Goal: Task Accomplishment & Management: Complete application form

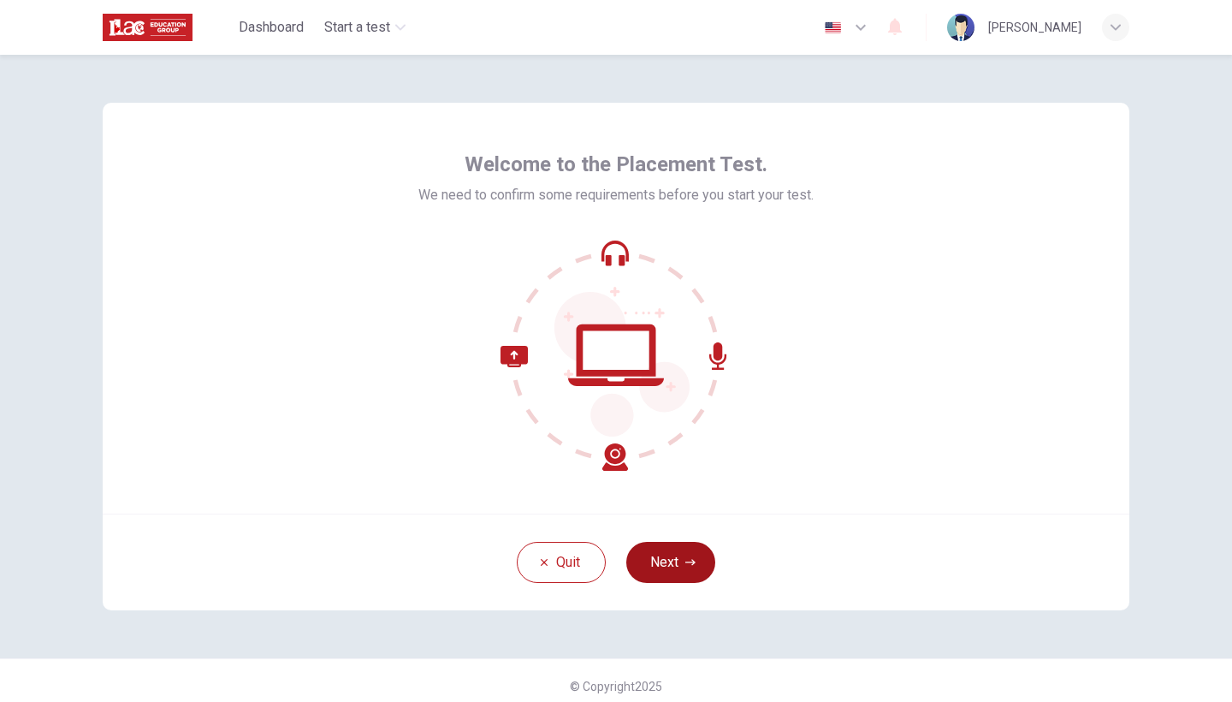
click at [679, 566] on button "Next" at bounding box center [670, 562] width 89 height 41
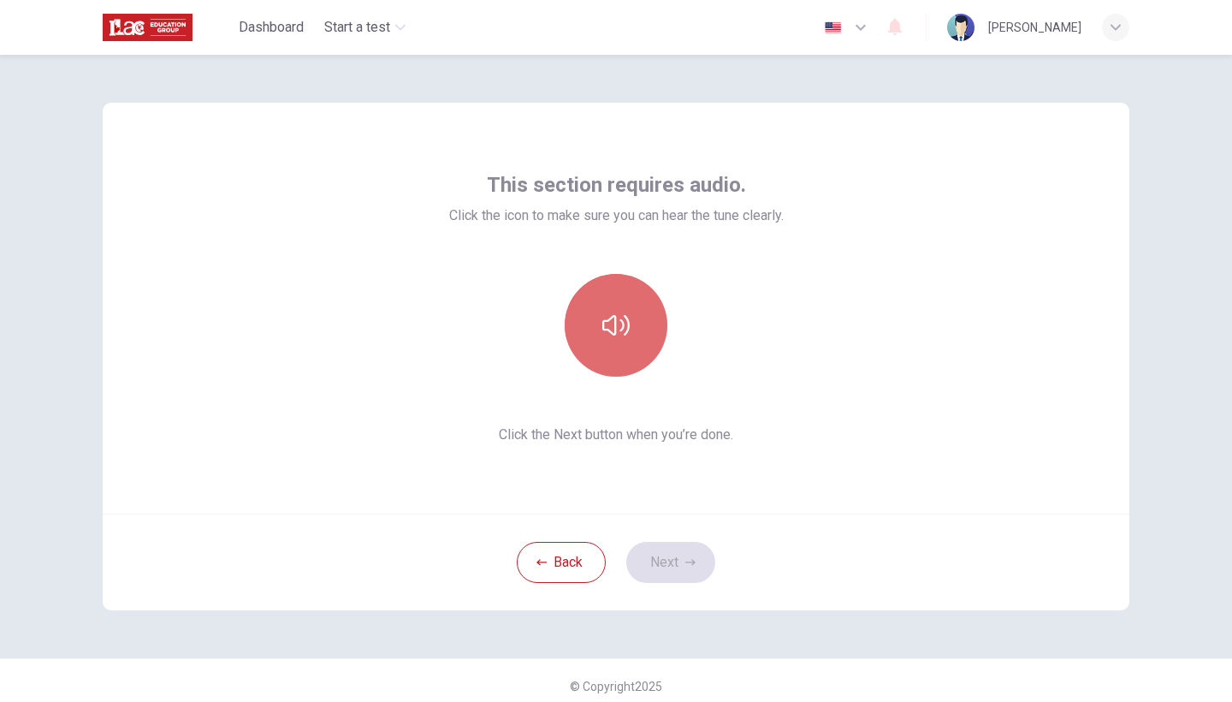
click at [613, 338] on icon "button" at bounding box center [615, 324] width 27 height 27
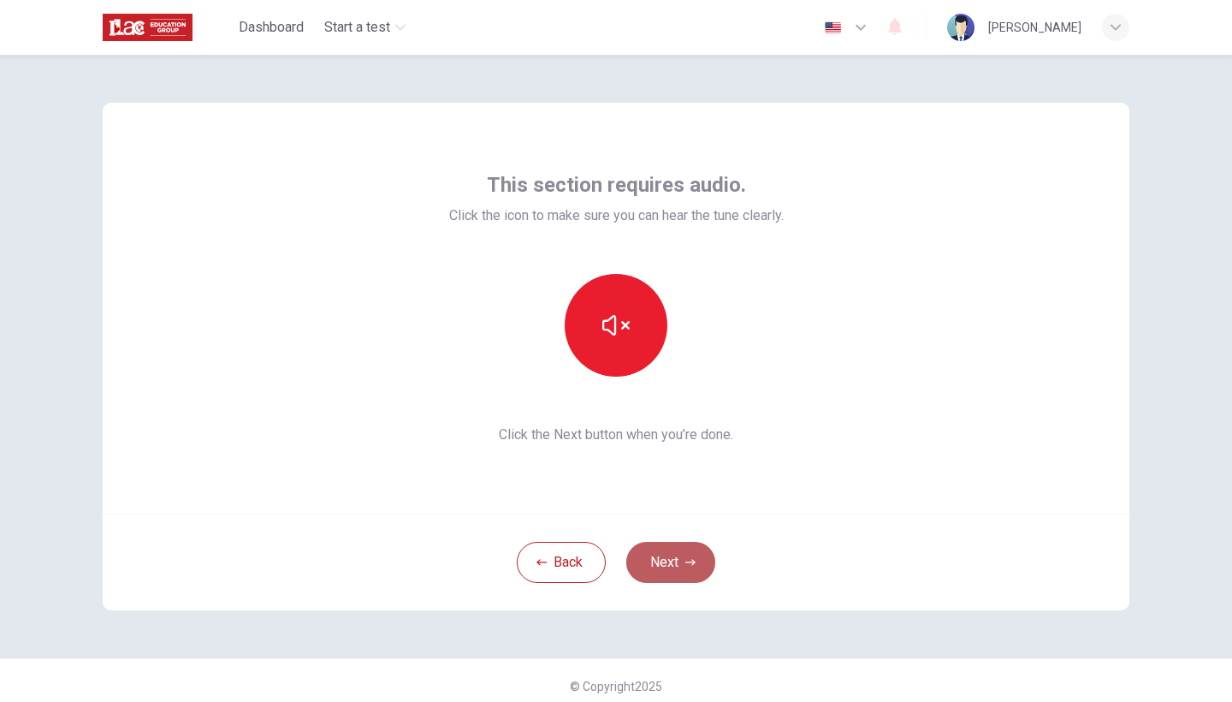
click at [668, 561] on button "Next" at bounding box center [670, 562] width 89 height 41
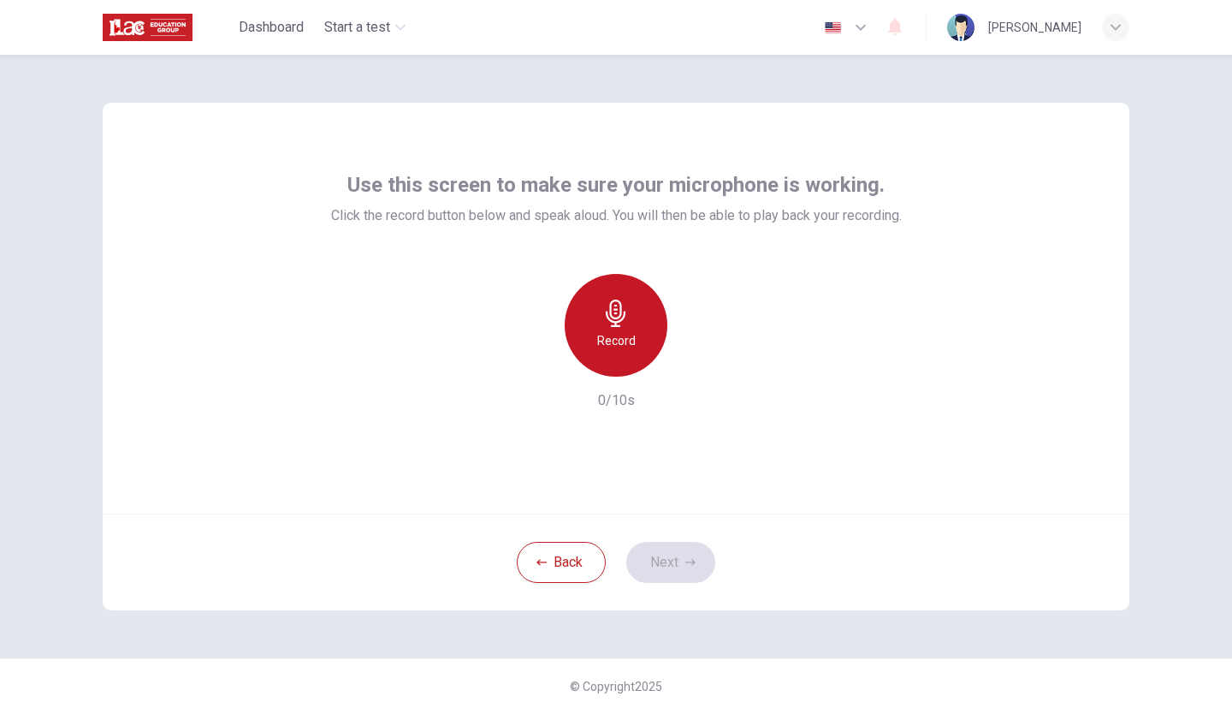
click at [618, 351] on div "Record" at bounding box center [616, 325] width 103 height 103
click at [622, 355] on div "Stop" at bounding box center [616, 325] width 103 height 103
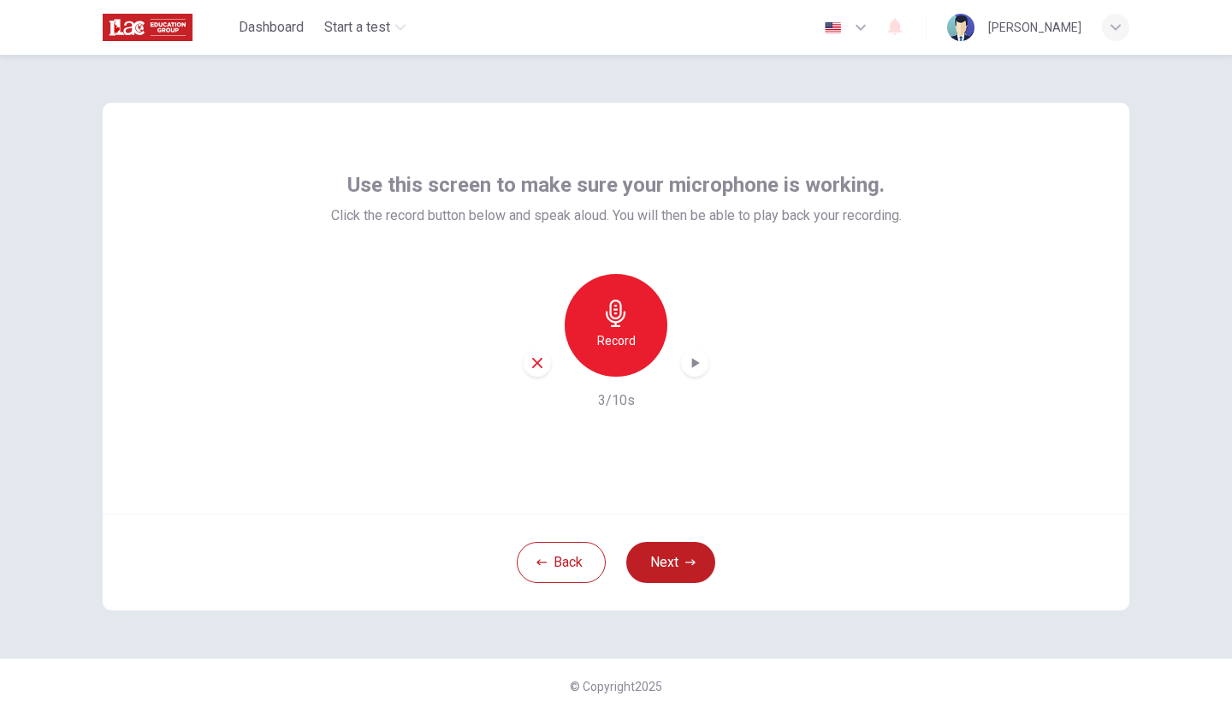
click at [639, 354] on div "Record" at bounding box center [616, 325] width 103 height 103
click at [633, 360] on div "Stop" at bounding box center [616, 325] width 103 height 103
click at [698, 364] on icon "button" at bounding box center [694, 362] width 17 height 17
click at [672, 569] on button "Next" at bounding box center [670, 562] width 89 height 41
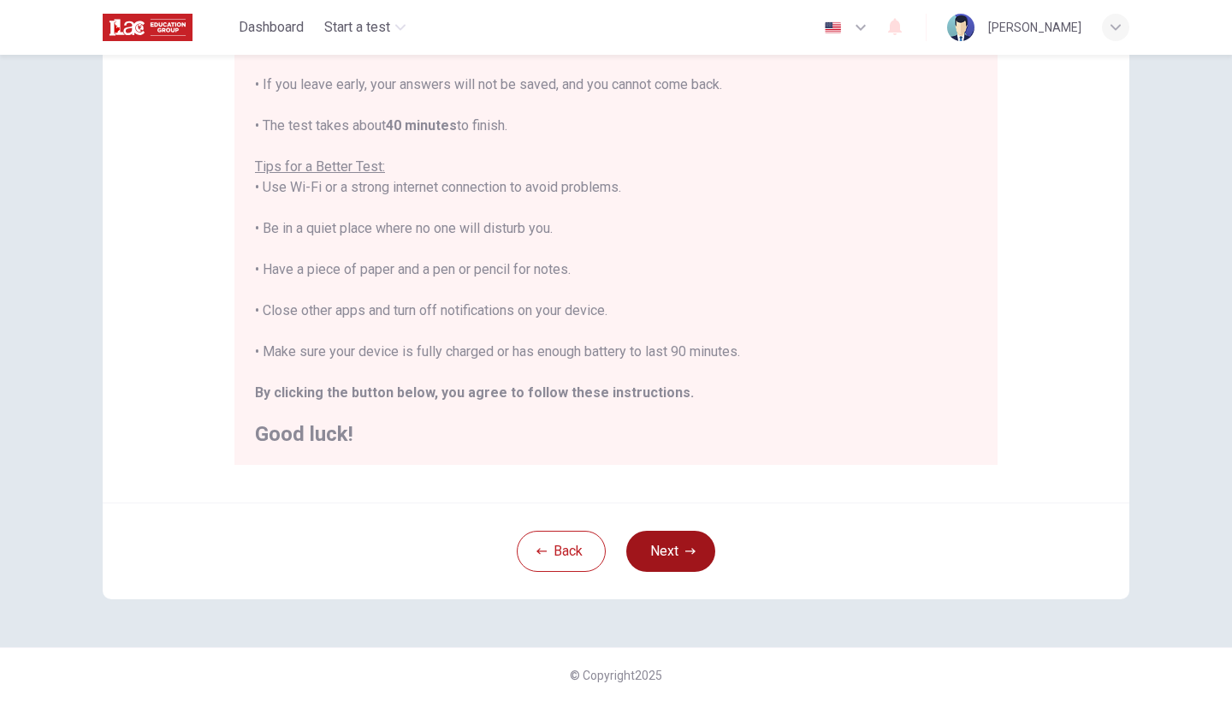
scroll to position [247, 0]
click at [676, 547] on button "Next" at bounding box center [670, 553] width 89 height 41
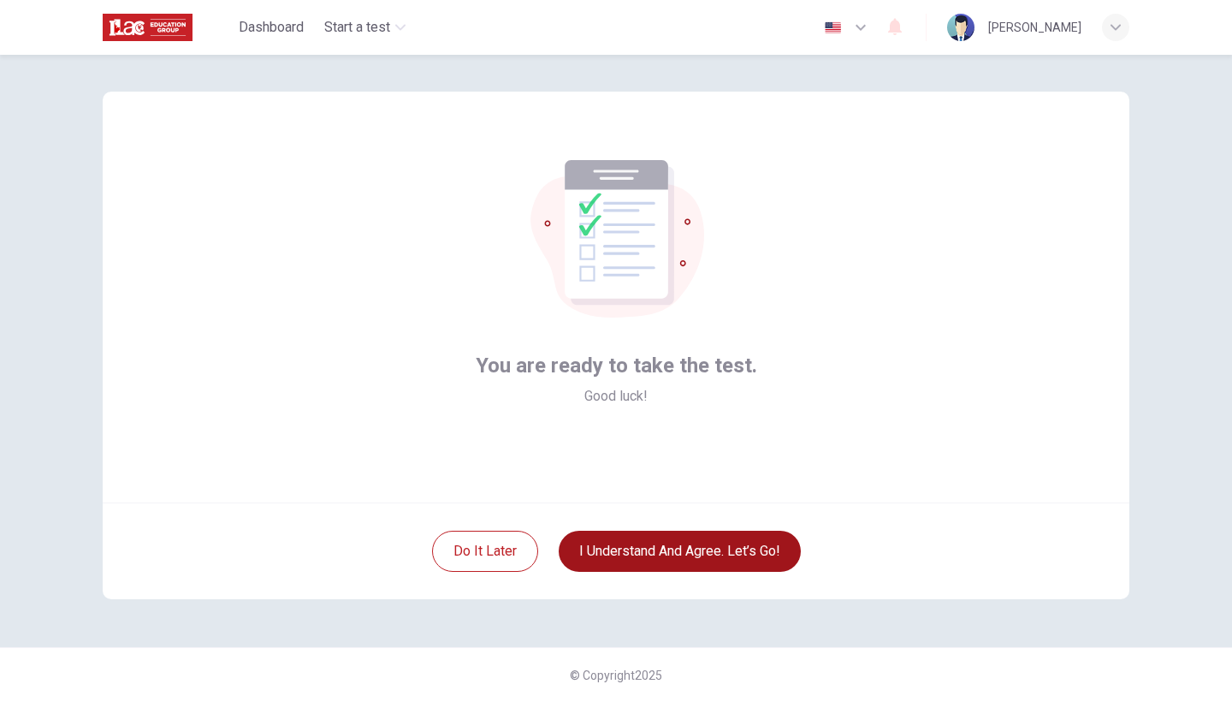
scroll to position [11, 0]
click at [690, 553] on button "I understand and agree. Let’s go!" at bounding box center [680, 550] width 242 height 41
click at [690, 547] on button "I understand and agree. Let’s go!" at bounding box center [680, 550] width 242 height 41
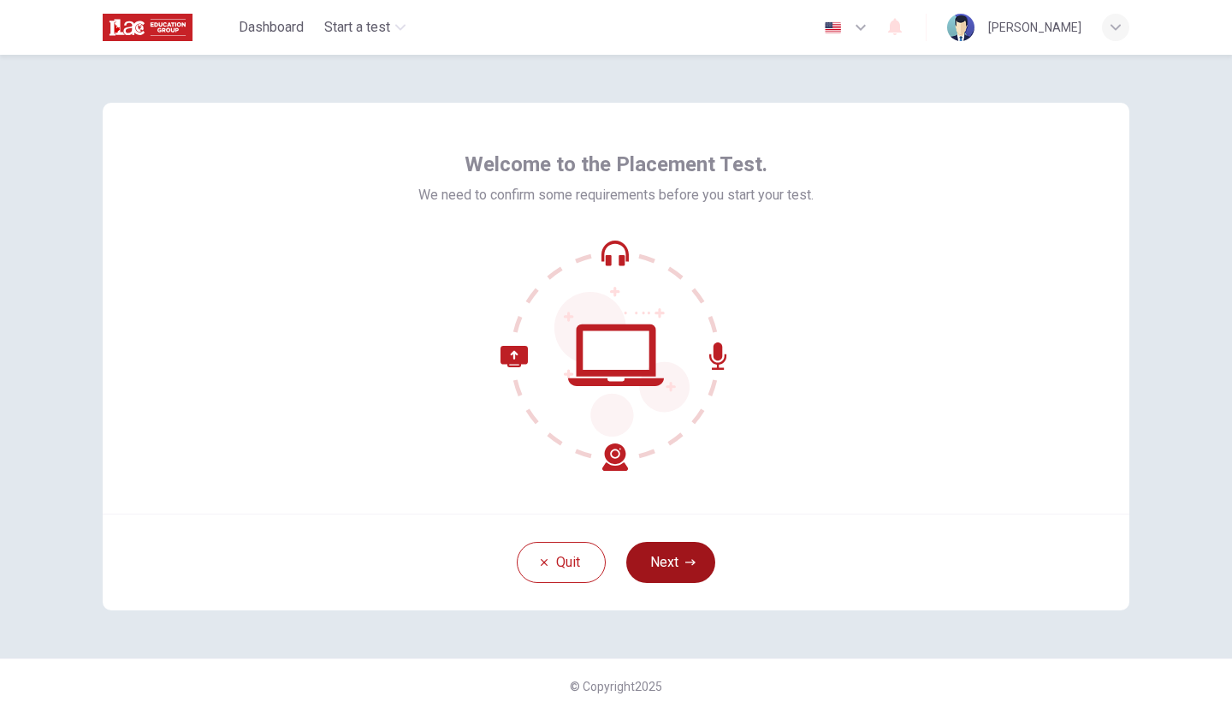
click at [672, 557] on button "Next" at bounding box center [670, 562] width 89 height 41
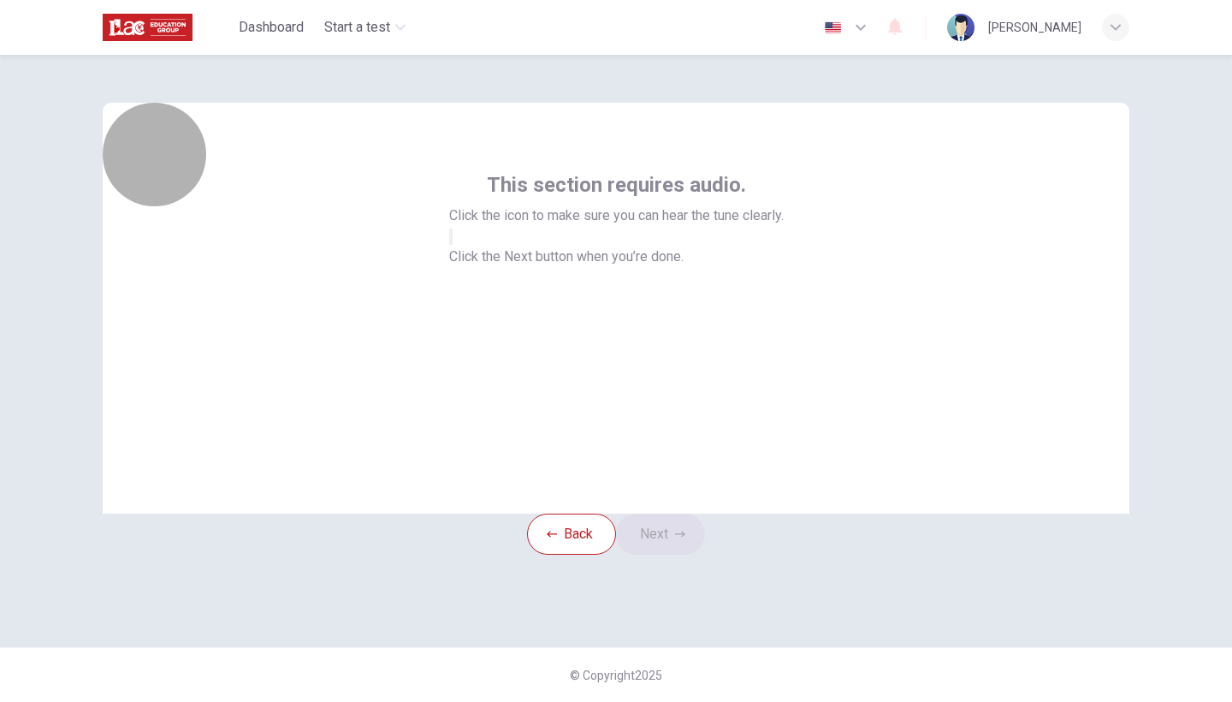
click at [451, 240] on icon "button" at bounding box center [451, 240] width 0 height 0
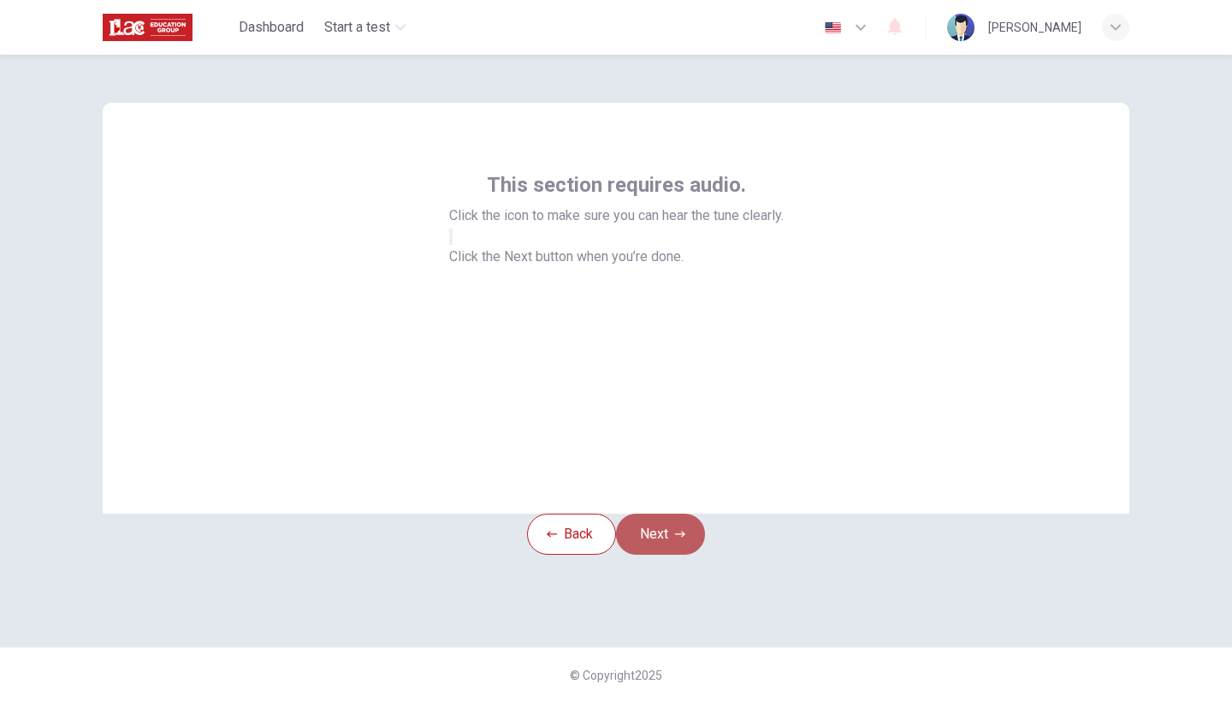
click at [672, 554] on button "Next" at bounding box center [660, 533] width 89 height 41
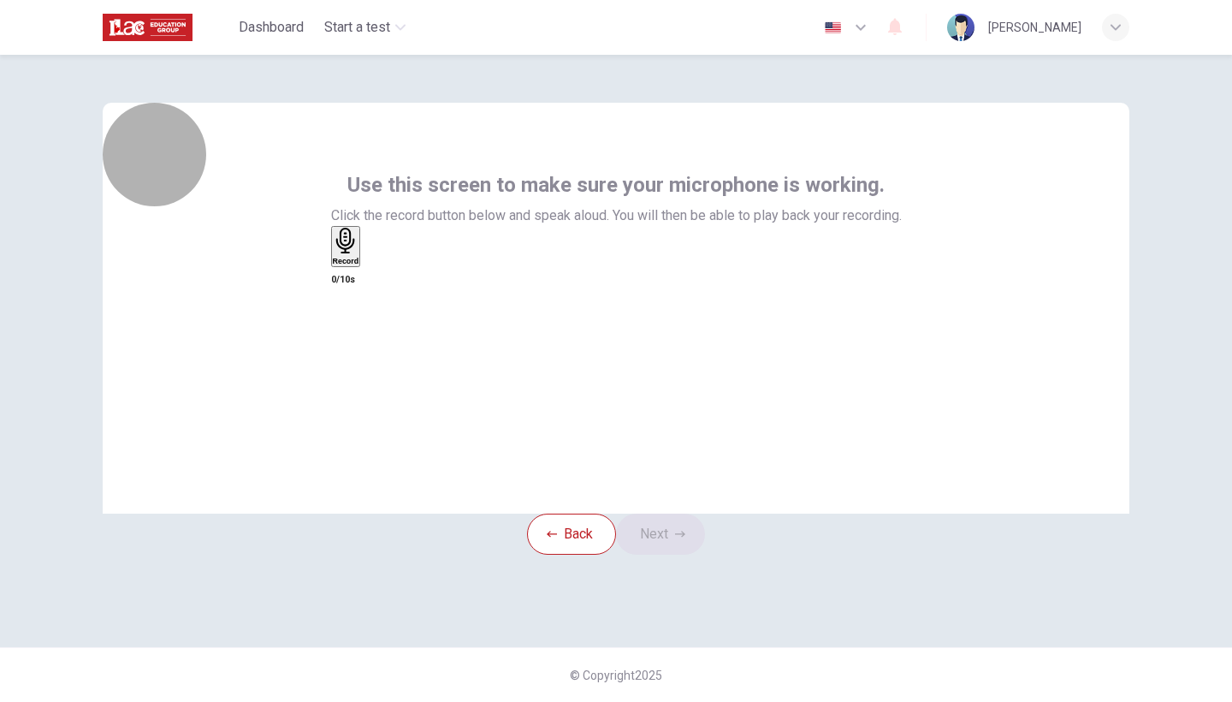
drag, startPoint x: 611, startPoint y: 351, endPoint x: 676, endPoint y: 362, distance: 66.0
click at [359, 265] on div "Record" at bounding box center [346, 247] width 27 height 38
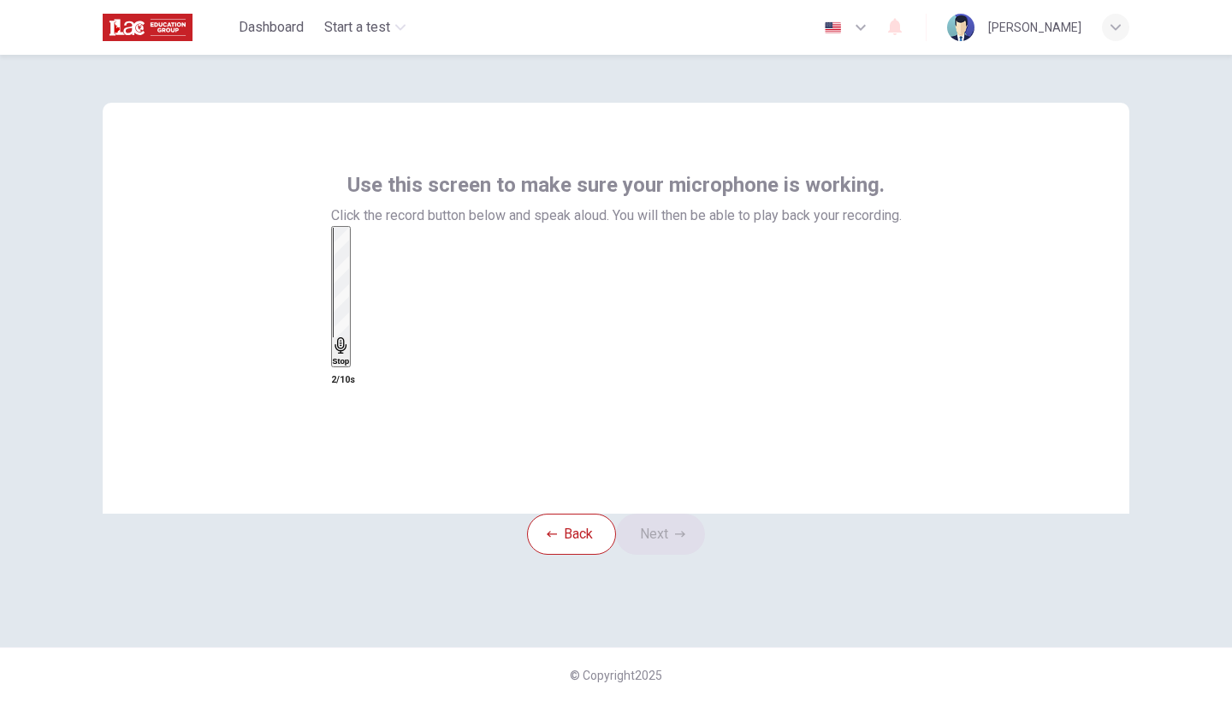
click at [350, 357] on h6 "Stop" at bounding box center [341, 361] width 17 height 9
click at [382, 280] on icon "button" at bounding box center [376, 274] width 9 height 12
click at [668, 554] on button "Next" at bounding box center [660, 533] width 89 height 41
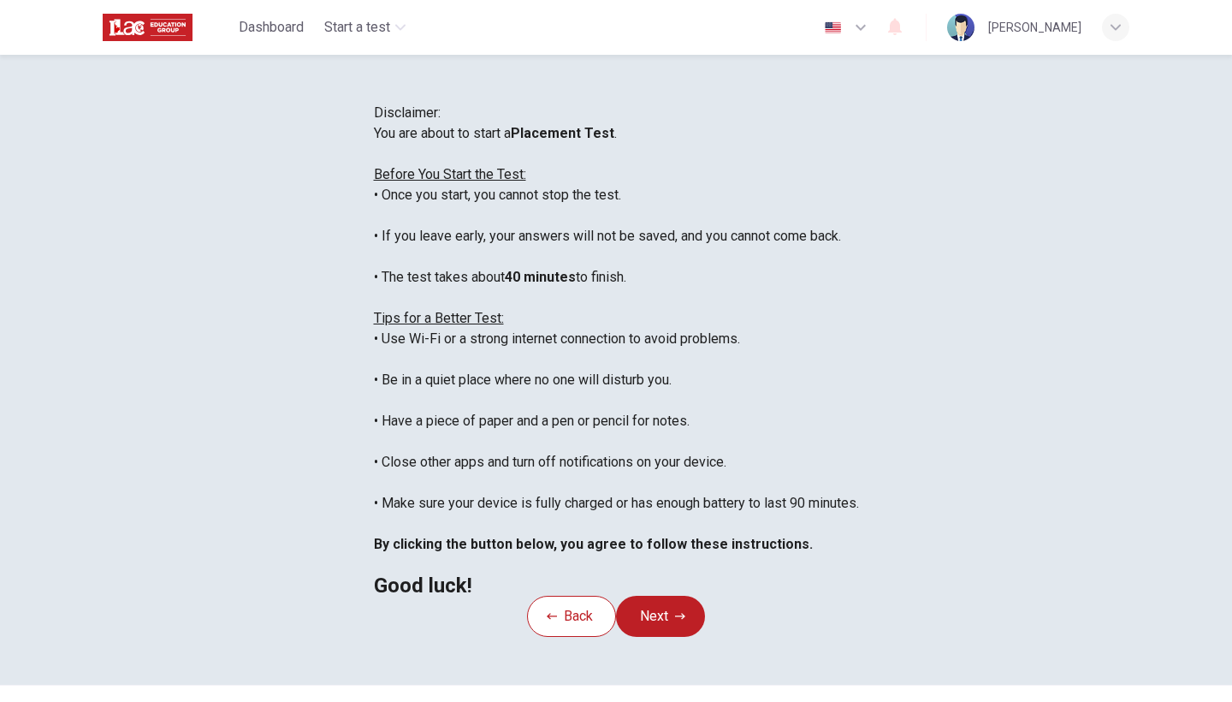
scroll to position [18, 0]
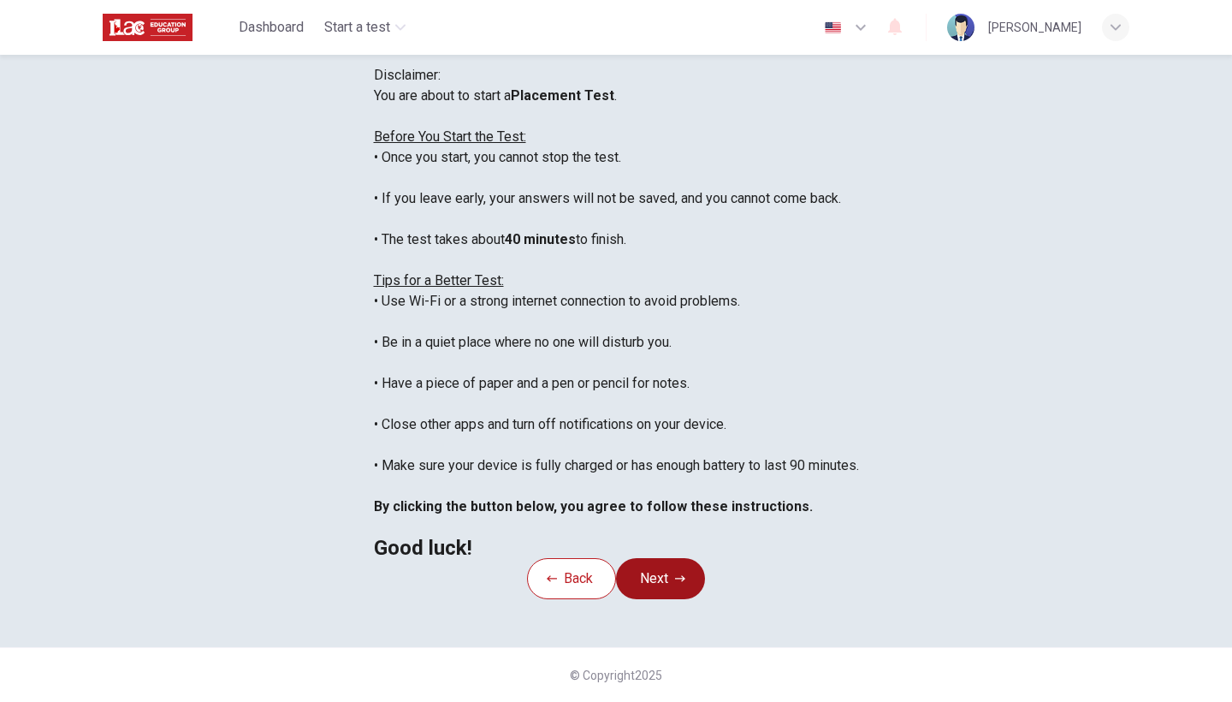
click at [673, 558] on button "Next" at bounding box center [660, 578] width 89 height 41
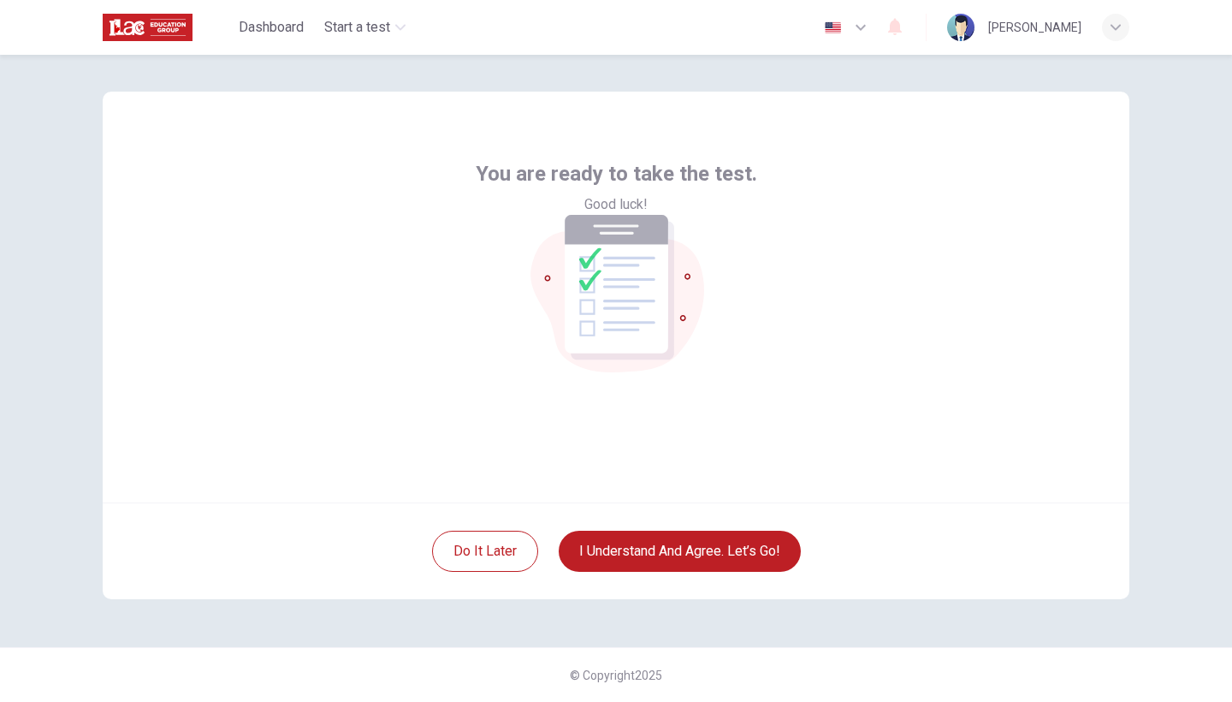
scroll to position [11, 0]
click at [717, 545] on button "I understand and agree. Let’s go!" at bounding box center [680, 550] width 242 height 41
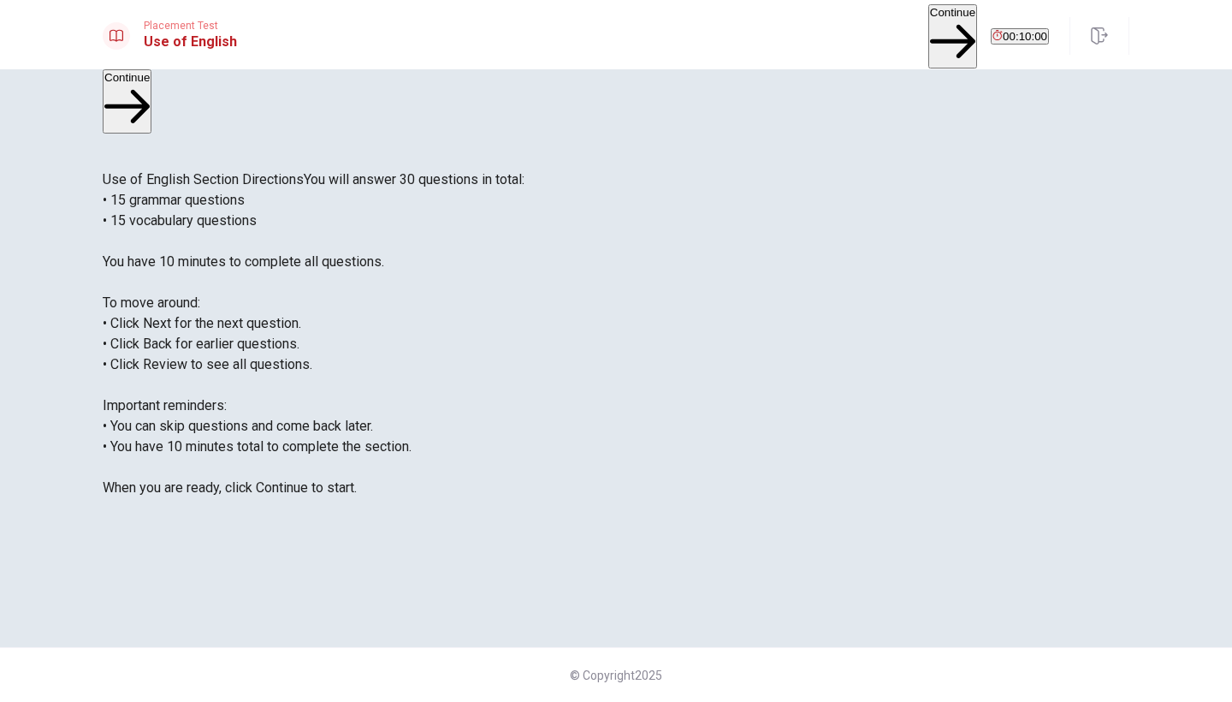
click at [928, 32] on button "Continue" at bounding box center [952, 36] width 49 height 64
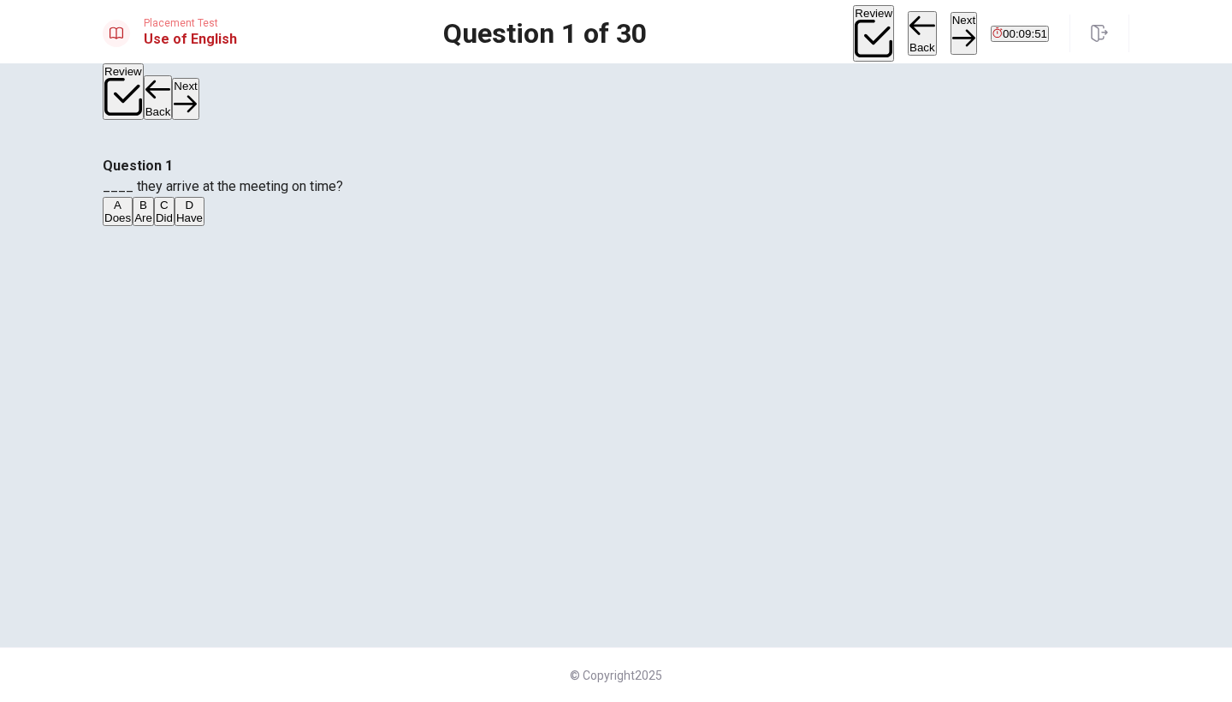
click at [203, 211] on div "D" at bounding box center [189, 204] width 27 height 13
click at [950, 25] on button "Next" at bounding box center [963, 33] width 27 height 42
click at [145, 224] on span "went" at bounding box center [133, 217] width 24 height 13
click at [950, 26] on button "Next" at bounding box center [963, 33] width 27 height 42
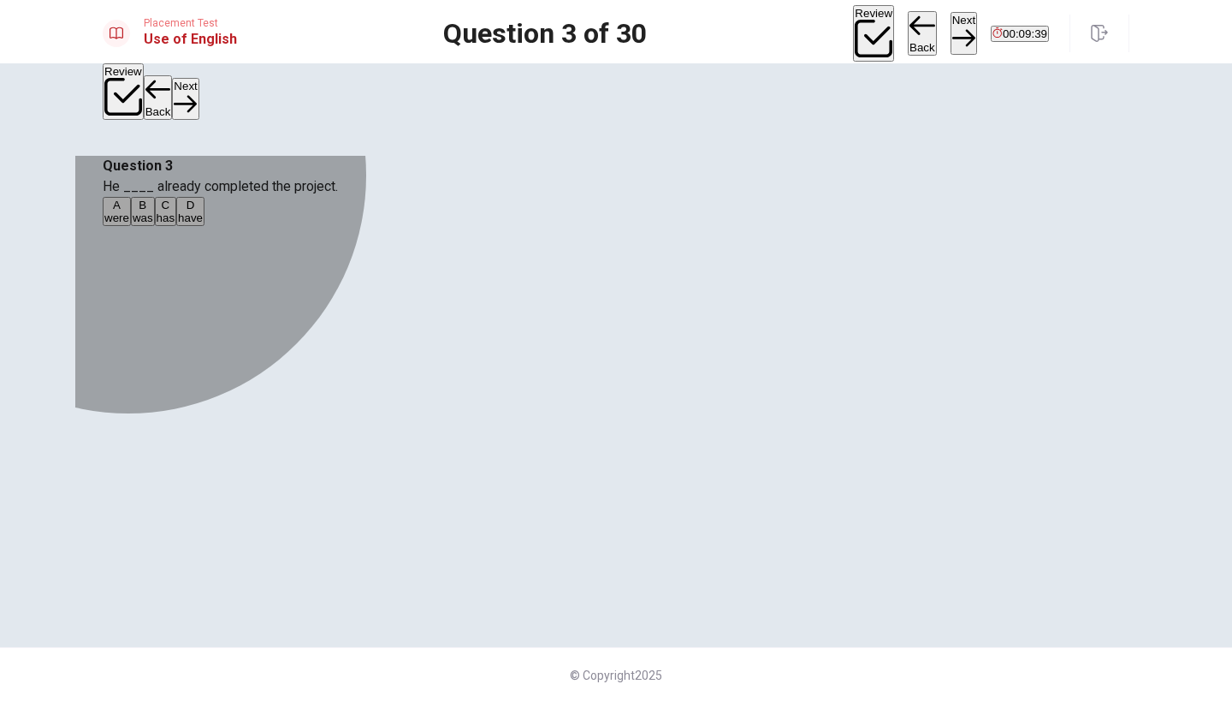
click at [175, 224] on span "has" at bounding box center [166, 217] width 19 height 13
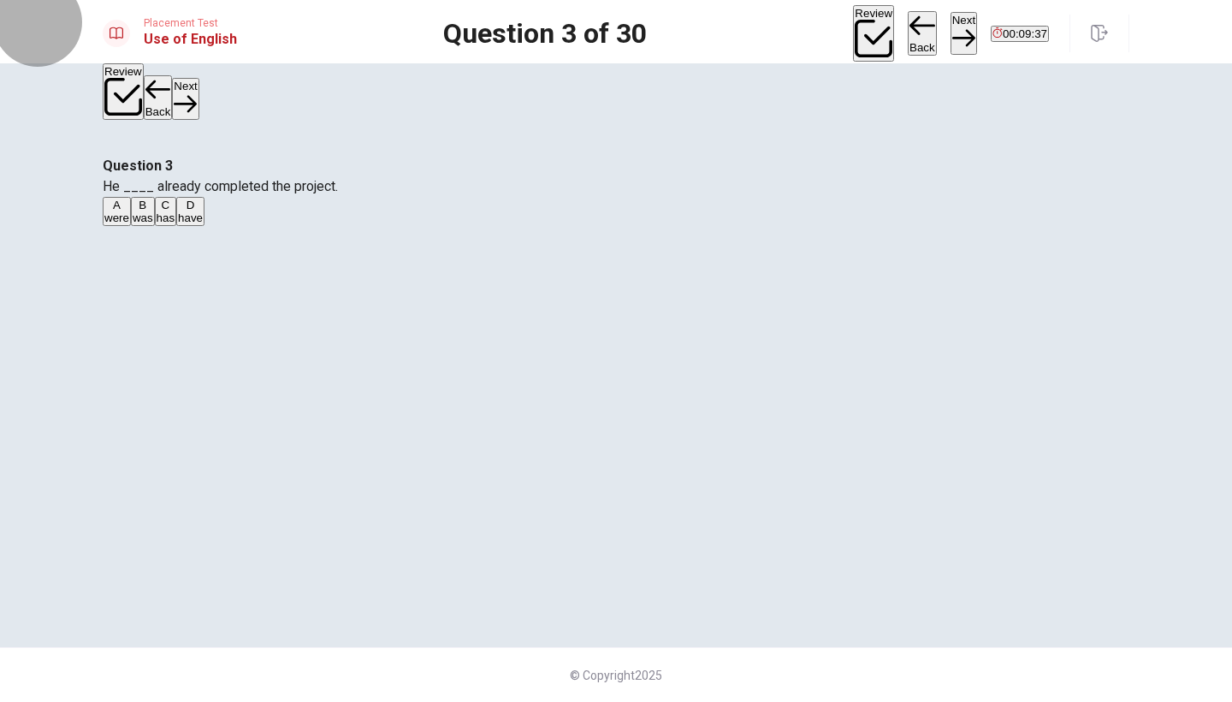
click at [950, 34] on button "Next" at bounding box center [963, 33] width 27 height 42
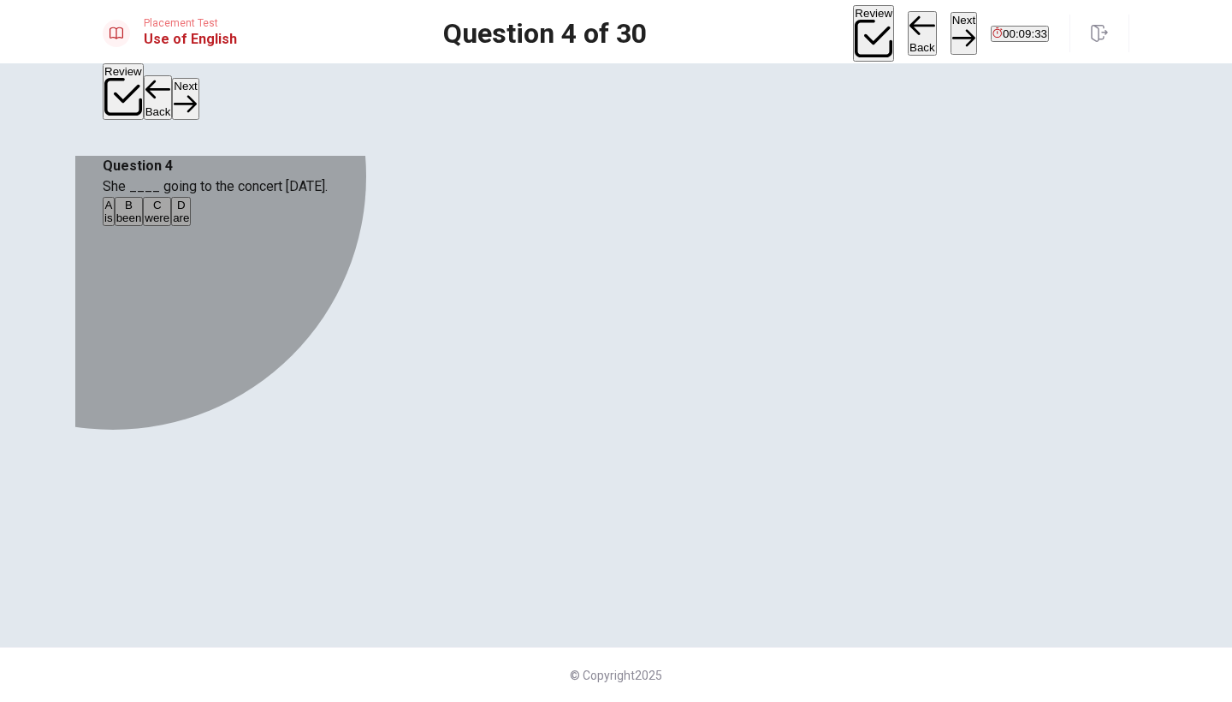
click at [115, 226] on button "A is" at bounding box center [109, 211] width 12 height 29
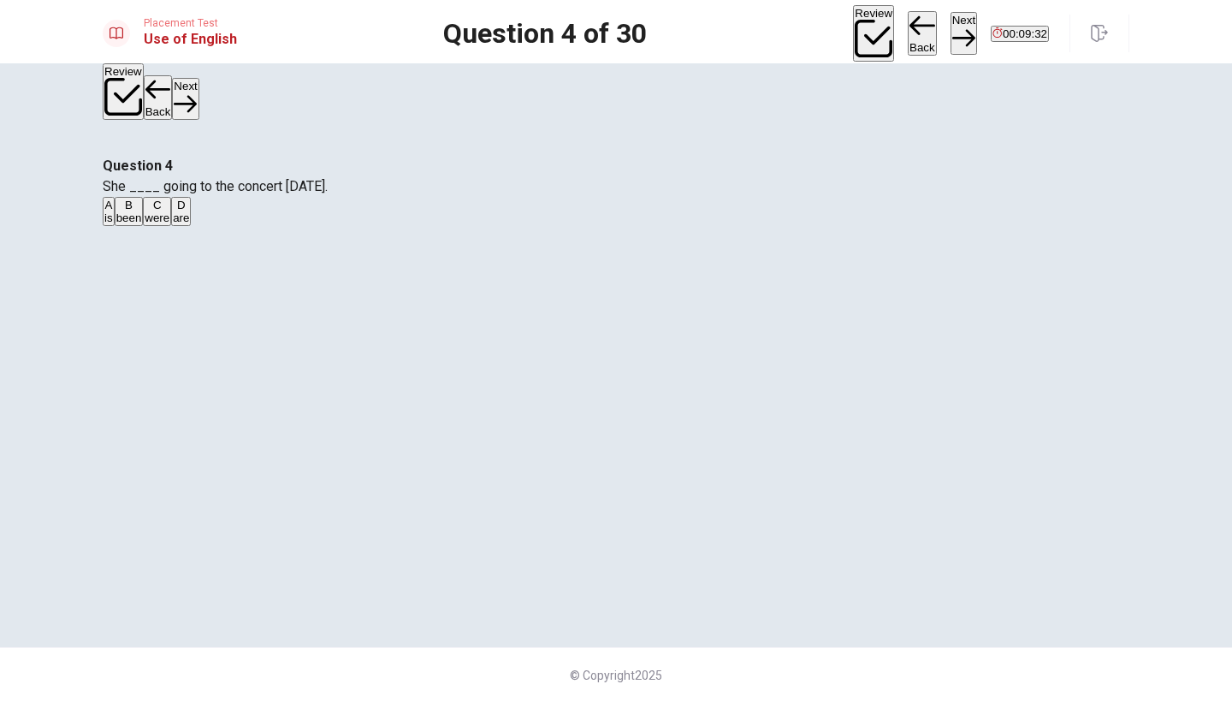
click at [950, 27] on button "Next" at bounding box center [963, 33] width 27 height 42
click at [171, 211] on div "C" at bounding box center [160, 204] width 21 height 13
click at [950, 31] on button "Next" at bounding box center [963, 33] width 27 height 42
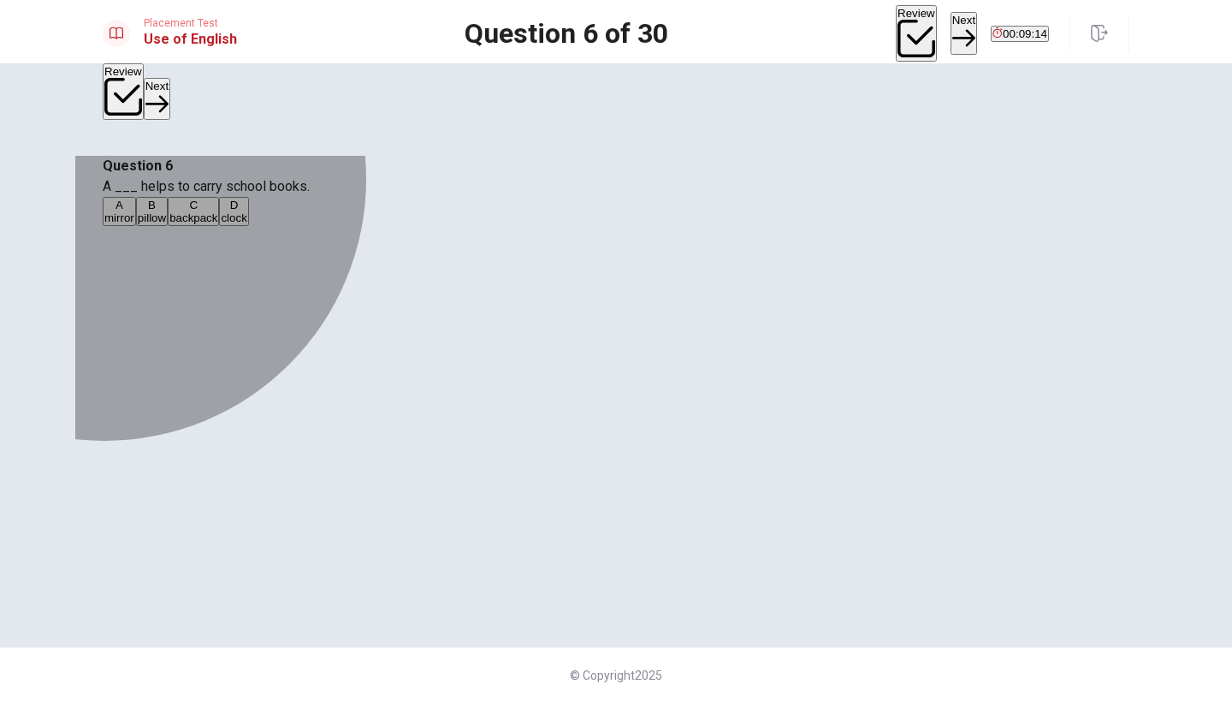
click at [217, 211] on div "C" at bounding box center [193, 204] width 48 height 13
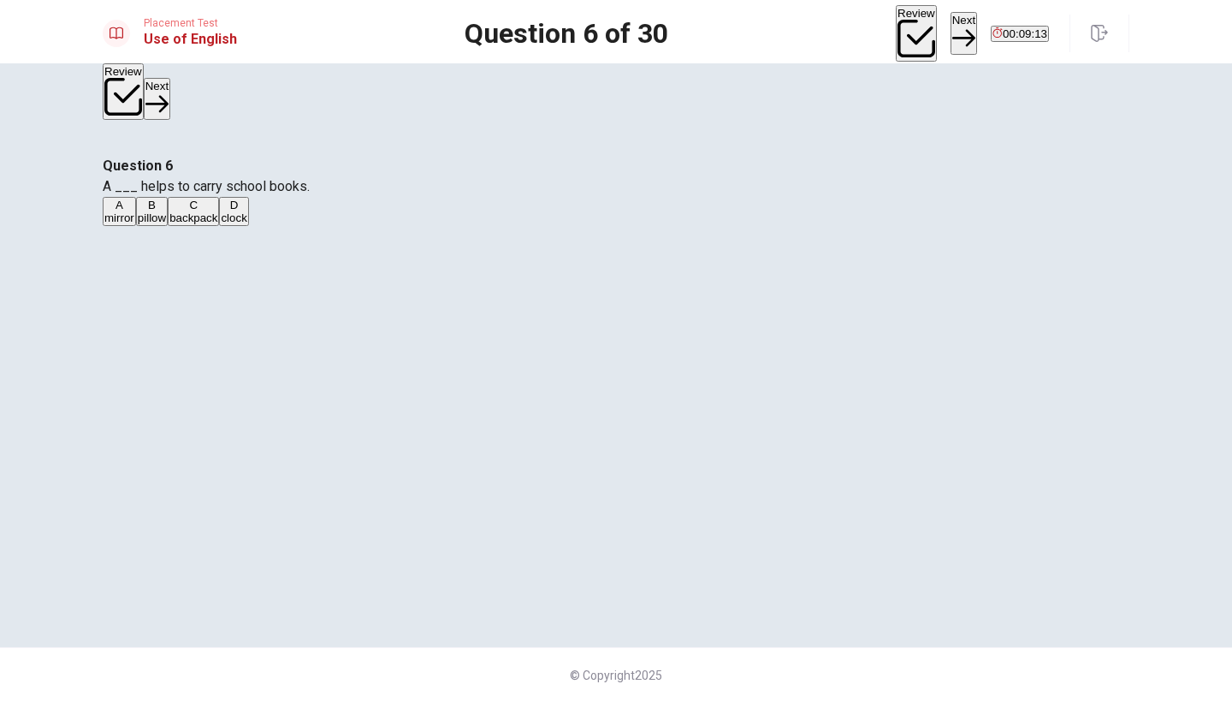
click at [950, 31] on button "Next" at bounding box center [963, 33] width 27 height 42
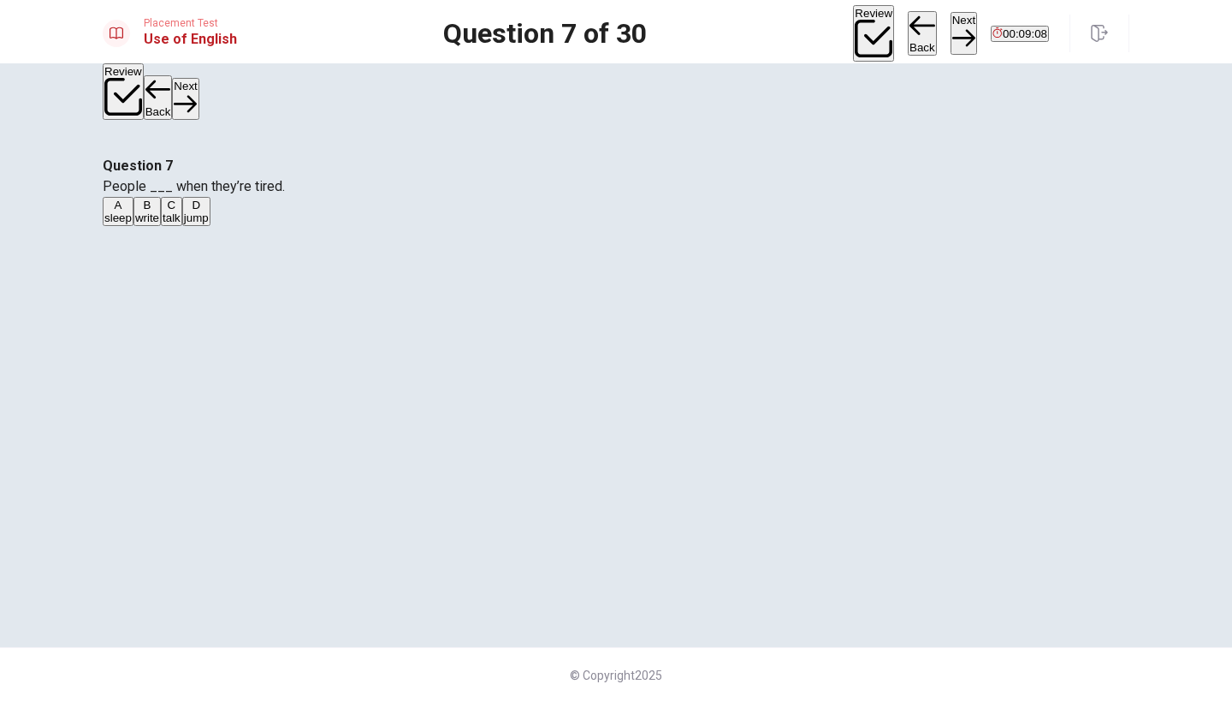
click at [132, 224] on span "sleep" at bounding box center [117, 217] width 27 height 13
click at [950, 37] on button "Next" at bounding box center [963, 33] width 27 height 42
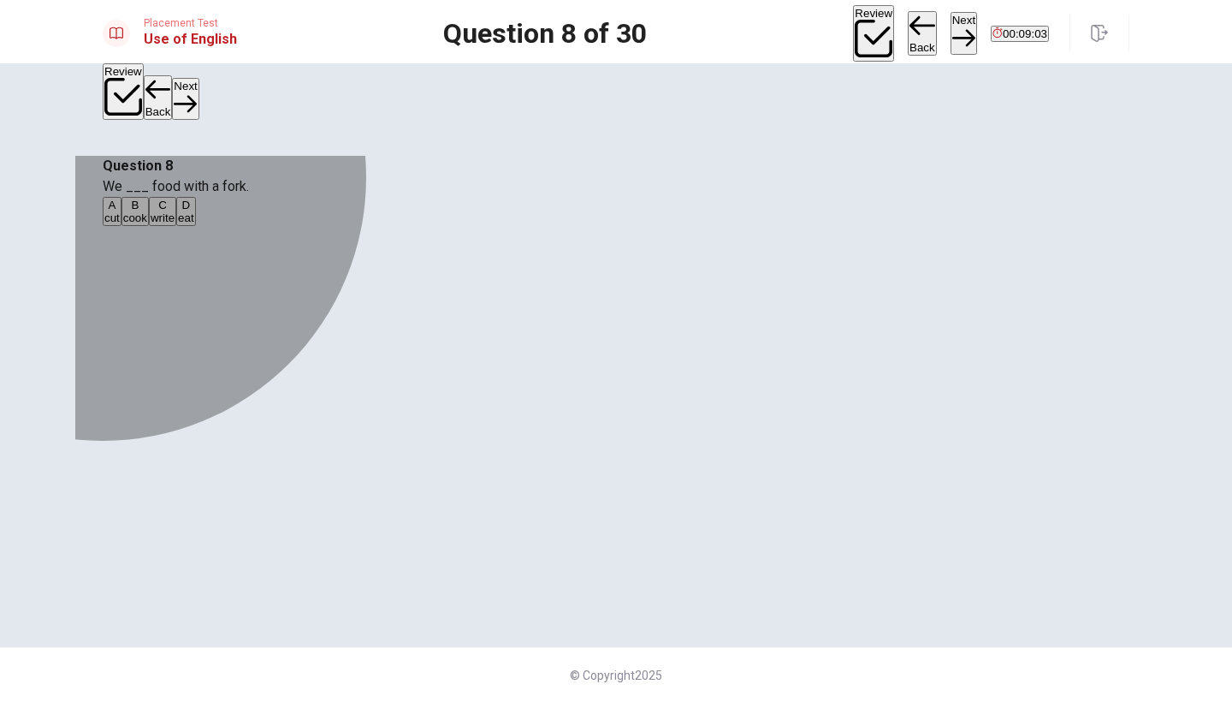
click at [194, 211] on div "D" at bounding box center [186, 204] width 16 height 13
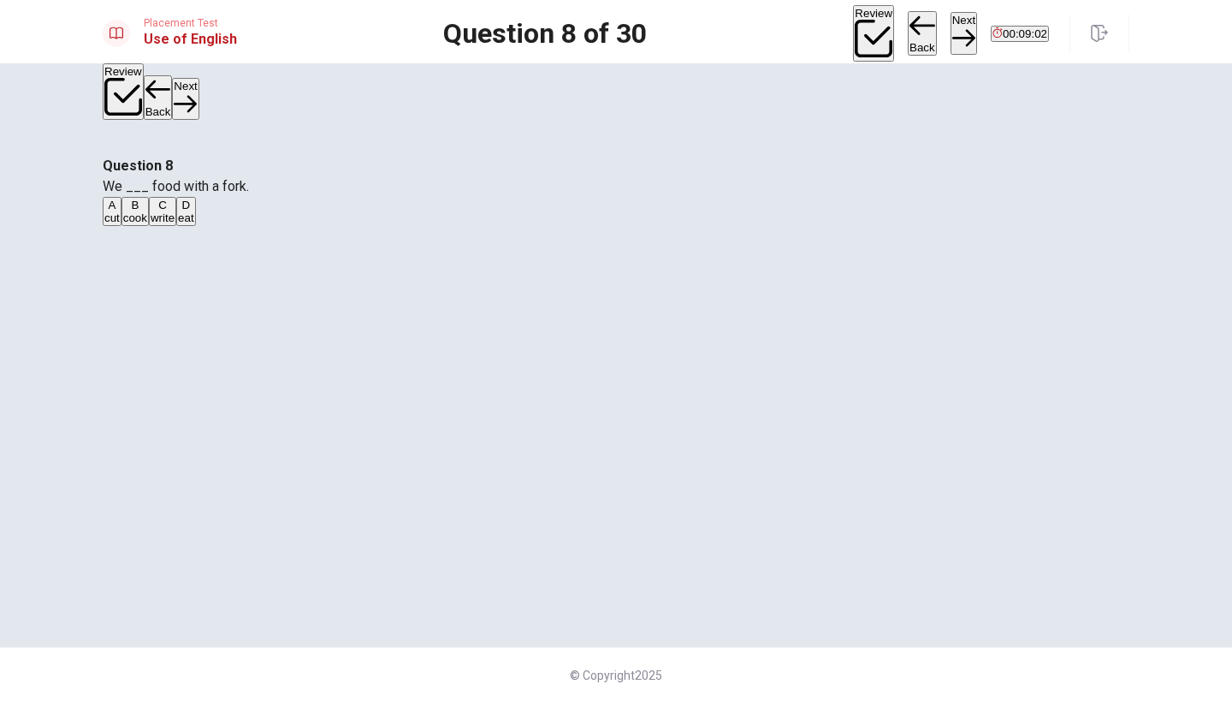
click at [950, 32] on button "Next" at bounding box center [963, 33] width 27 height 42
click at [121, 211] on div "A" at bounding box center [112, 204] width 16 height 13
click at [950, 32] on button "Next" at bounding box center [963, 33] width 27 height 42
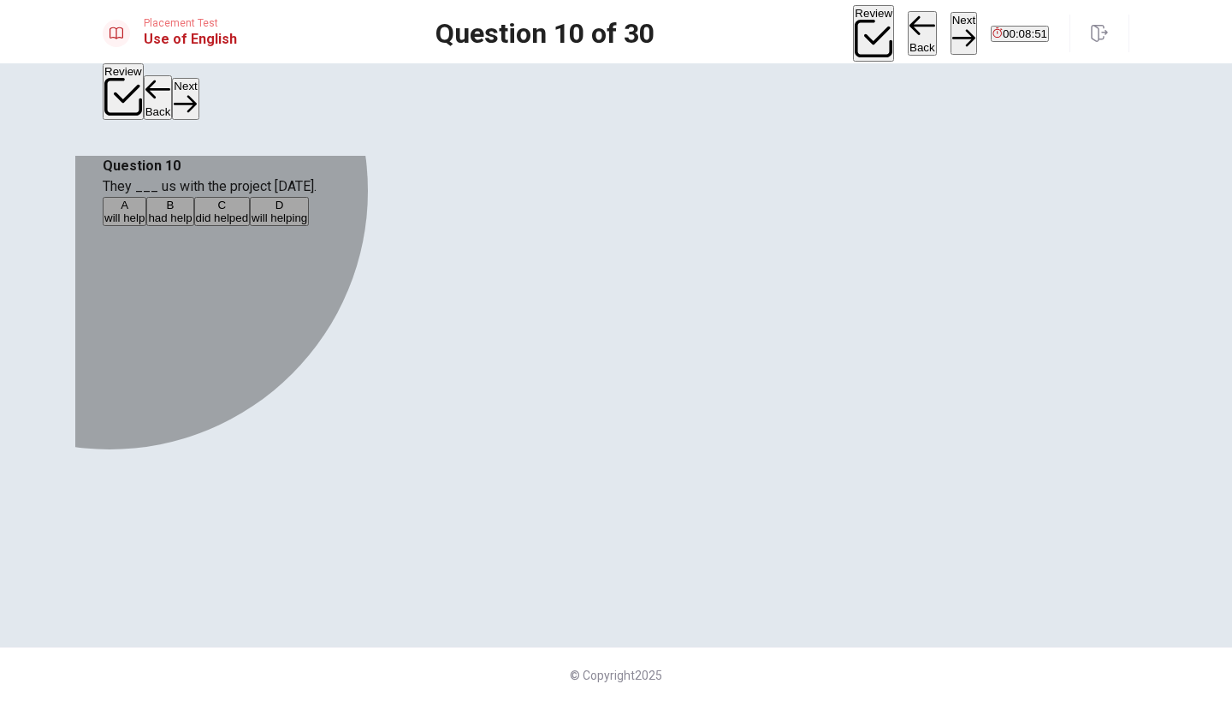
click at [146, 226] on button "A will help" at bounding box center [125, 211] width 44 height 29
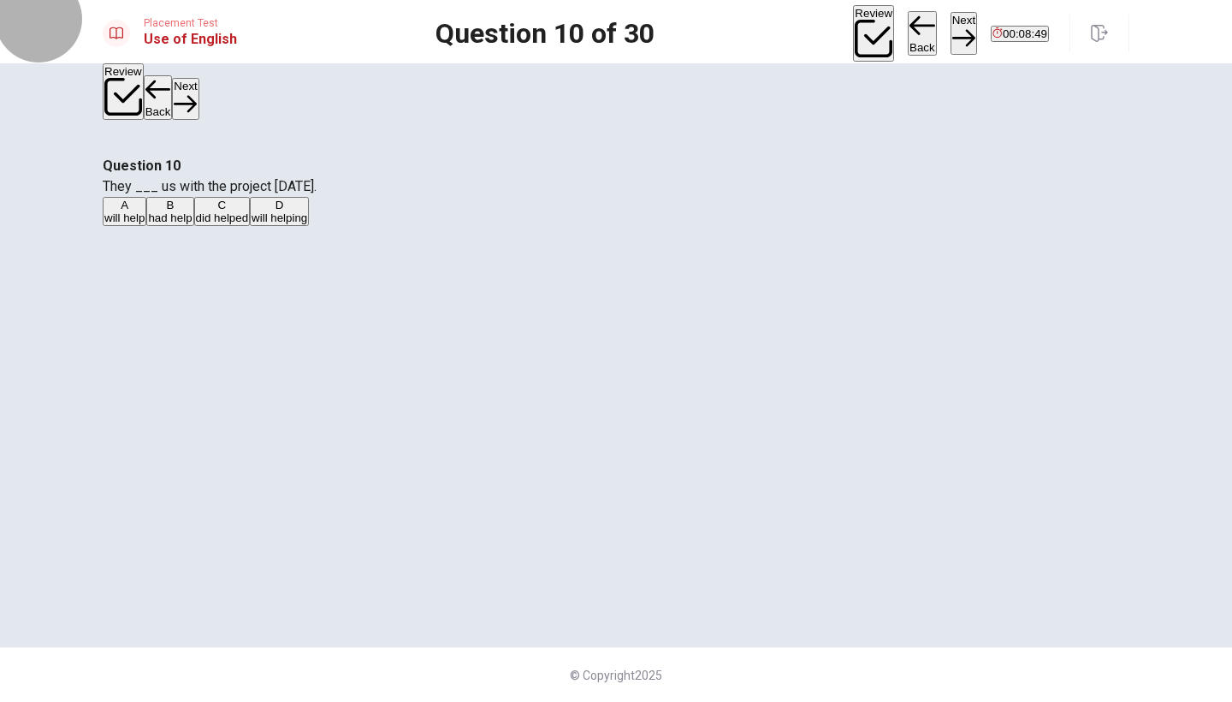
click at [950, 31] on button "Next" at bounding box center [963, 33] width 27 height 42
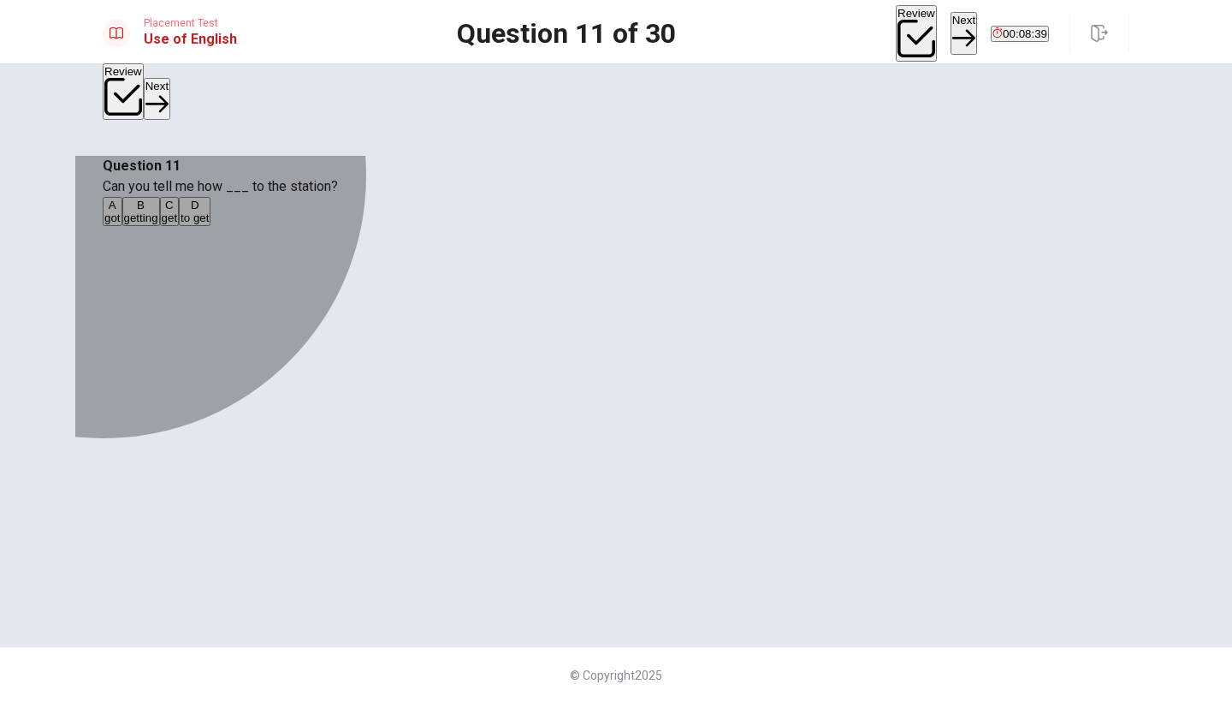
drag, startPoint x: 497, startPoint y: 445, endPoint x: 652, endPoint y: 415, distance: 157.7
click at [209, 211] on div "D" at bounding box center [195, 204] width 28 height 13
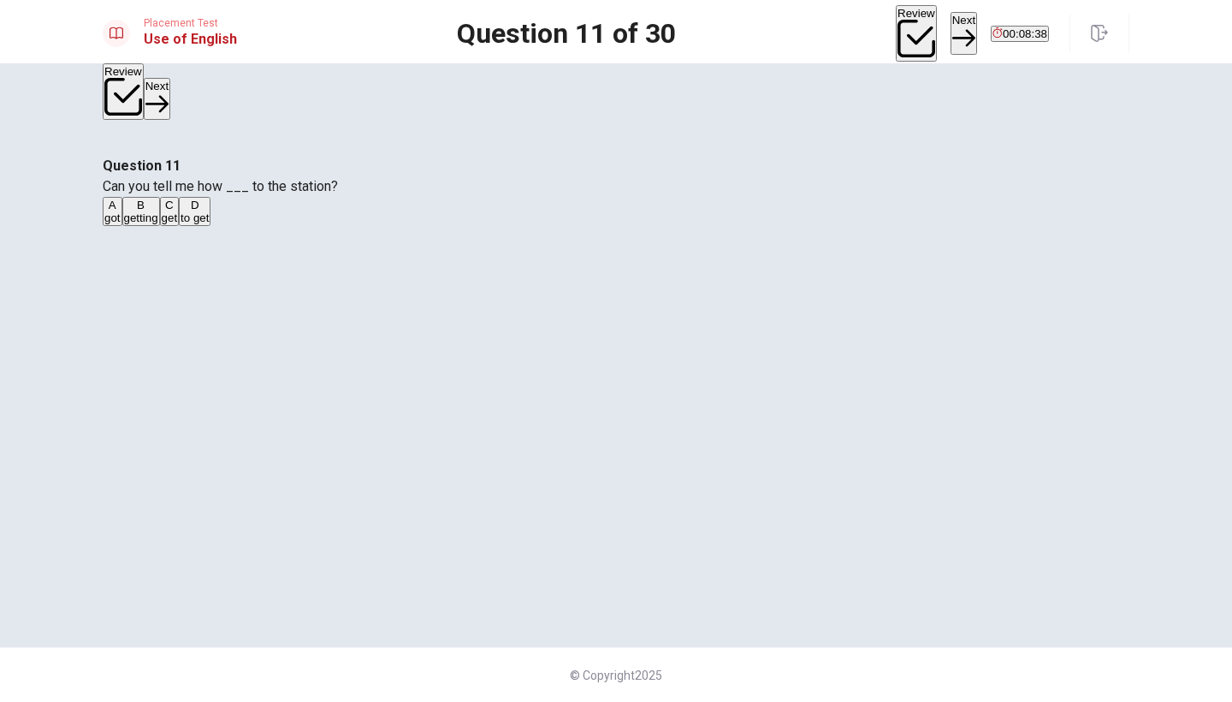
click at [950, 28] on button "Next" at bounding box center [963, 33] width 27 height 42
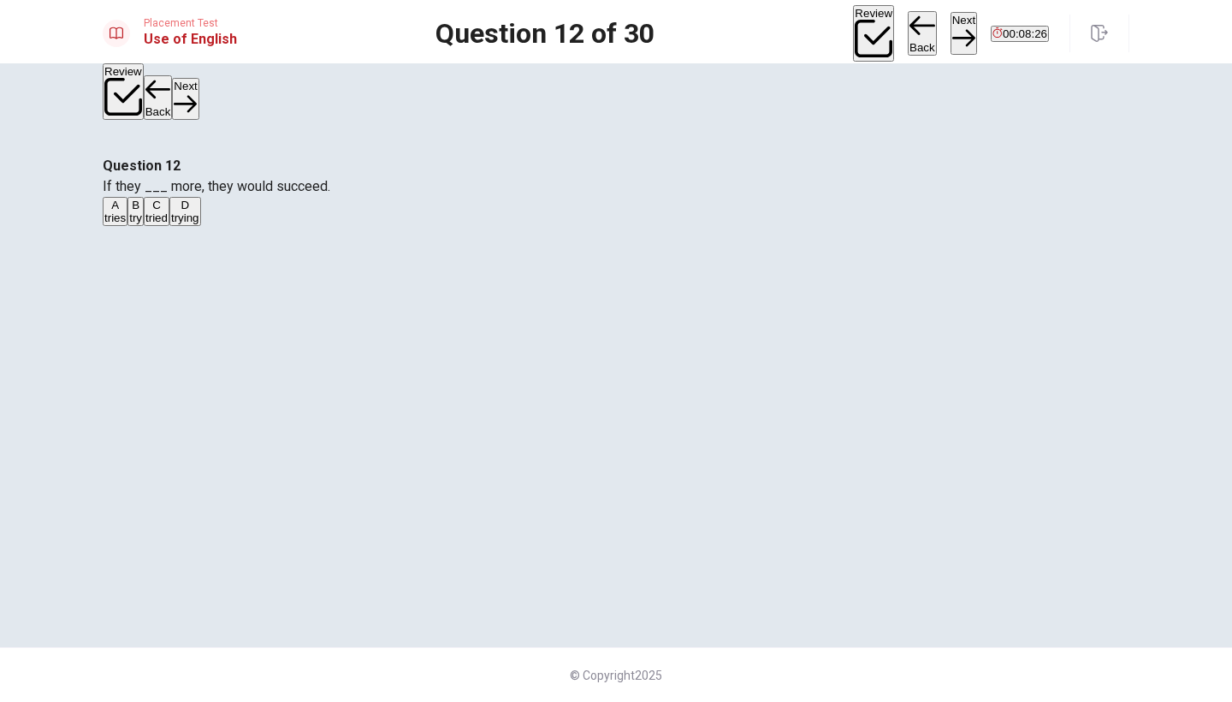
click at [169, 226] on button "C tried" at bounding box center [157, 211] width 26 height 29
click at [950, 21] on button "Next" at bounding box center [963, 33] width 27 height 42
click at [142, 211] on div "C" at bounding box center [137, 204] width 9 height 13
click at [950, 28] on button "Next" at bounding box center [963, 33] width 27 height 42
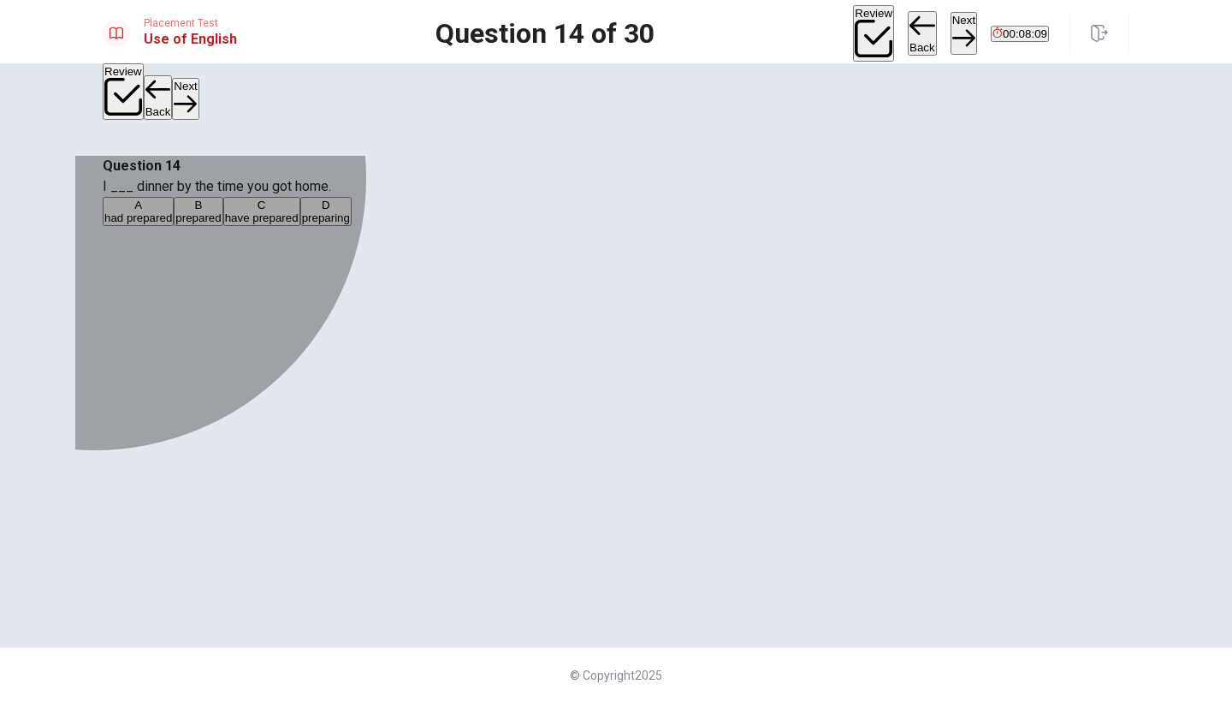
click at [299, 211] on div "C" at bounding box center [262, 204] width 74 height 13
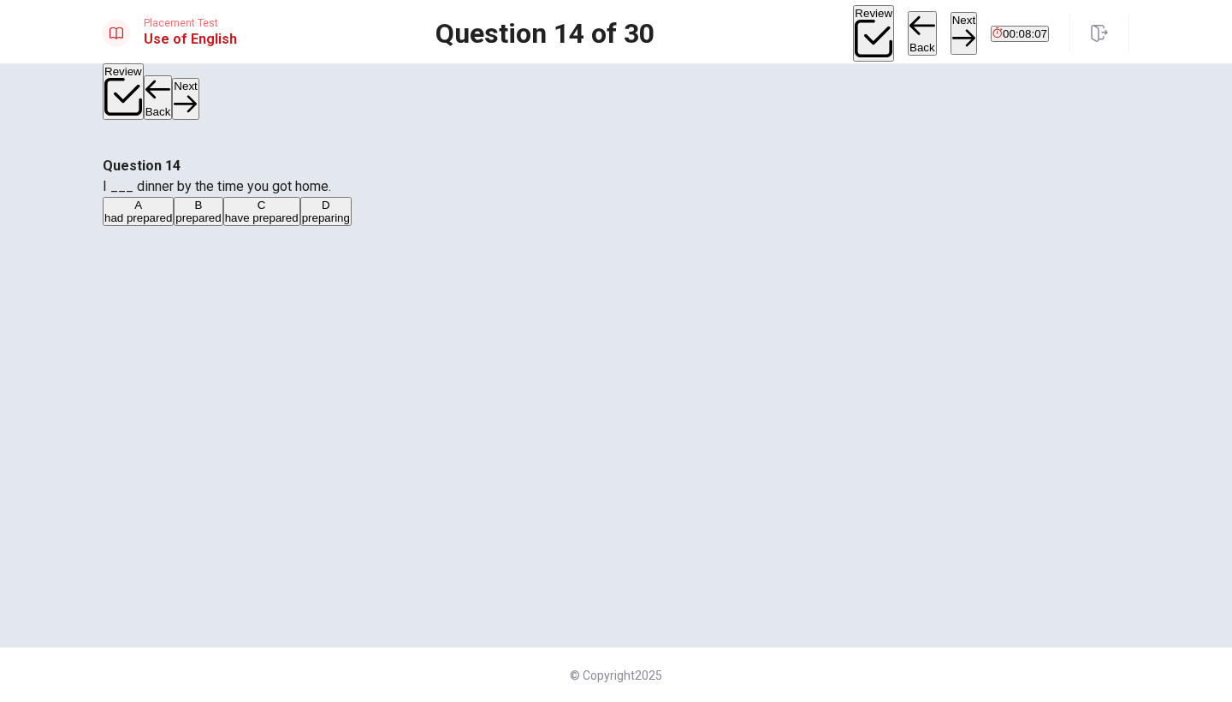
click at [950, 33] on button "Next" at bounding box center [963, 33] width 27 height 42
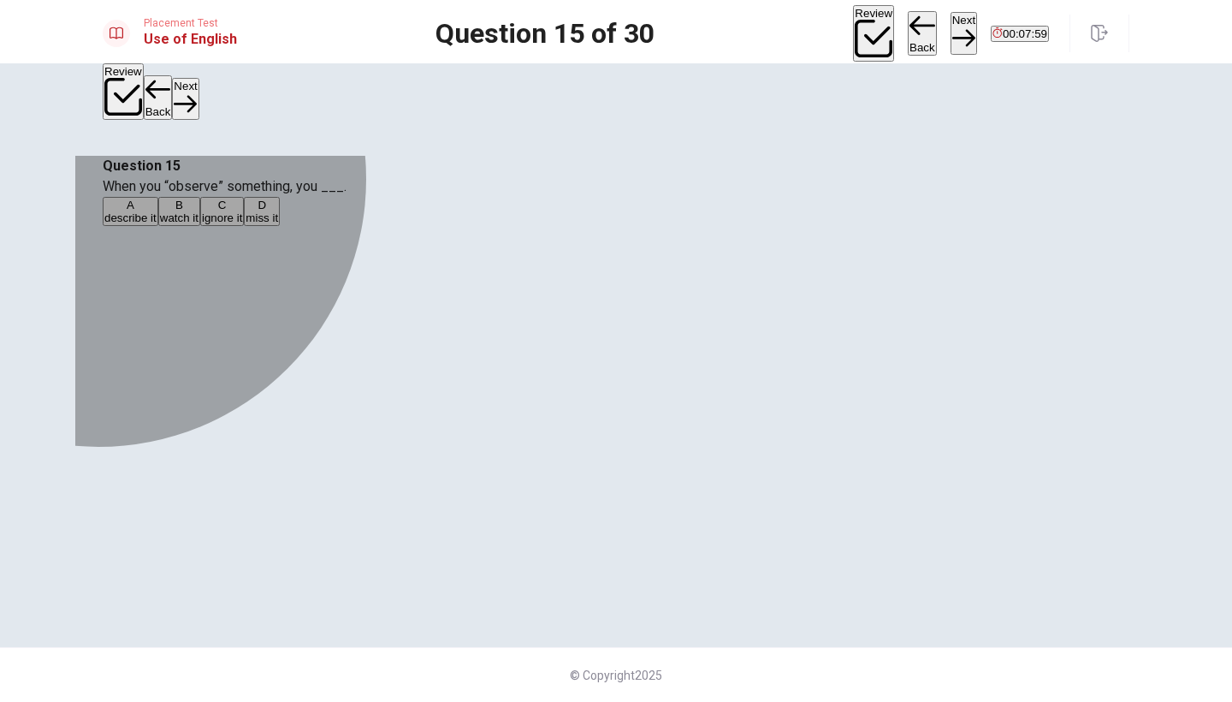
click at [198, 211] on div "B" at bounding box center [179, 204] width 38 height 13
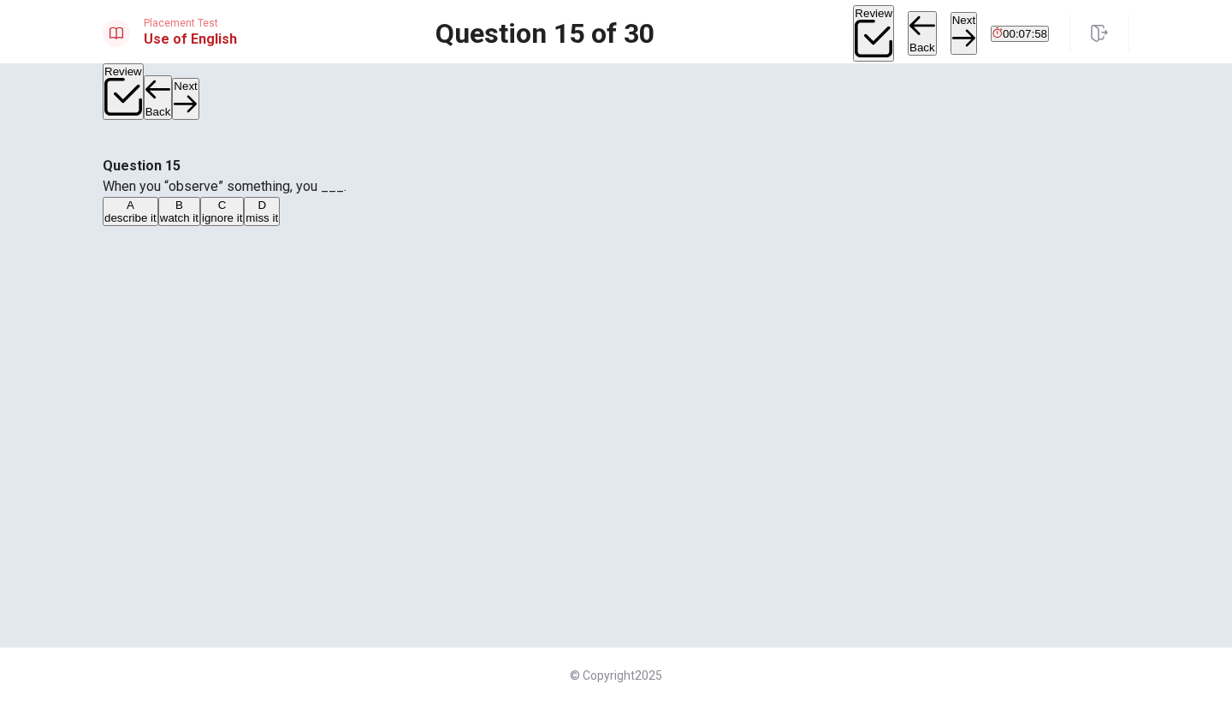
click at [950, 27] on button "Next" at bounding box center [963, 33] width 27 height 42
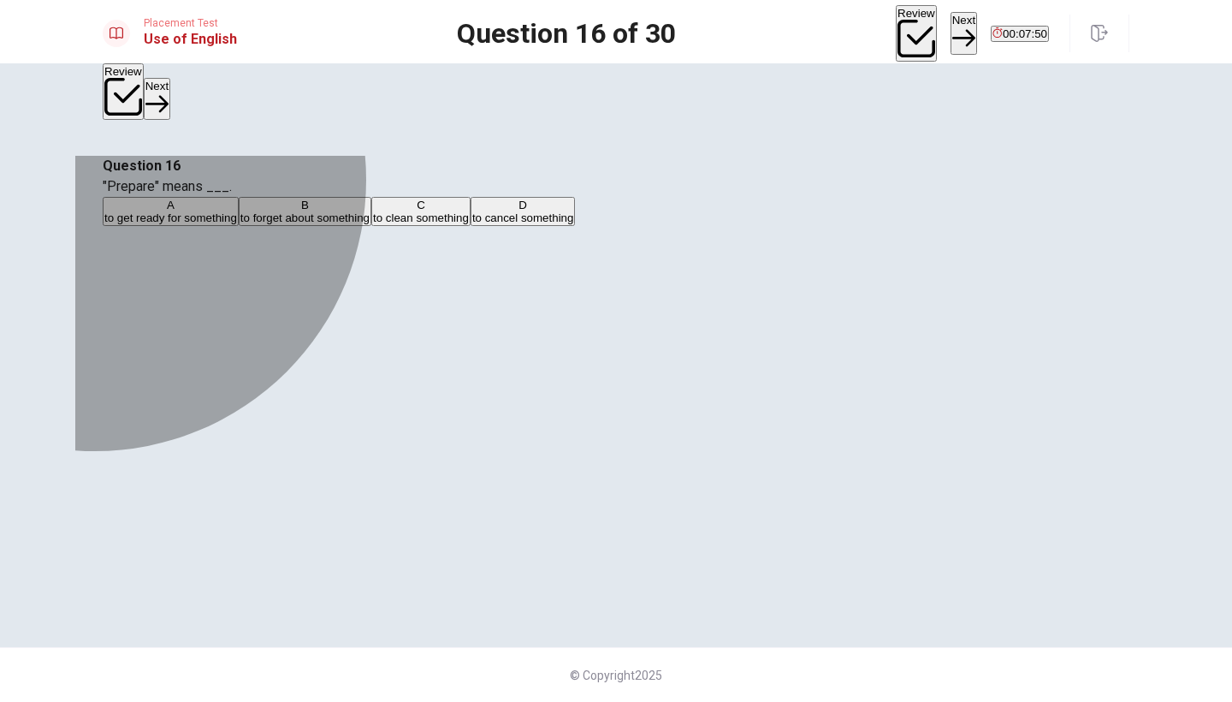
click at [237, 211] on div "A" at bounding box center [170, 204] width 133 height 13
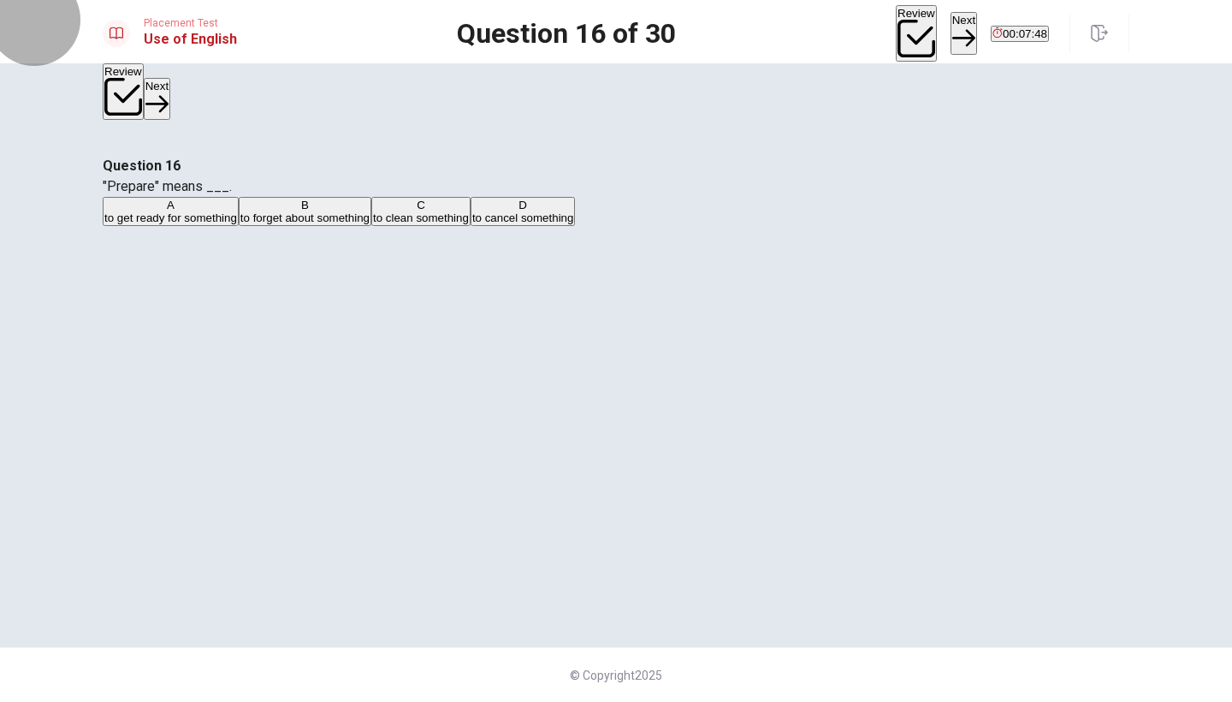
click at [950, 32] on button "Next" at bounding box center [963, 33] width 27 height 42
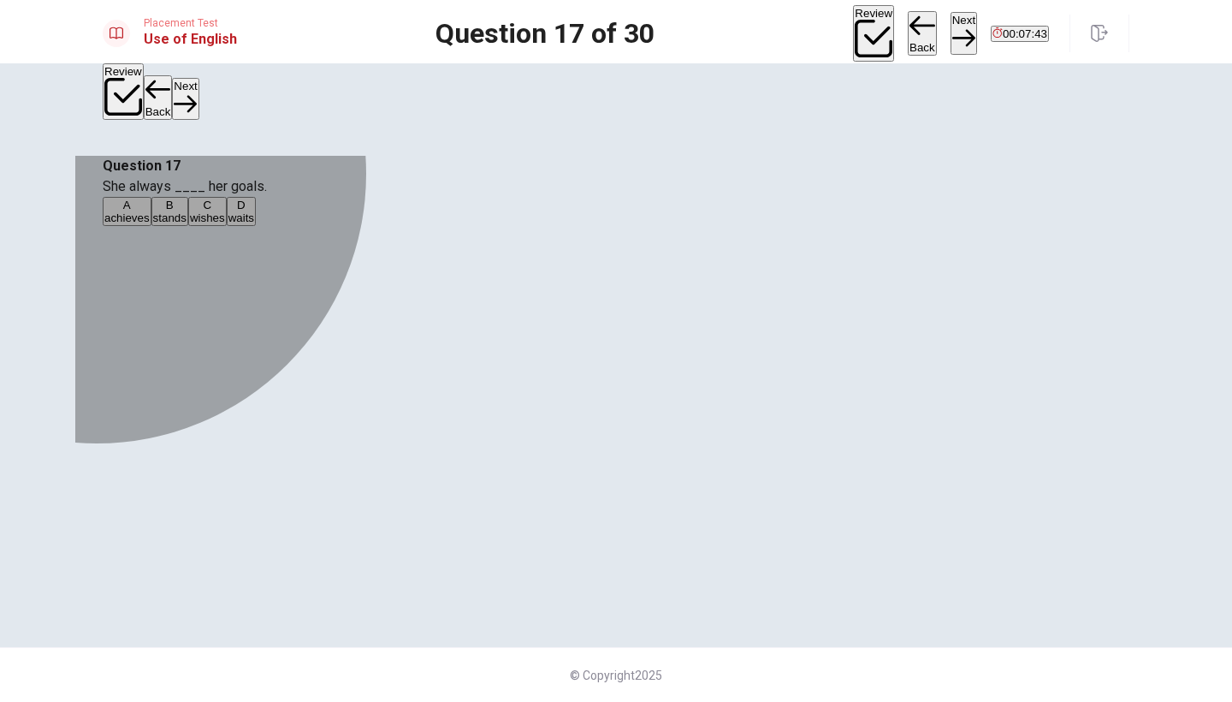
click at [150, 211] on div "A" at bounding box center [126, 204] width 45 height 13
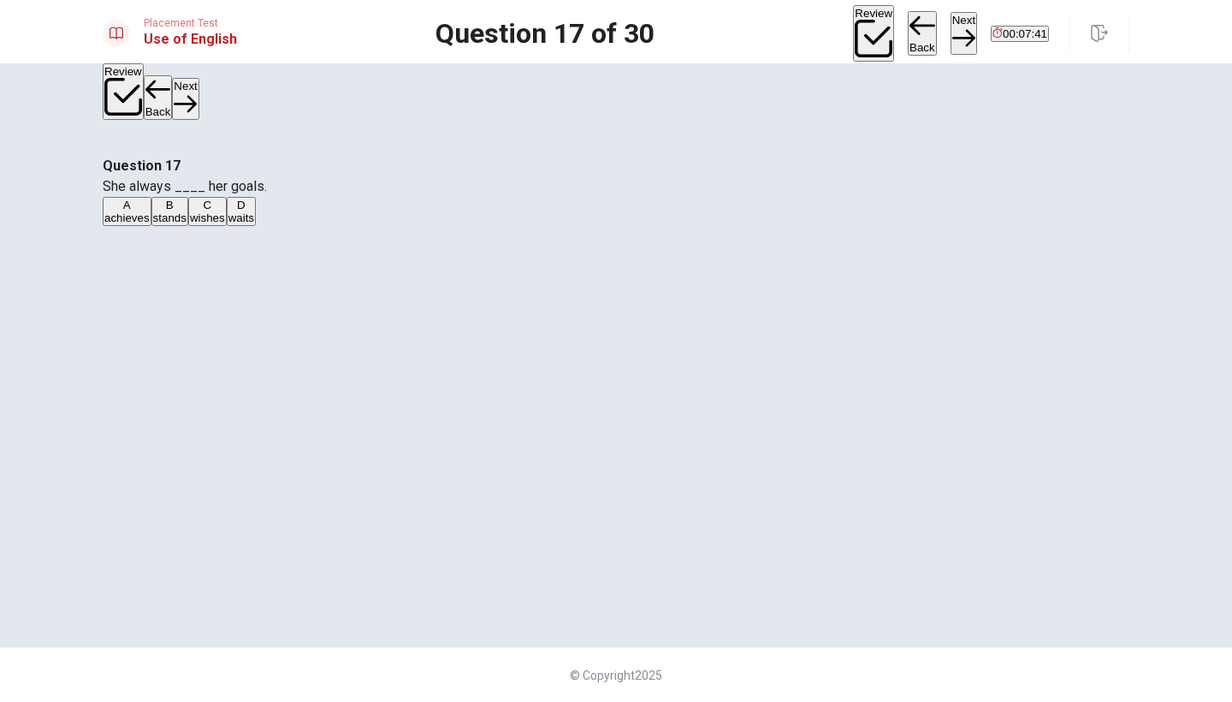
click at [950, 35] on button "Next" at bounding box center [963, 33] width 27 height 42
click at [230, 211] on div "D" at bounding box center [208, 204] width 43 height 13
click at [950, 28] on button "Next" at bounding box center [963, 33] width 27 height 42
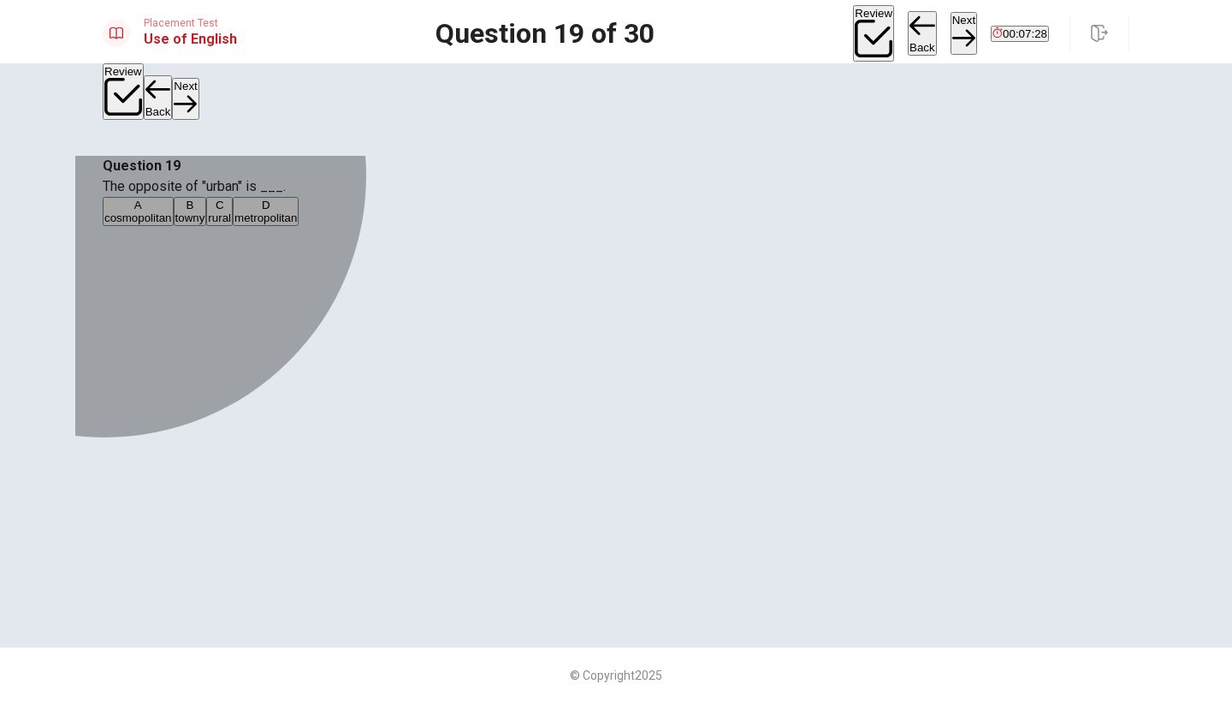
click at [297, 211] on div "D" at bounding box center [265, 204] width 62 height 13
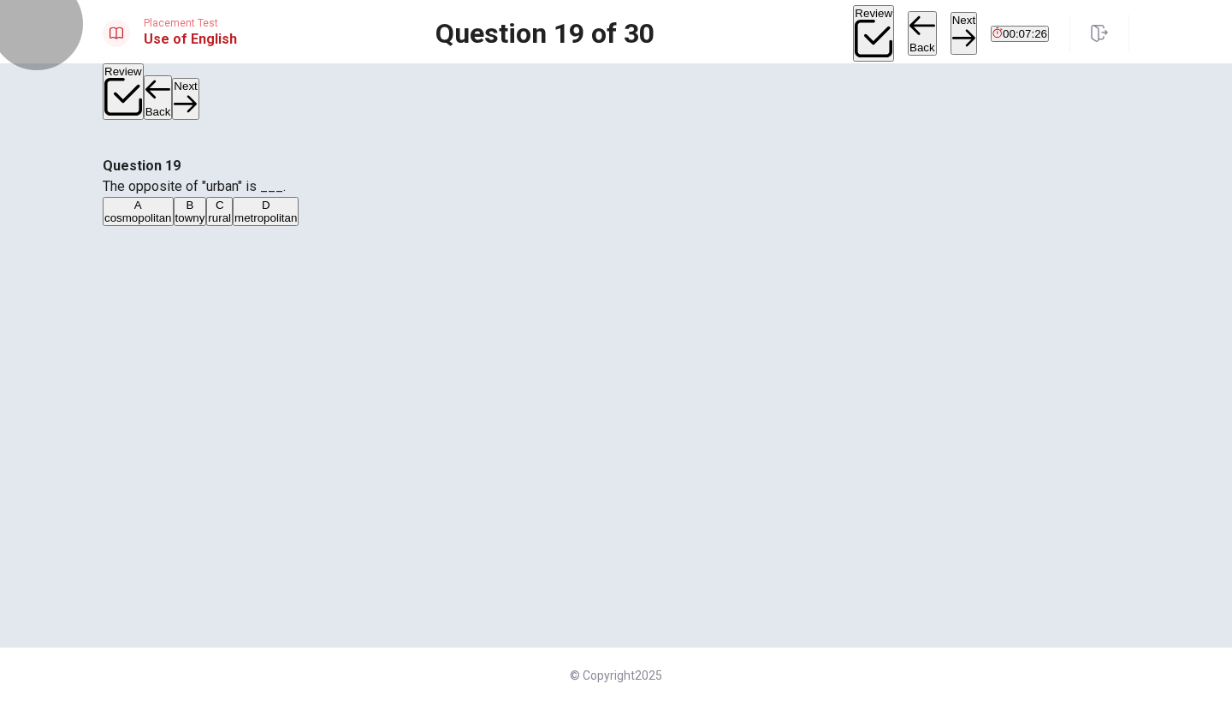
drag, startPoint x: 905, startPoint y: 36, endPoint x: 908, endPoint y: 54, distance: 18.1
click at [950, 36] on button "Next" at bounding box center [963, 33] width 27 height 42
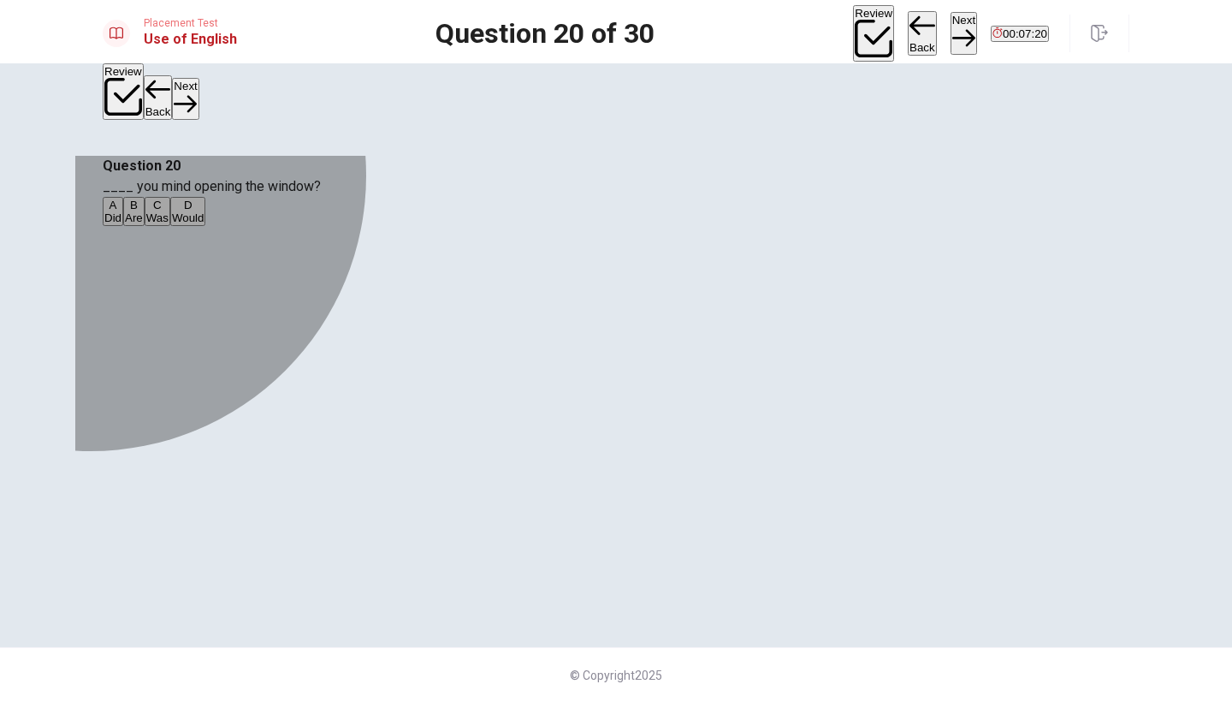
click at [204, 211] on div "D" at bounding box center [188, 204] width 33 height 13
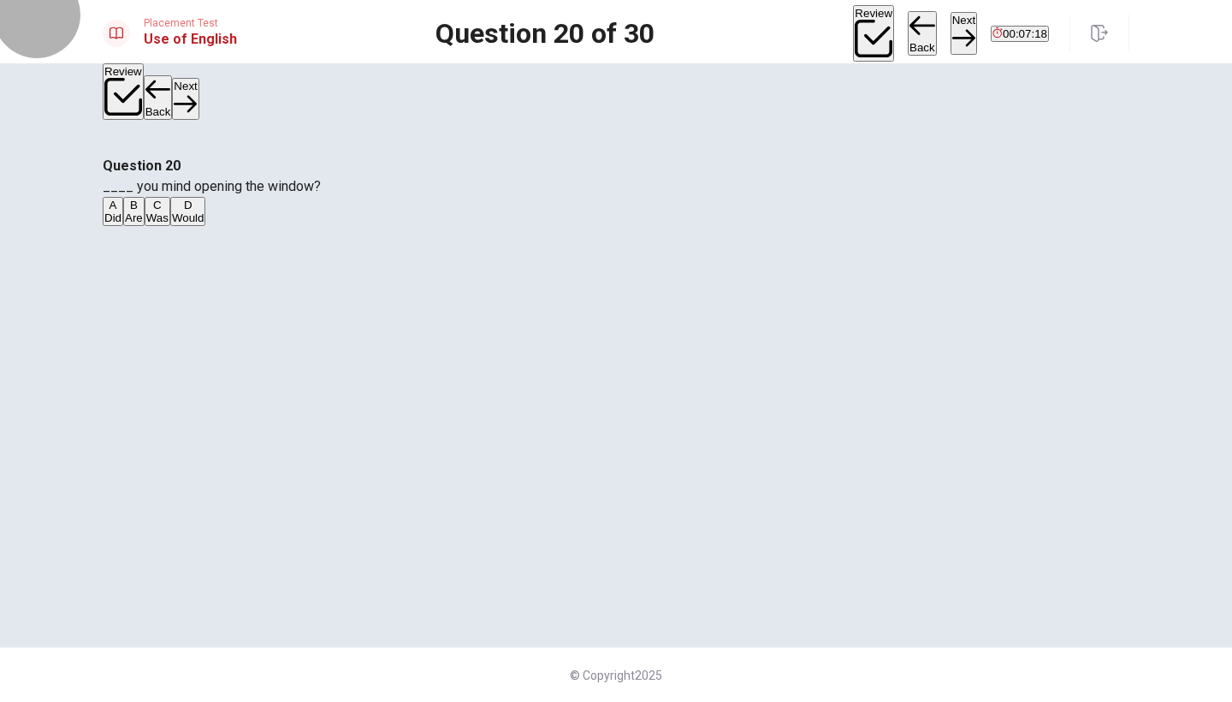
click at [950, 27] on button "Next" at bounding box center [963, 33] width 27 height 42
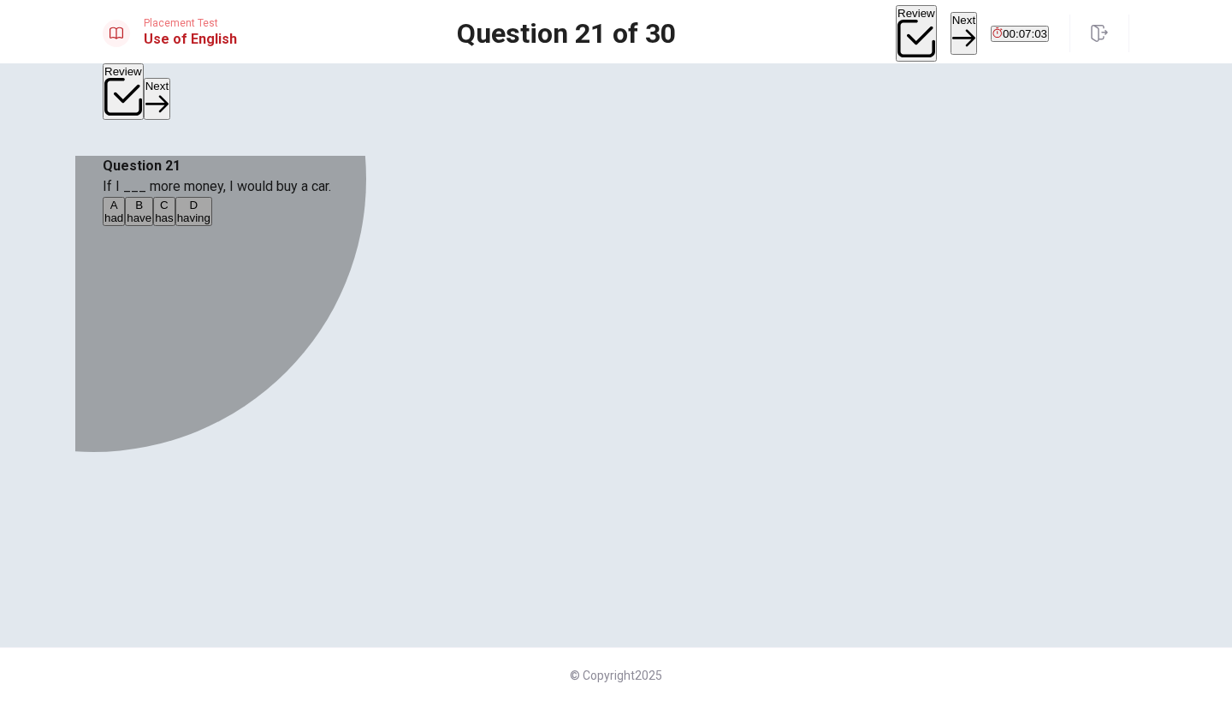
click at [123, 211] on div "A" at bounding box center [113, 204] width 19 height 13
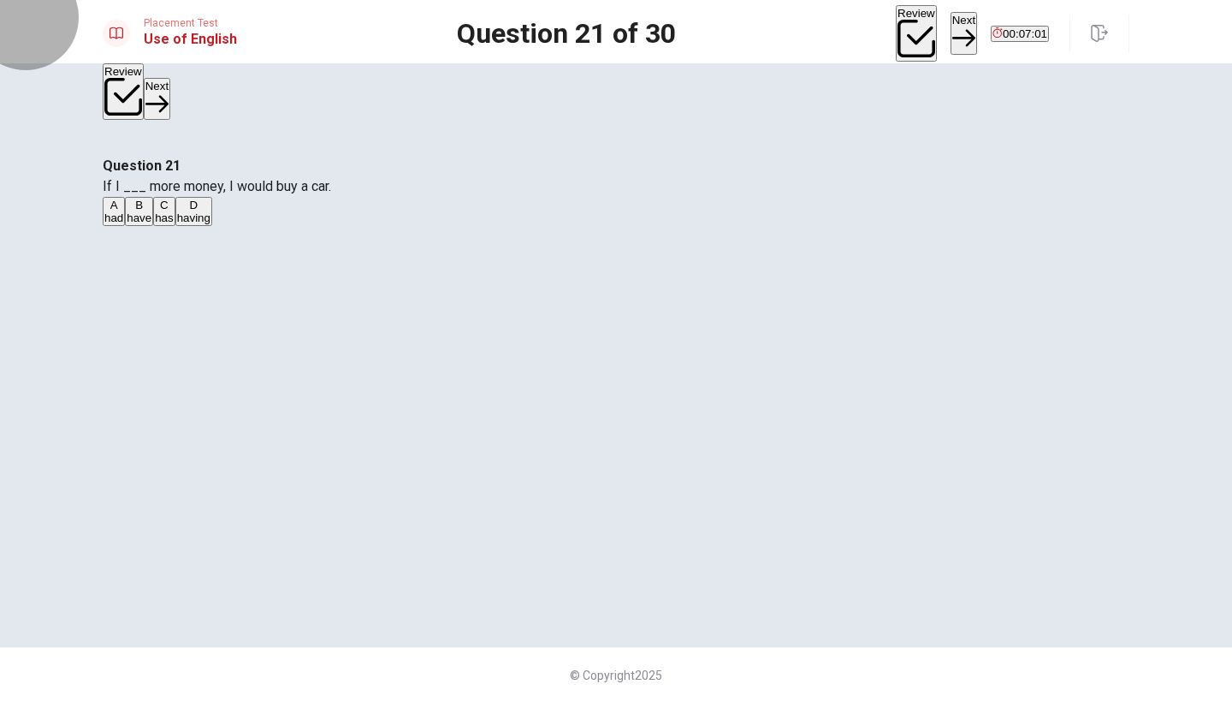
click at [950, 29] on button "Next" at bounding box center [963, 33] width 27 height 42
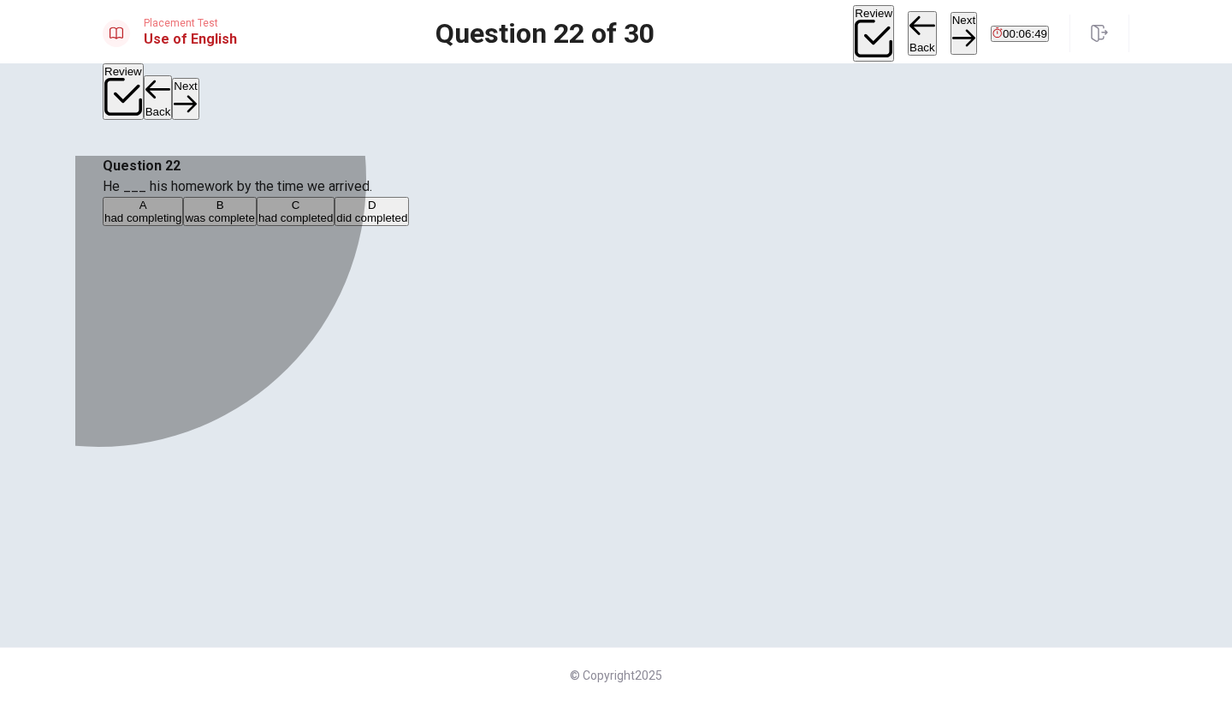
click at [333, 211] on div "C" at bounding box center [295, 204] width 74 height 13
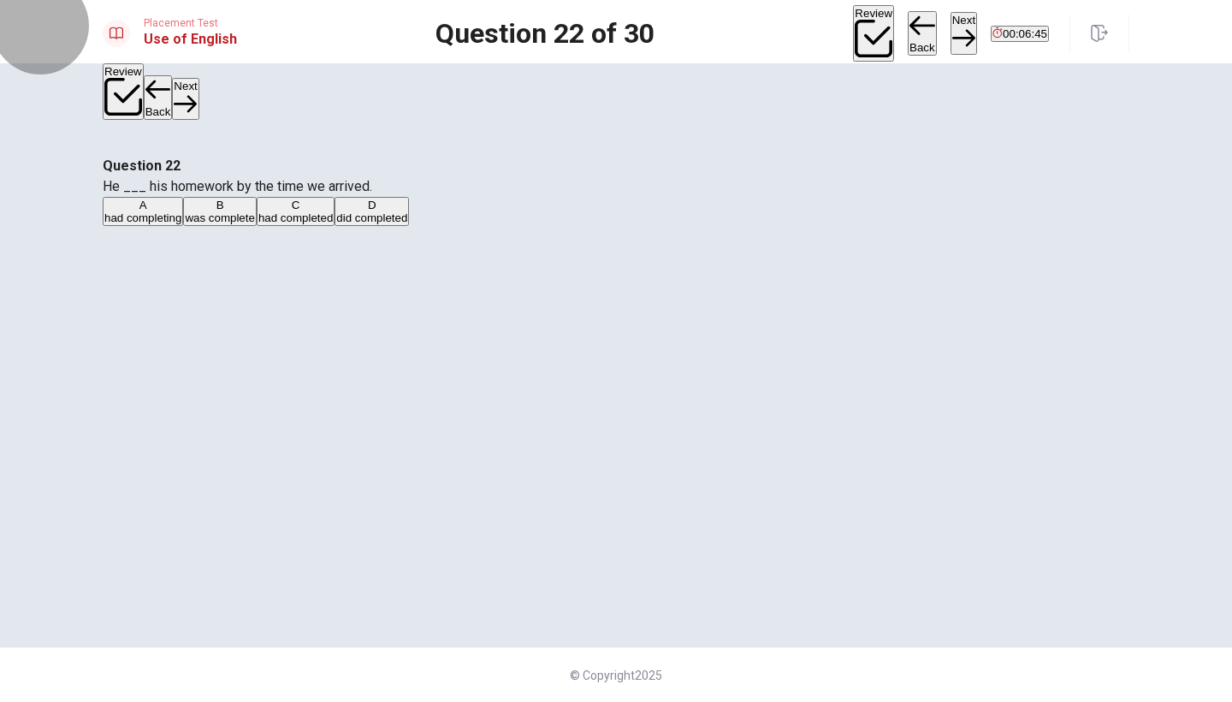
click at [950, 38] on button "Next" at bounding box center [963, 33] width 27 height 42
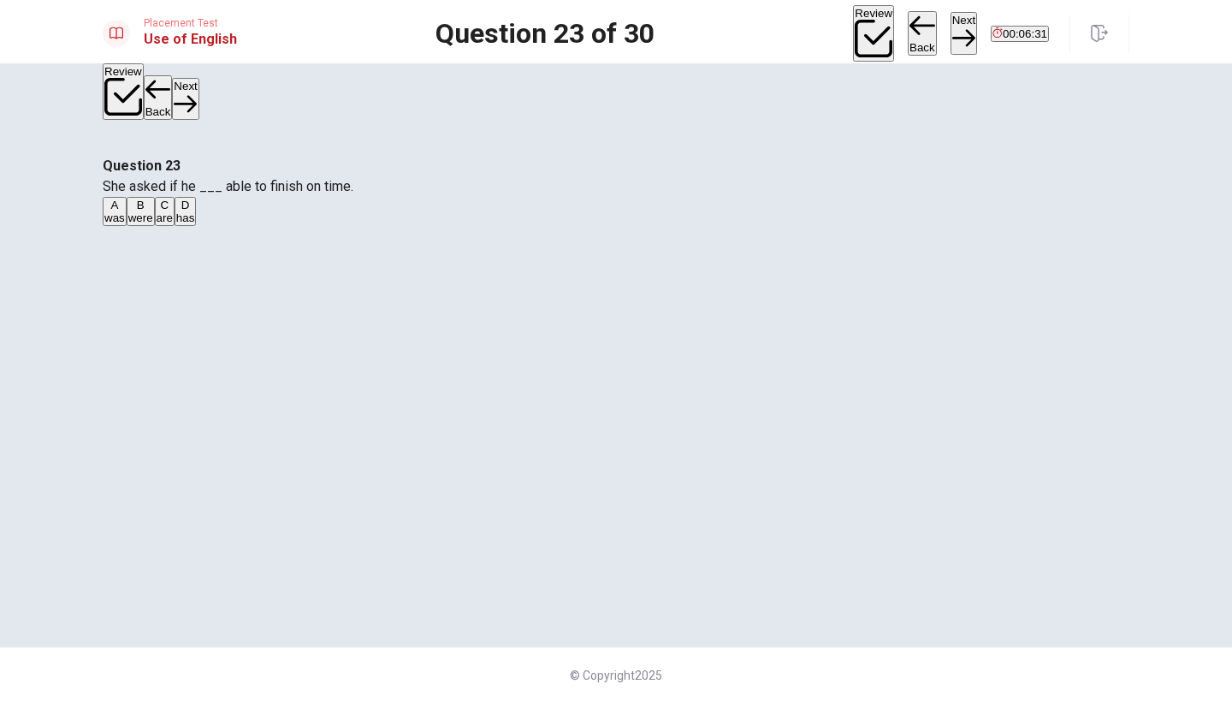
click at [125, 211] on div "A" at bounding box center [114, 204] width 21 height 13
click at [950, 25] on button "Next" at bounding box center [963, 33] width 27 height 42
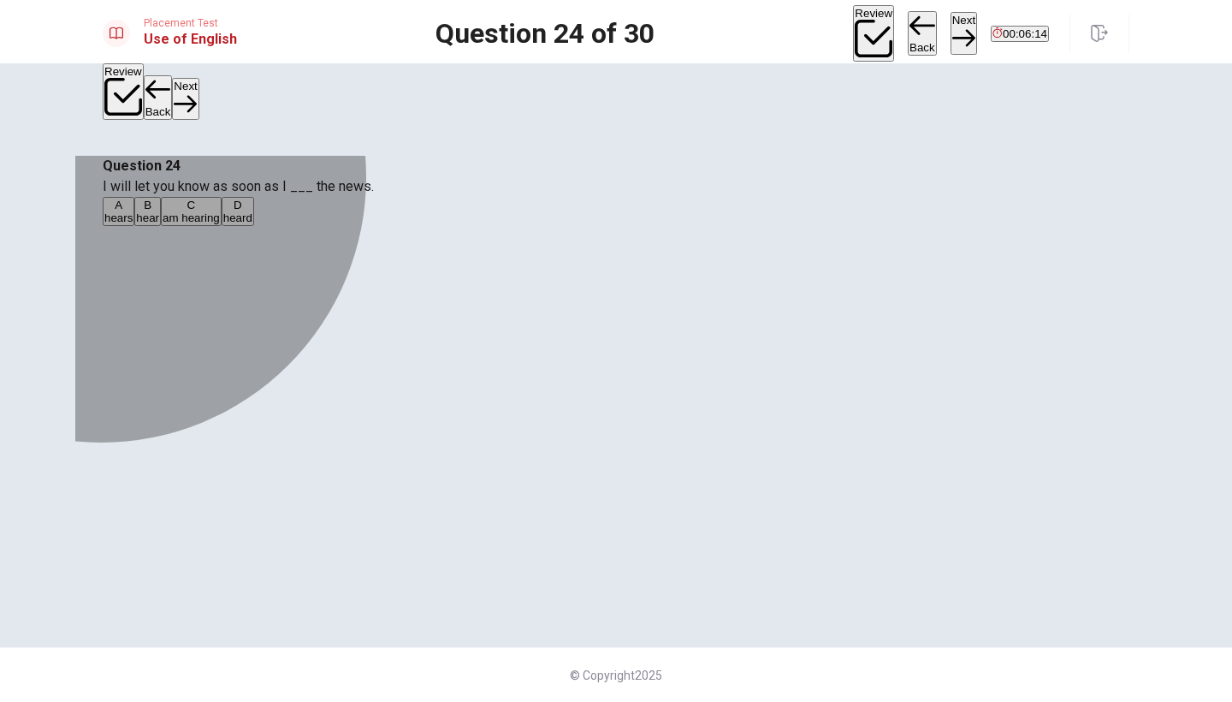
click at [159, 211] on div "B" at bounding box center [147, 204] width 23 height 13
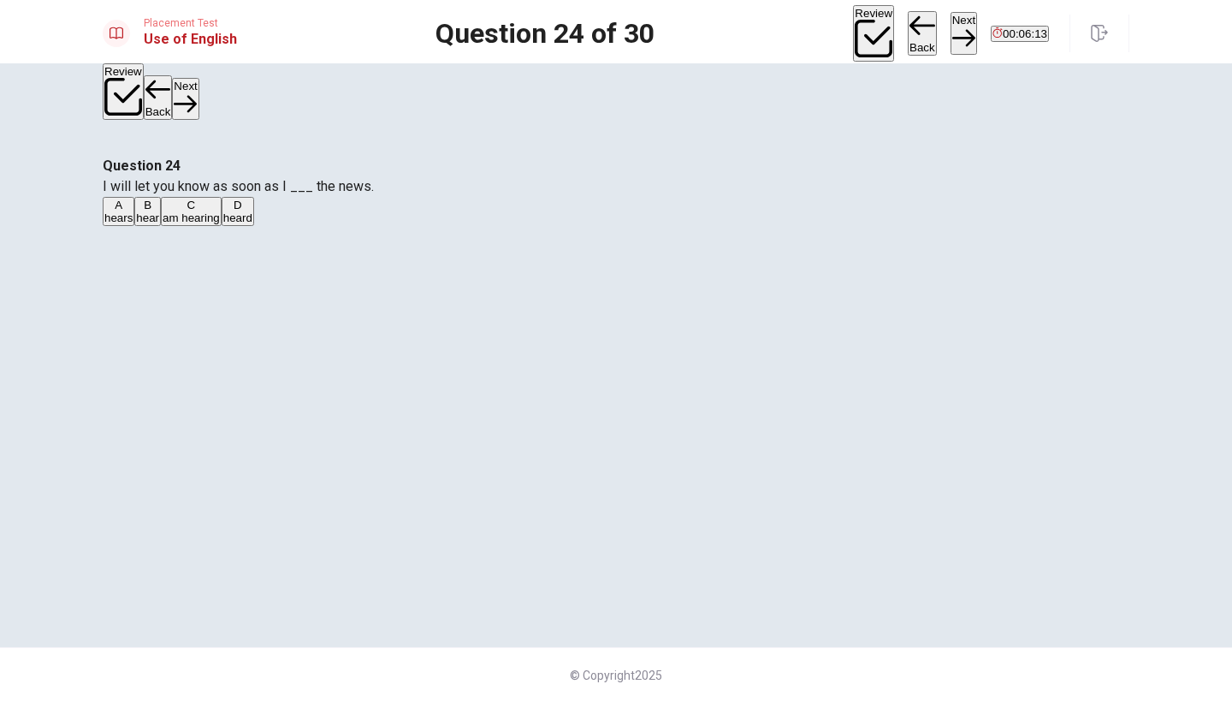
click at [950, 32] on button "Next" at bounding box center [963, 33] width 27 height 42
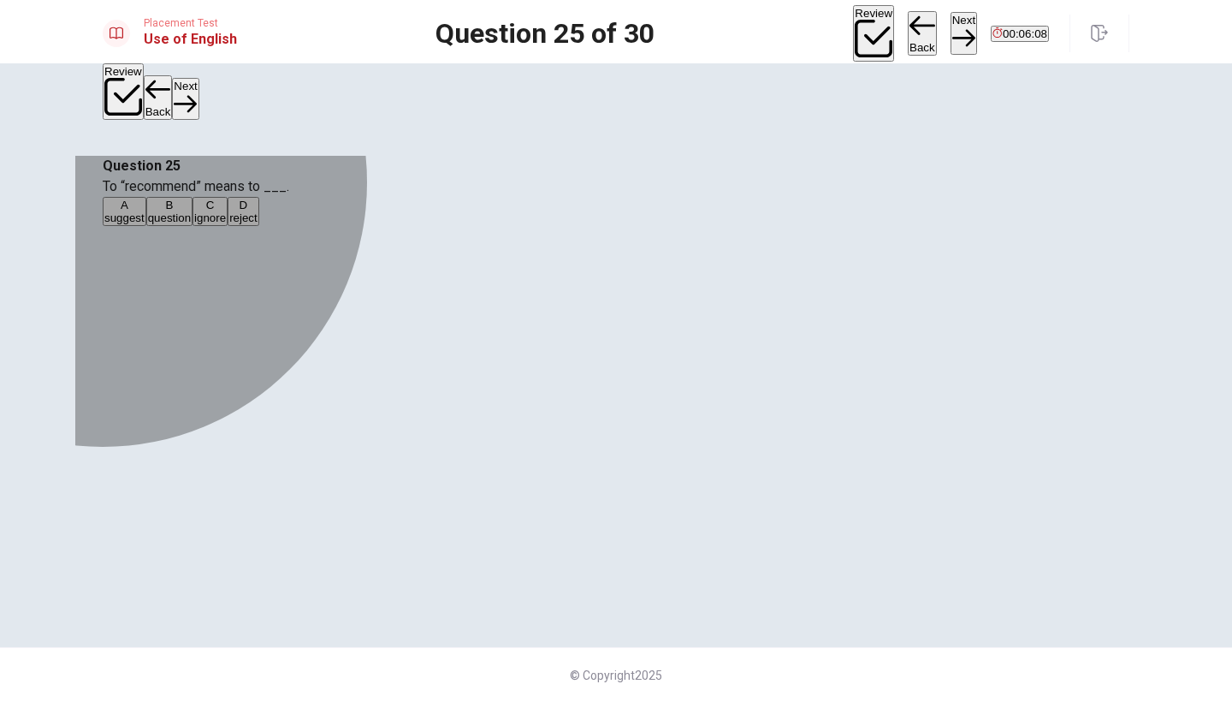
click at [145, 211] on div "A" at bounding box center [124, 204] width 40 height 13
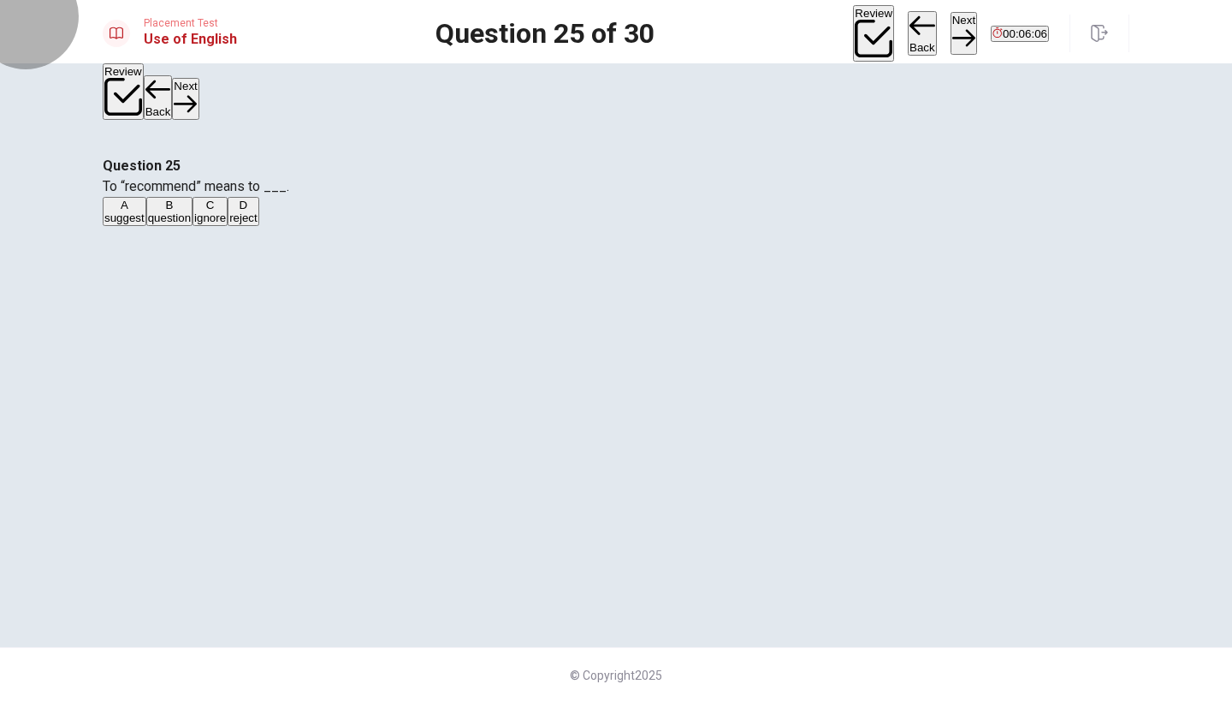
click at [950, 28] on button "Next" at bounding box center [963, 33] width 27 height 42
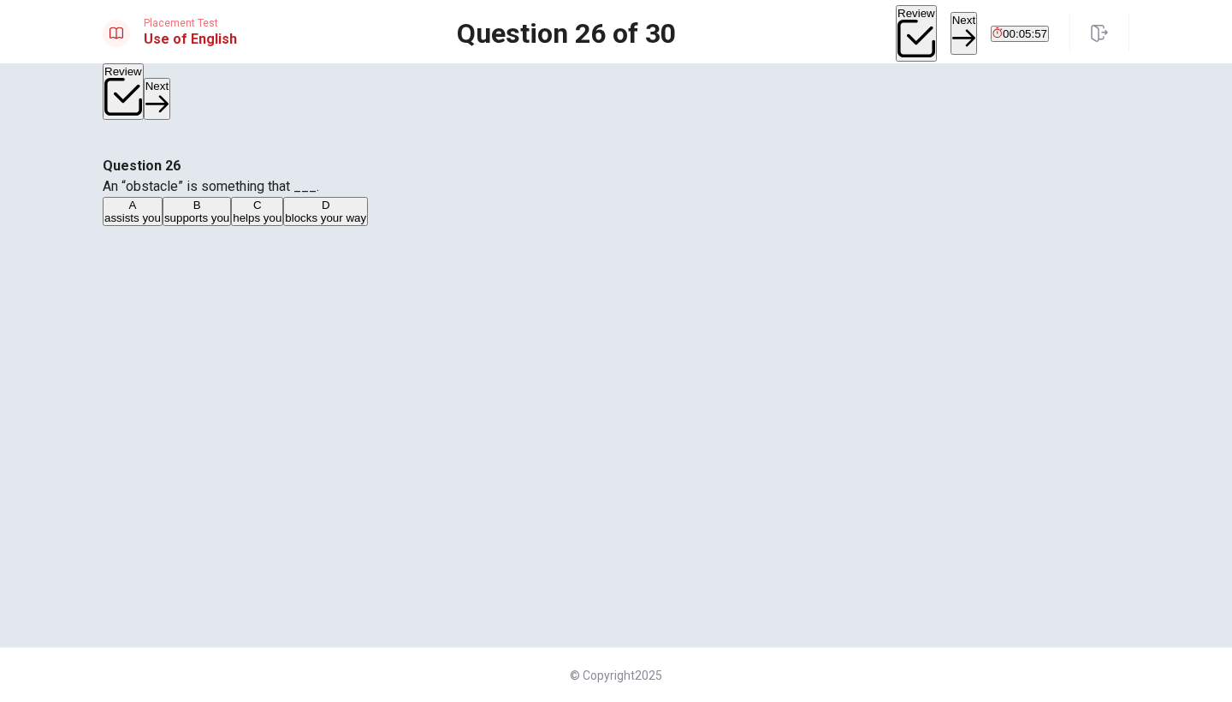
click at [366, 211] on div "D" at bounding box center [325, 204] width 81 height 13
click at [950, 30] on button "Next" at bounding box center [963, 33] width 27 height 42
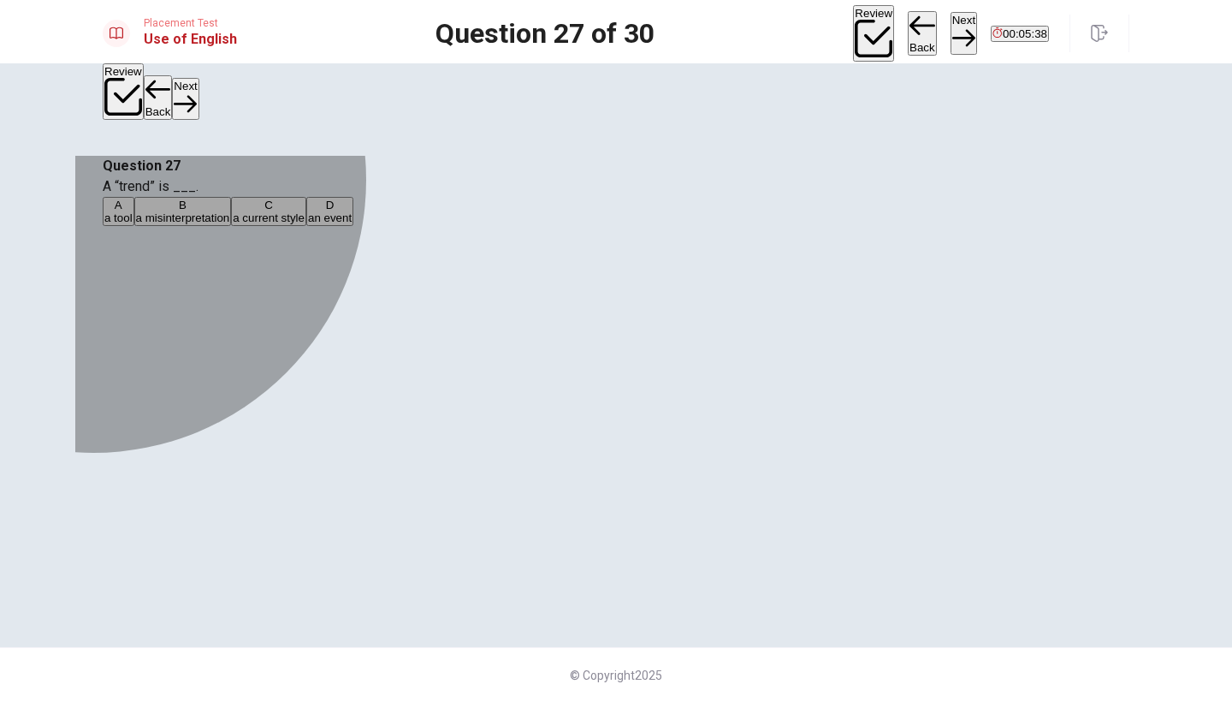
click at [305, 211] on div "C" at bounding box center [269, 204] width 72 height 13
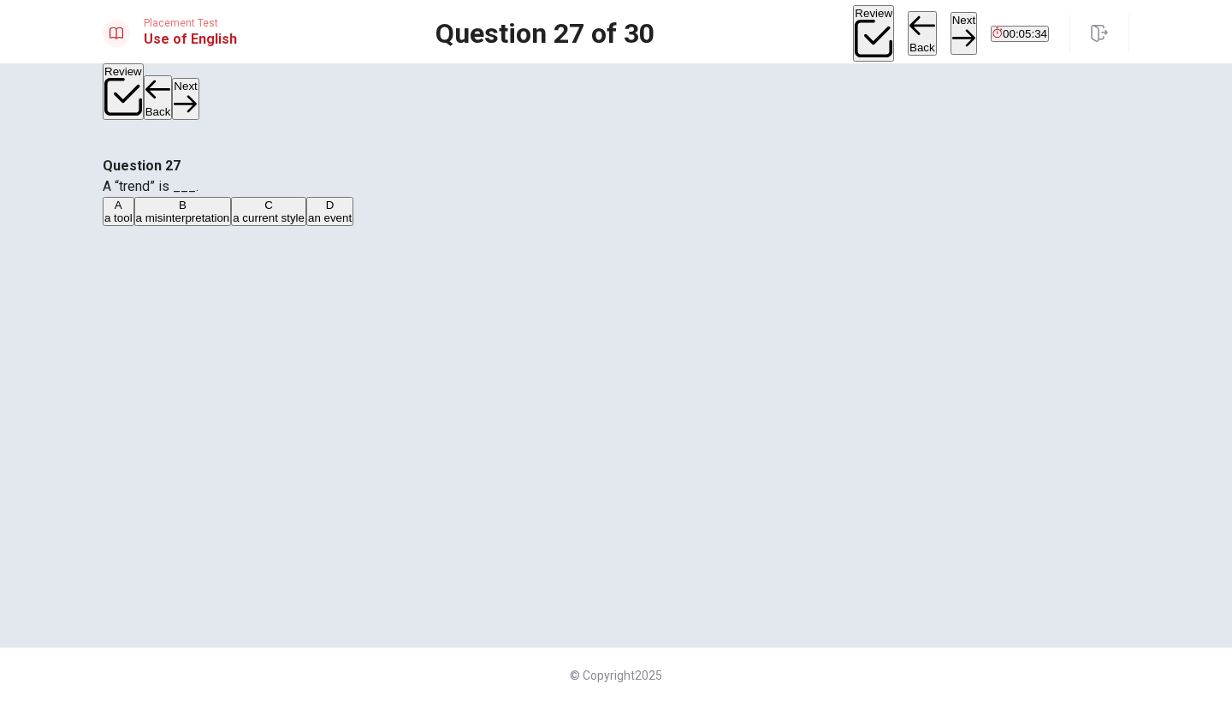
click at [950, 27] on button "Next" at bounding box center [963, 33] width 27 height 42
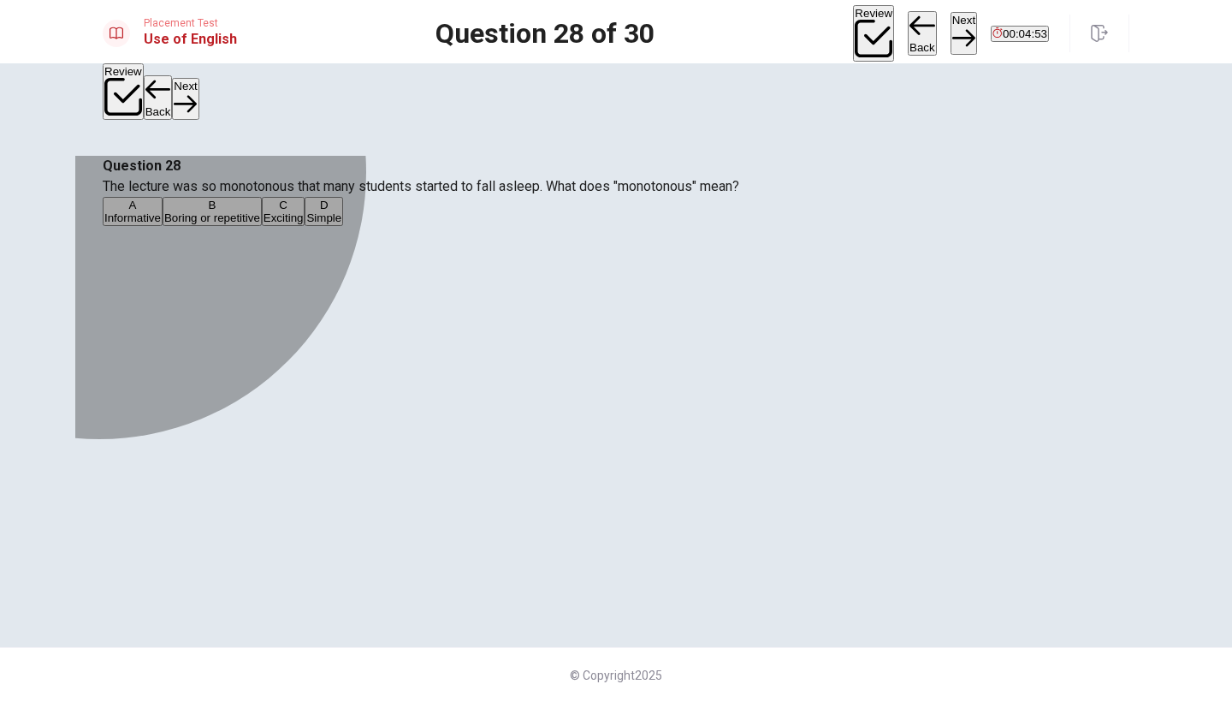
click at [341, 211] on div "D" at bounding box center [323, 204] width 35 height 13
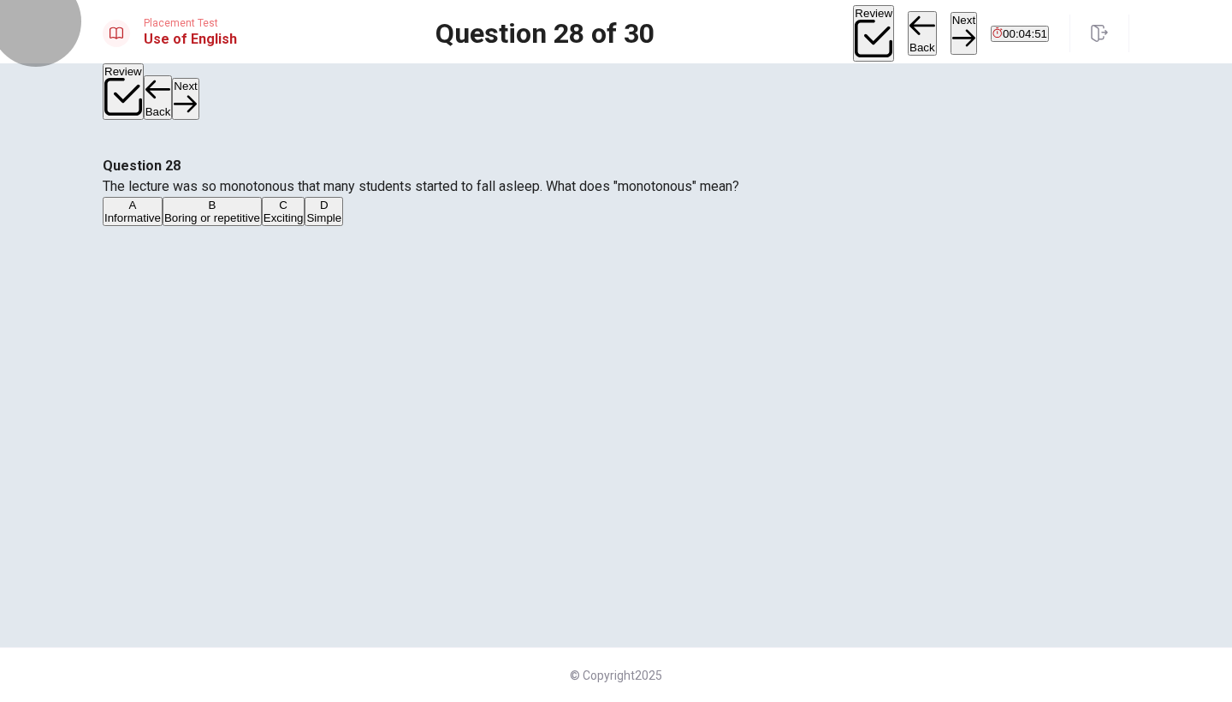
click at [950, 33] on button "Next" at bounding box center [963, 33] width 27 height 42
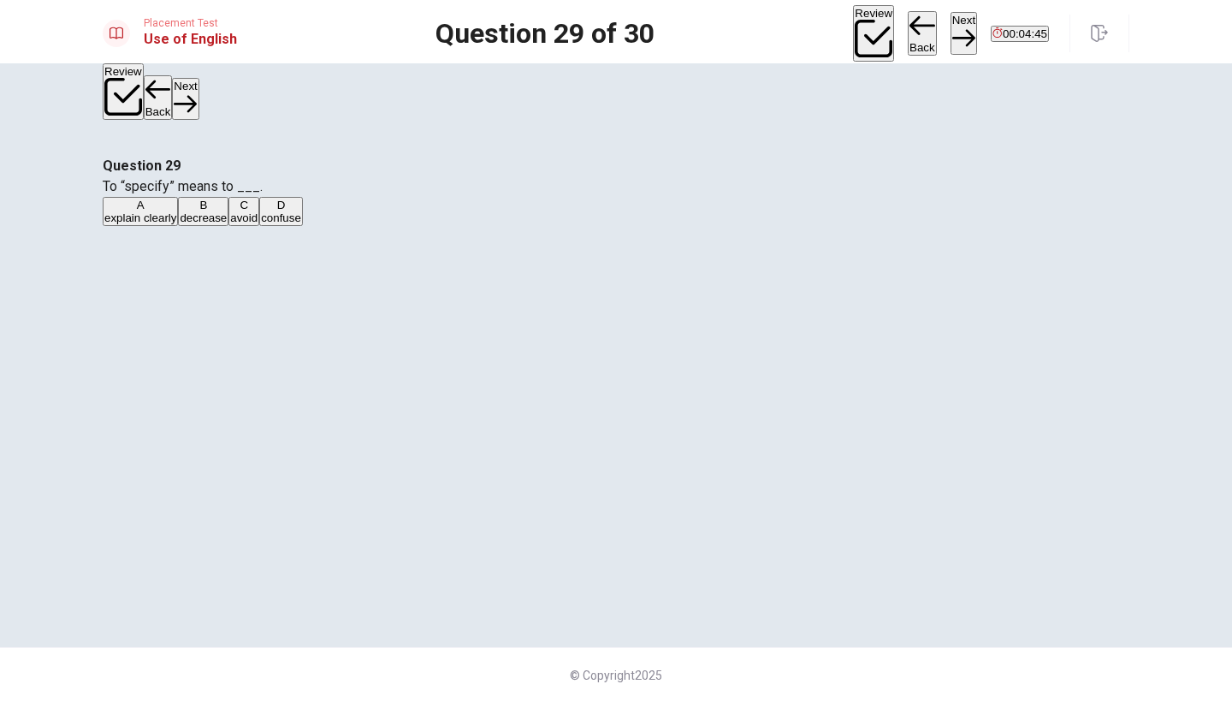
click at [176, 211] on div "A" at bounding box center [140, 204] width 72 height 13
click at [950, 28] on button "Next" at bounding box center [963, 33] width 27 height 42
click at [216, 211] on div "C" at bounding box center [204, 204] width 23 height 13
click at [950, 33] on button "Next" at bounding box center [963, 33] width 27 height 42
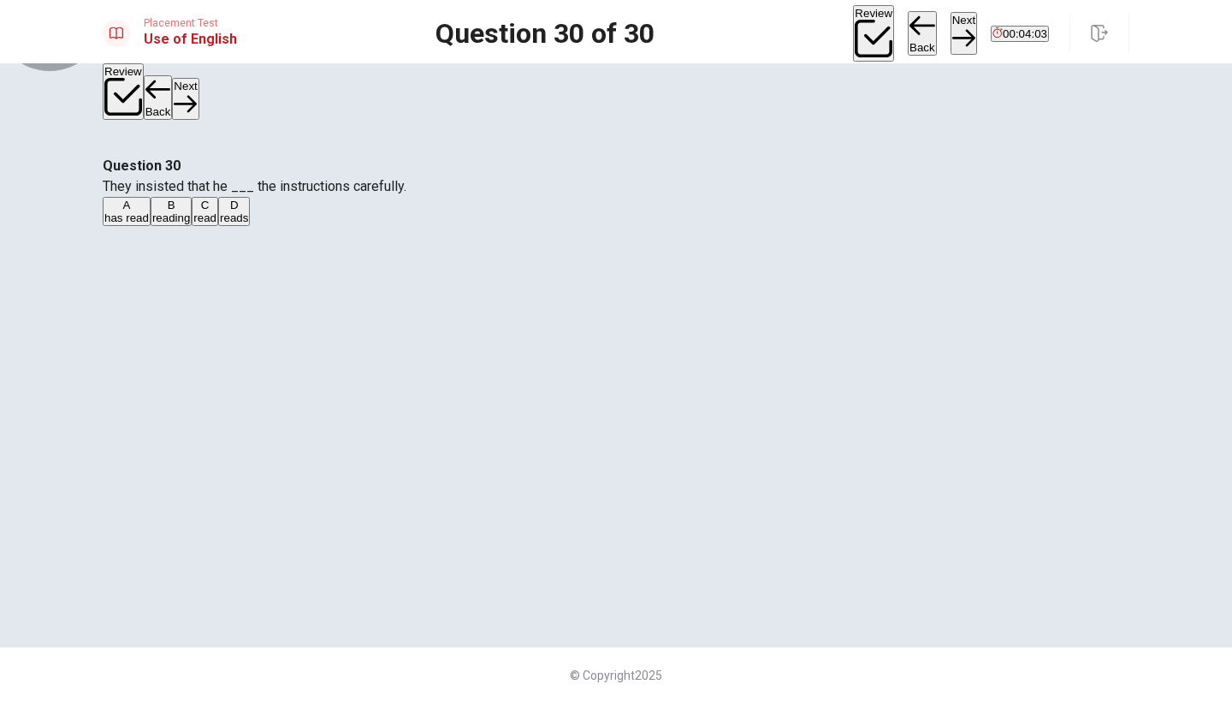
click at [908, 33] on button "Back" at bounding box center [922, 33] width 29 height 44
click at [908, 30] on button "Back" at bounding box center [922, 33] width 29 height 44
click at [230, 211] on div "B" at bounding box center [183, 204] width 94 height 13
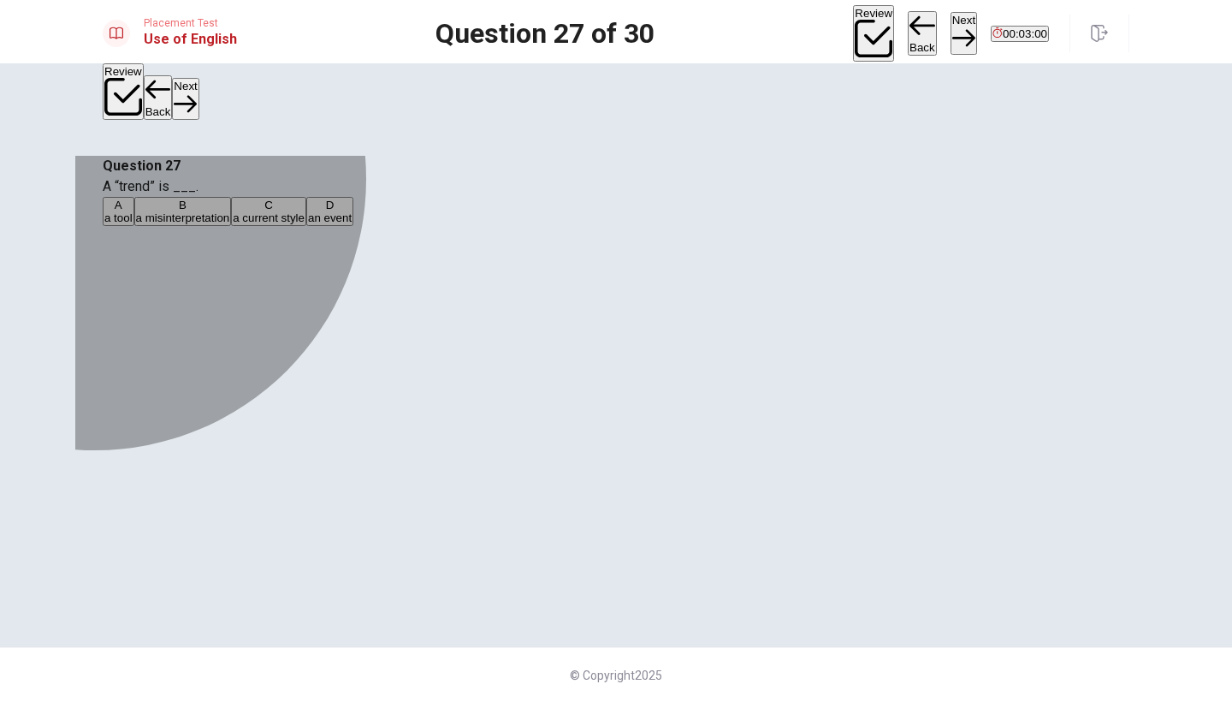
click at [133, 211] on div "A" at bounding box center [118, 204] width 28 height 13
click at [305, 224] on span "a current style" at bounding box center [269, 217] width 72 height 13
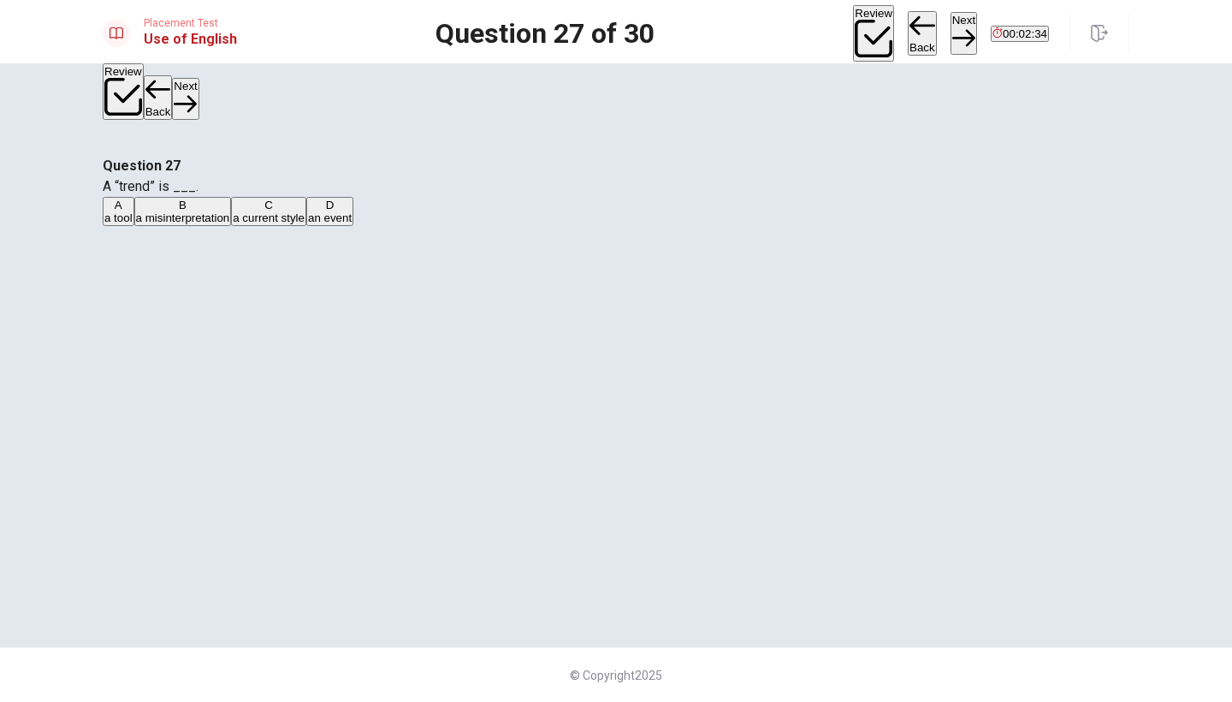
click at [908, 33] on button "Back" at bounding box center [922, 33] width 29 height 44
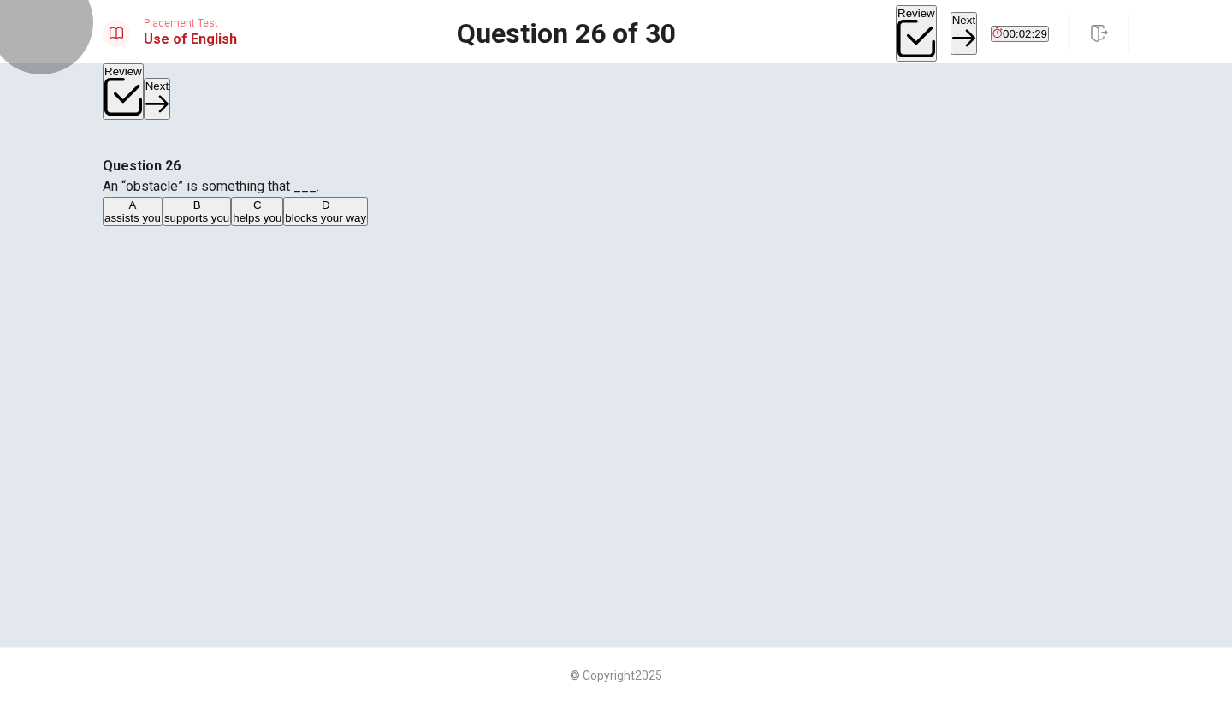
click at [896, 34] on button "Review" at bounding box center [916, 33] width 41 height 56
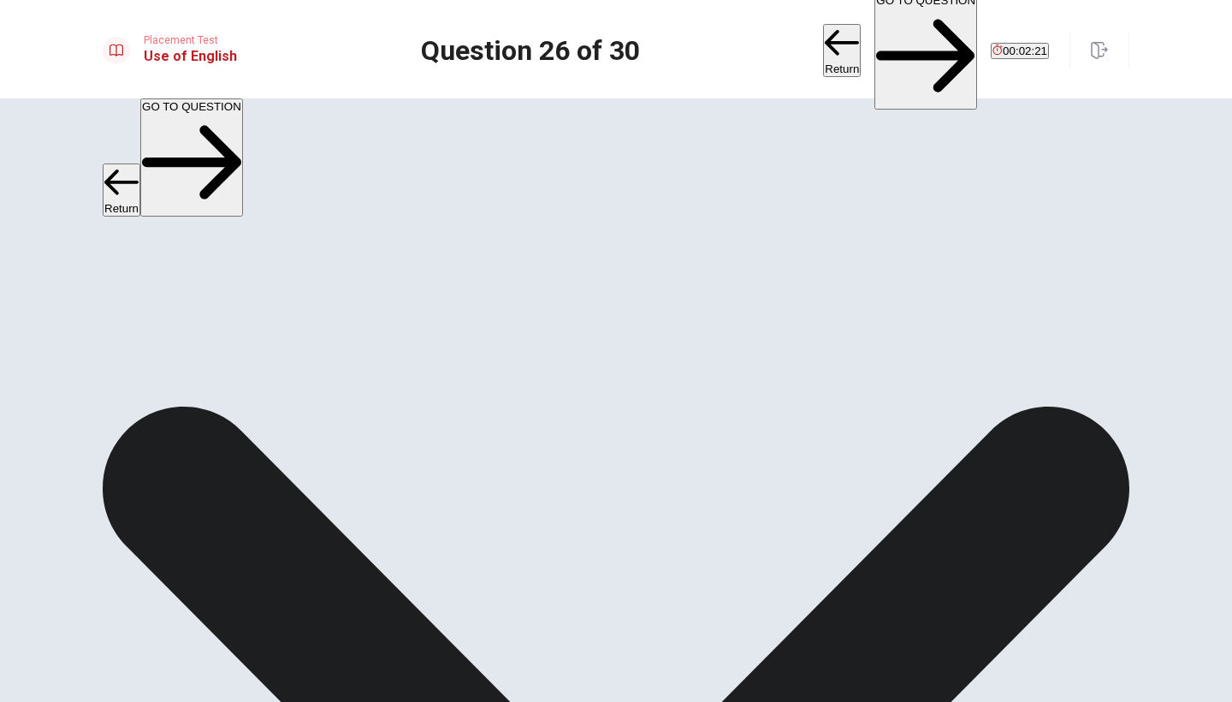
scroll to position [826, 0]
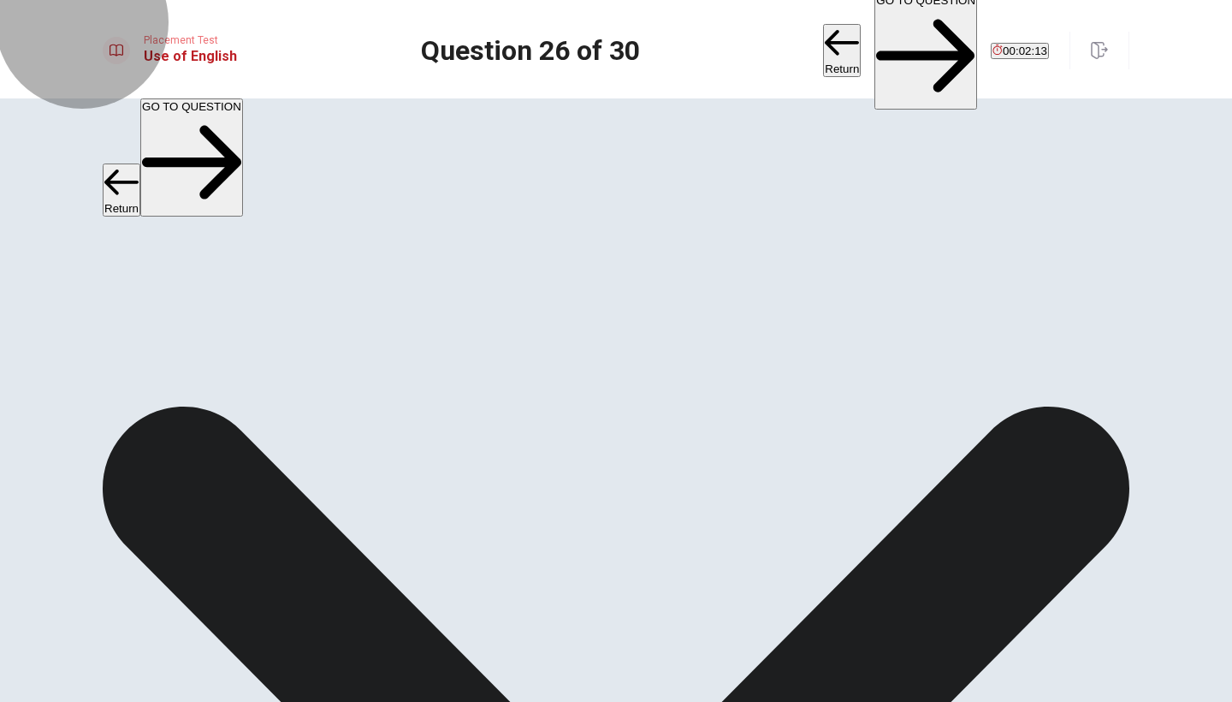
click at [885, 34] on button "GO TO QUESTION" at bounding box center [925, 51] width 103 height 118
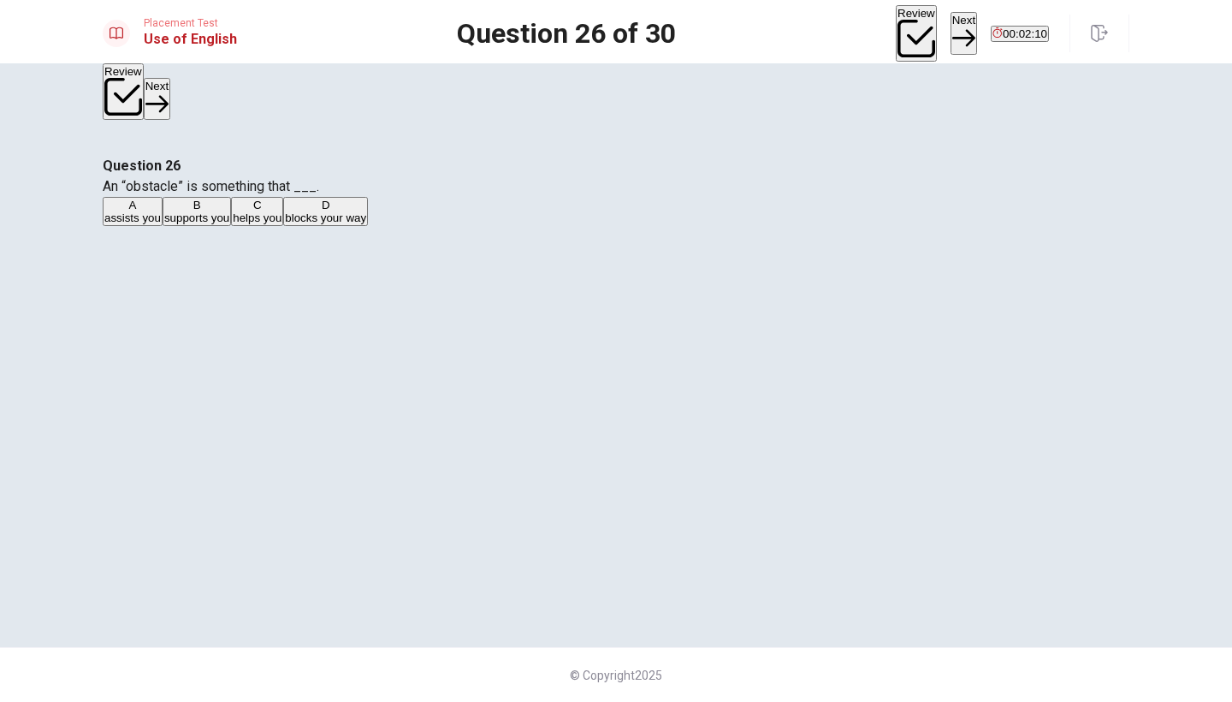
click at [950, 30] on button "Next" at bounding box center [963, 33] width 27 height 42
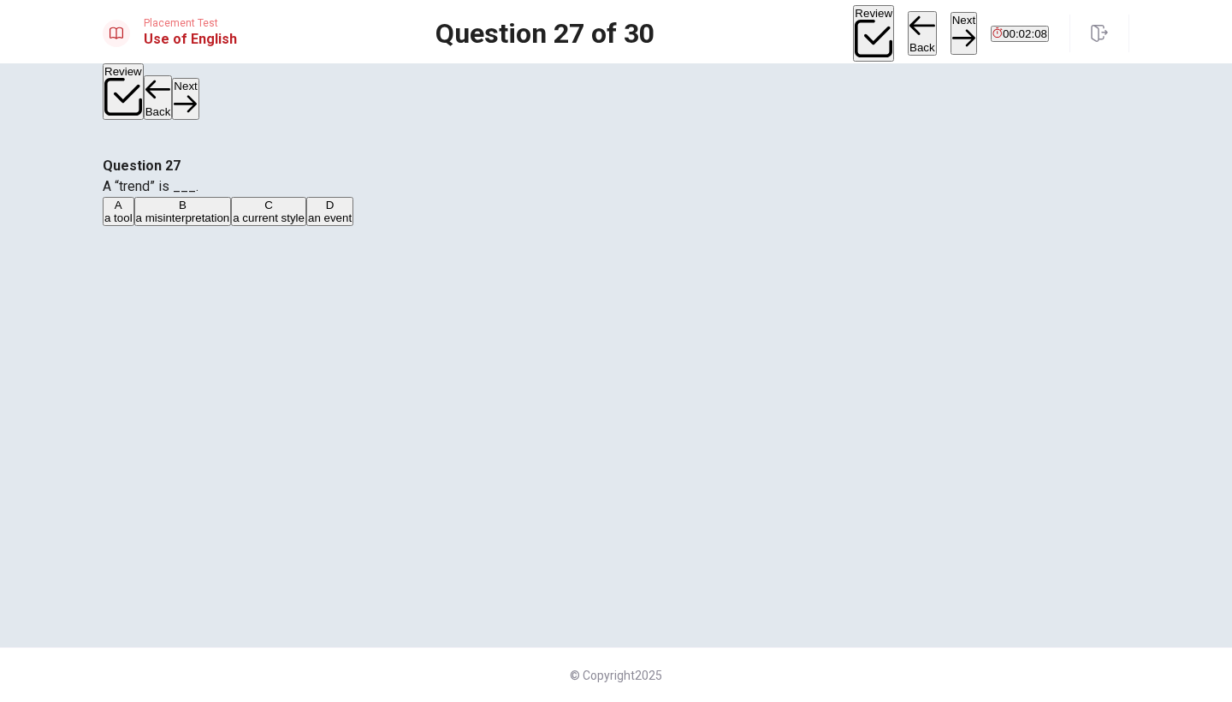
click at [950, 37] on button "Next" at bounding box center [963, 33] width 27 height 42
click at [950, 38] on button "Next" at bounding box center [963, 33] width 27 height 42
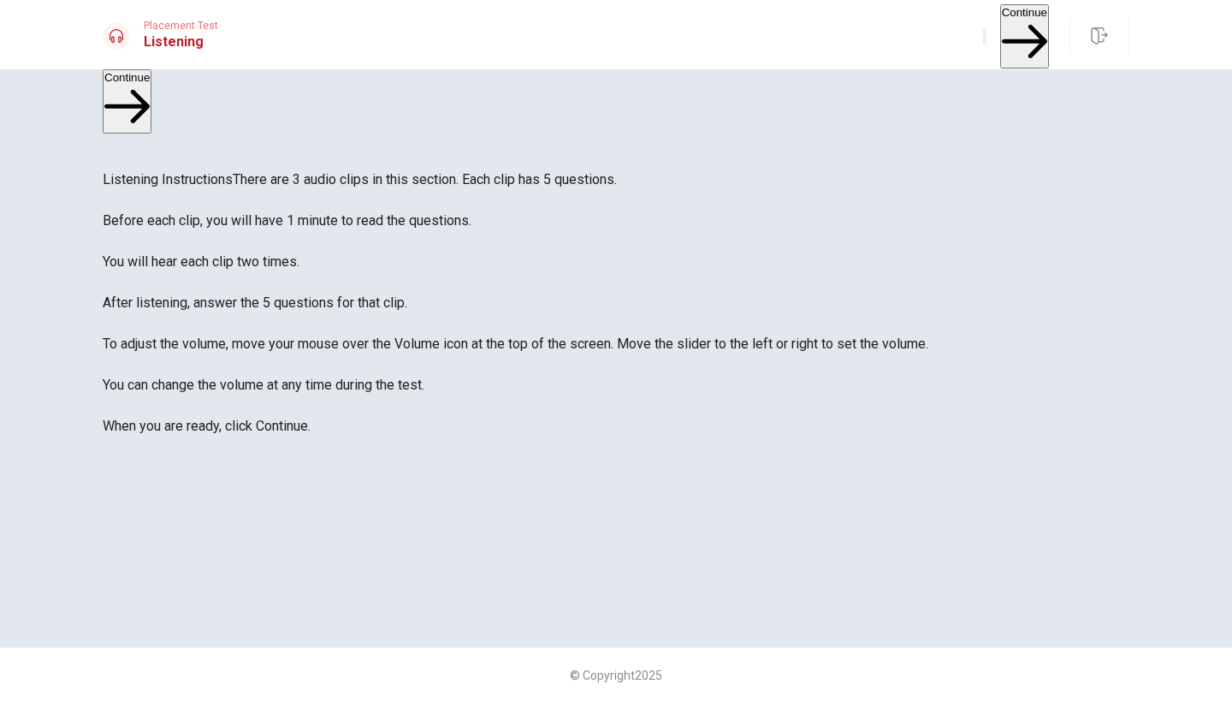
click at [1003, 29] on button "Continue" at bounding box center [1024, 36] width 49 height 64
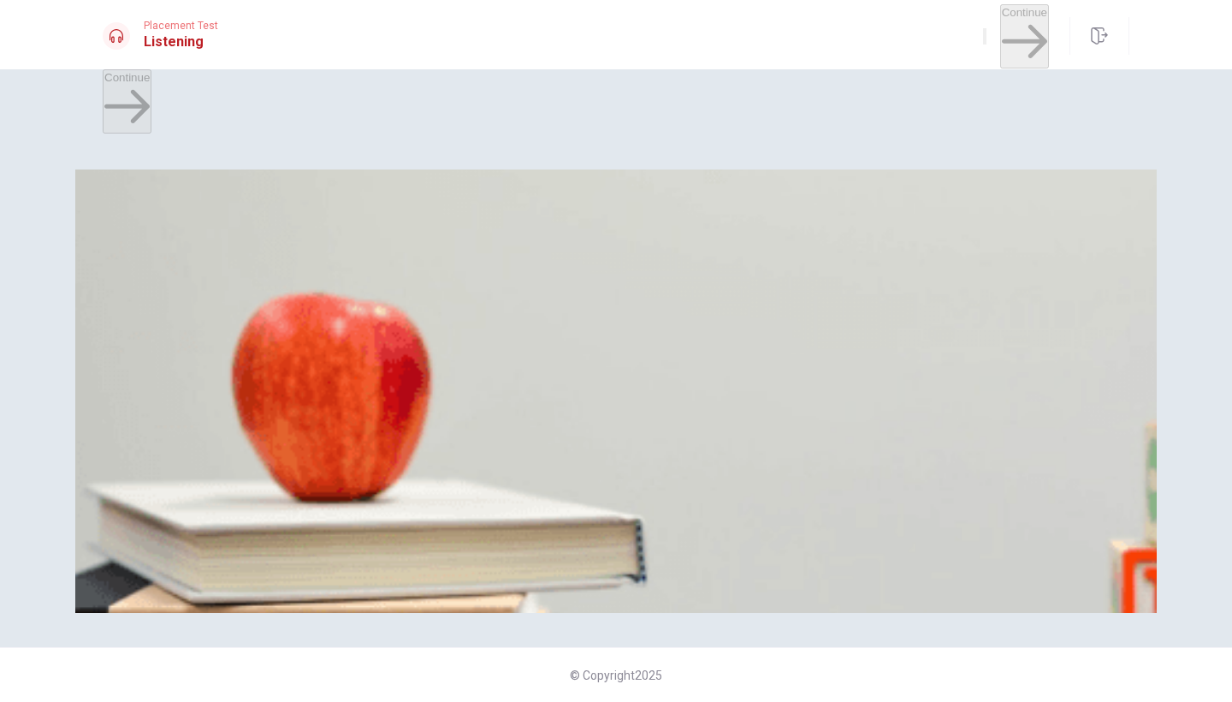
scroll to position [9, 0]
click at [177, 246] on div "C" at bounding box center [167, 239] width 21 height 13
click at [214, 305] on div "A" at bounding box center [159, 311] width 110 height 13
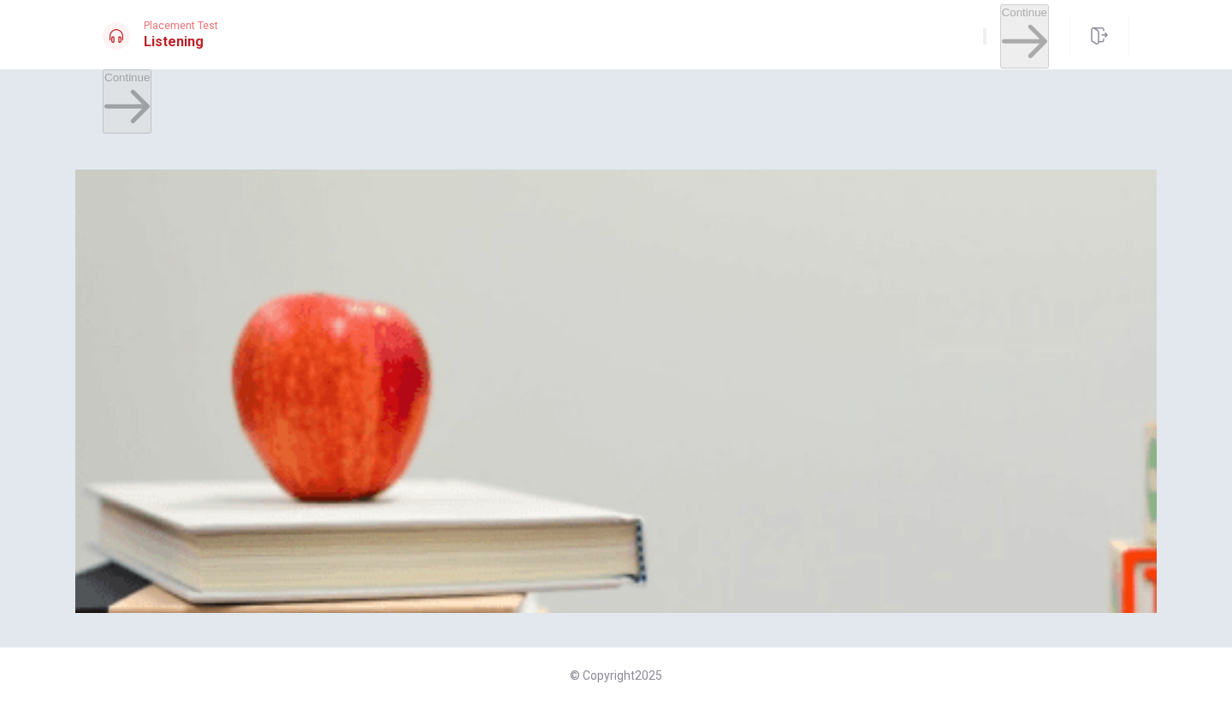
click at [361, 376] on div "C" at bounding box center [312, 382] width 98 height 13
click at [564, 461] on div "D" at bounding box center [518, 454] width 91 height 13
click at [471, 533] on div "D" at bounding box center [406, 526] width 128 height 13
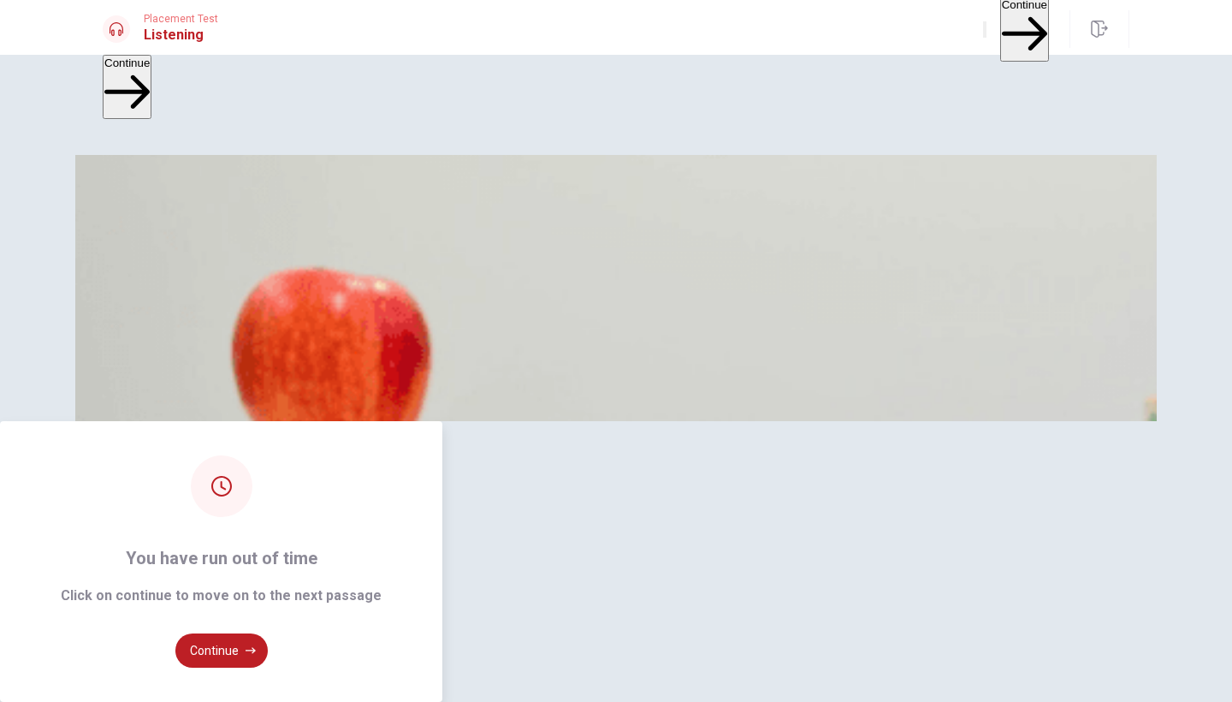
type input "0"
click at [268, 633] on button "Continue" at bounding box center [221, 650] width 92 height 34
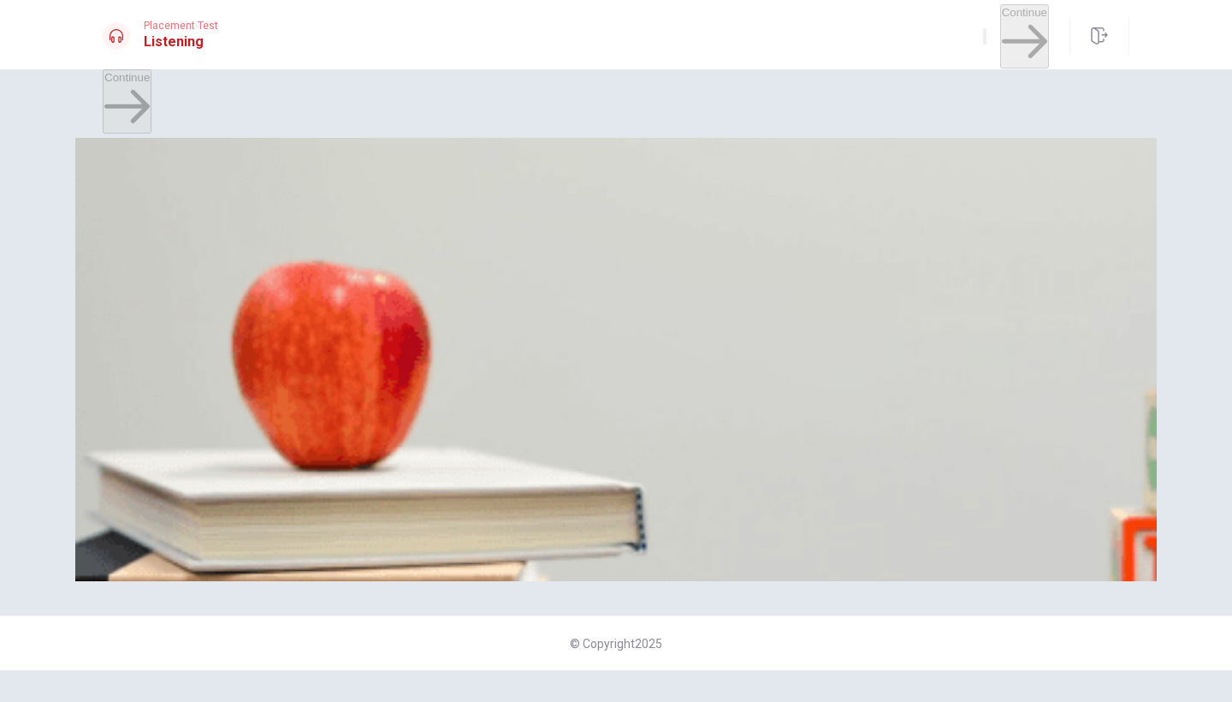
scroll to position [447, 0]
click at [569, 286] on div "D" at bounding box center [504, 279] width 233 height 13
click at [540, 358] on div "C" at bounding box center [468, 351] width 143 height 13
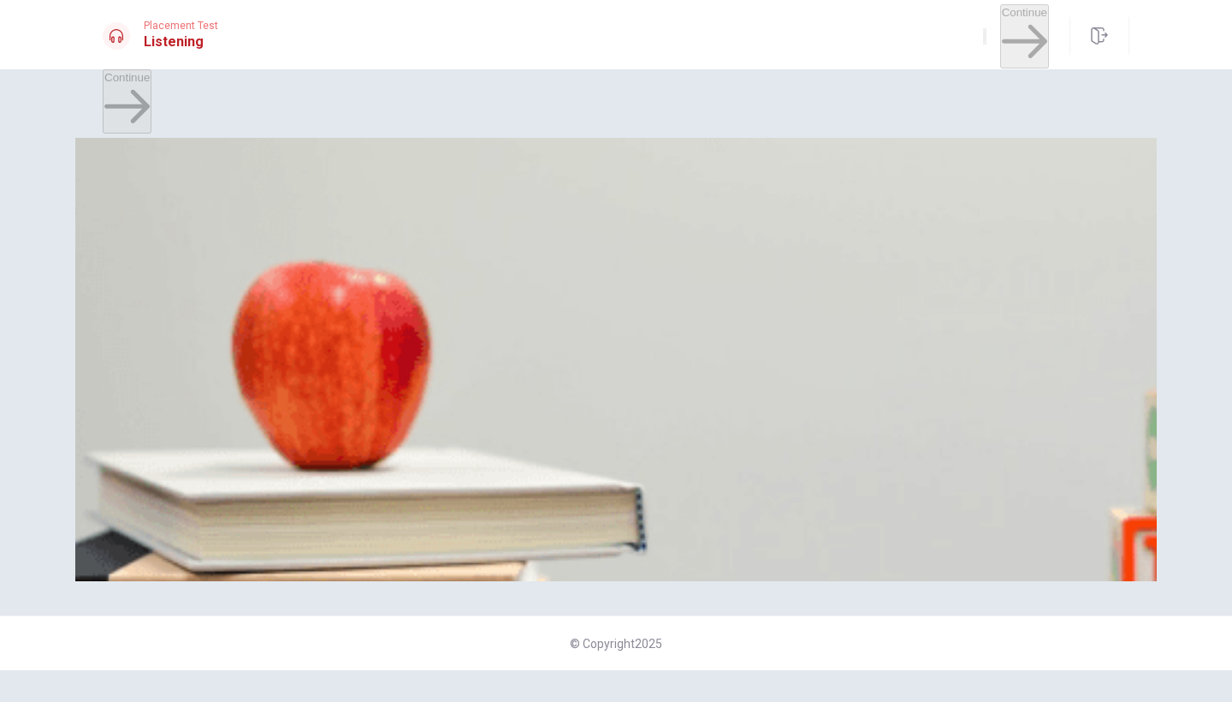
click at [140, 417] on div "A" at bounding box center [122, 423] width 36 height 13
click at [357, 496] on div "C" at bounding box center [294, 495] width 126 height 13
click at [172, 489] on div "A" at bounding box center [138, 495] width 68 height 13
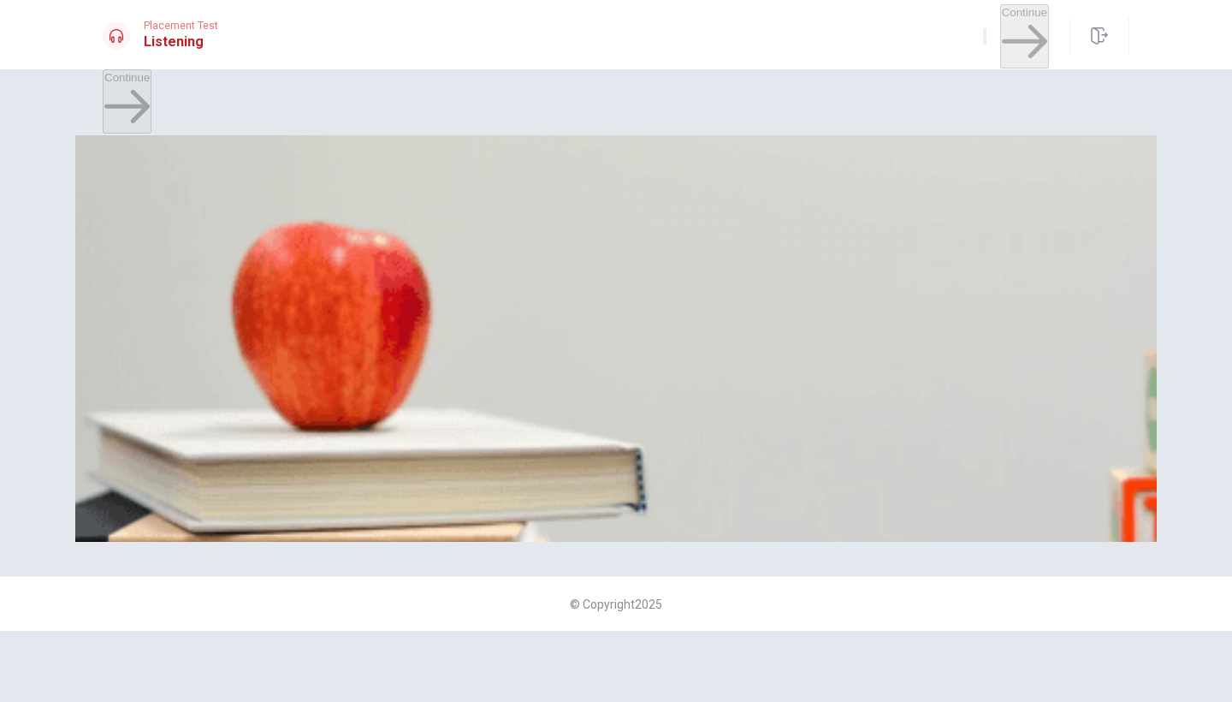
scroll to position [0, 0]
click at [500, 175] on div "C" at bounding box center [417, 168] width 168 height 13
click at [258, 390] on div "D" at bounding box center [240, 383] width 36 height 13
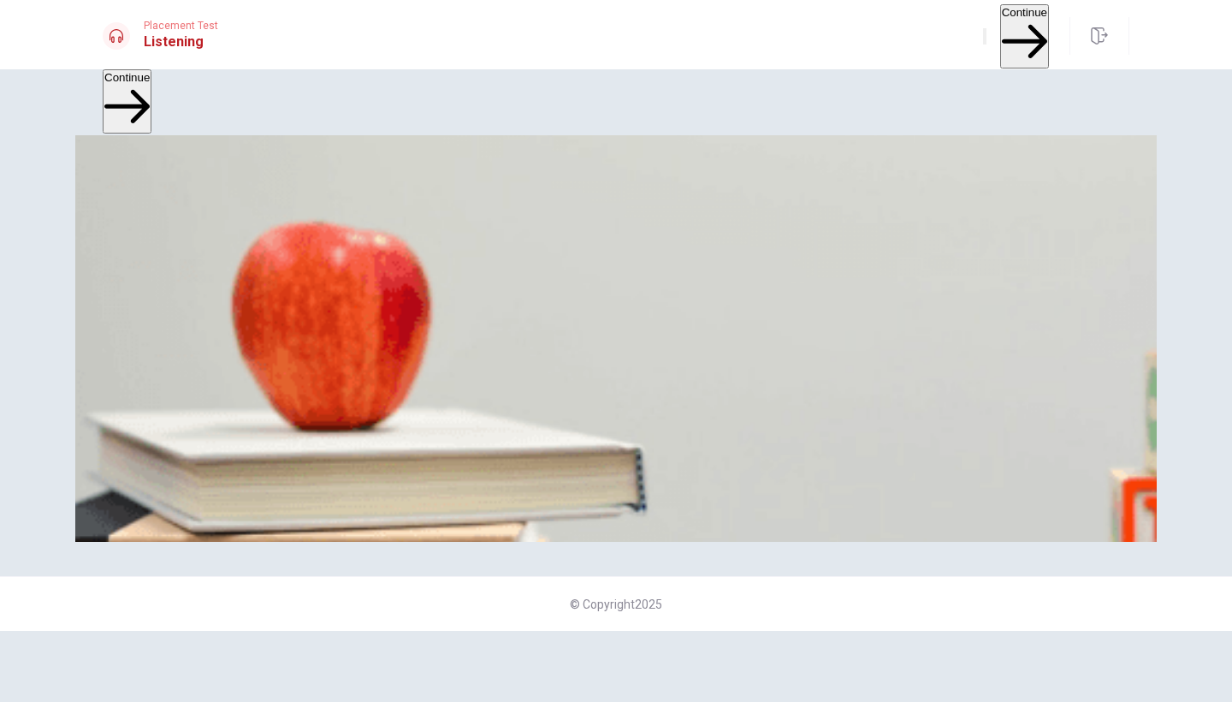
type input "0"
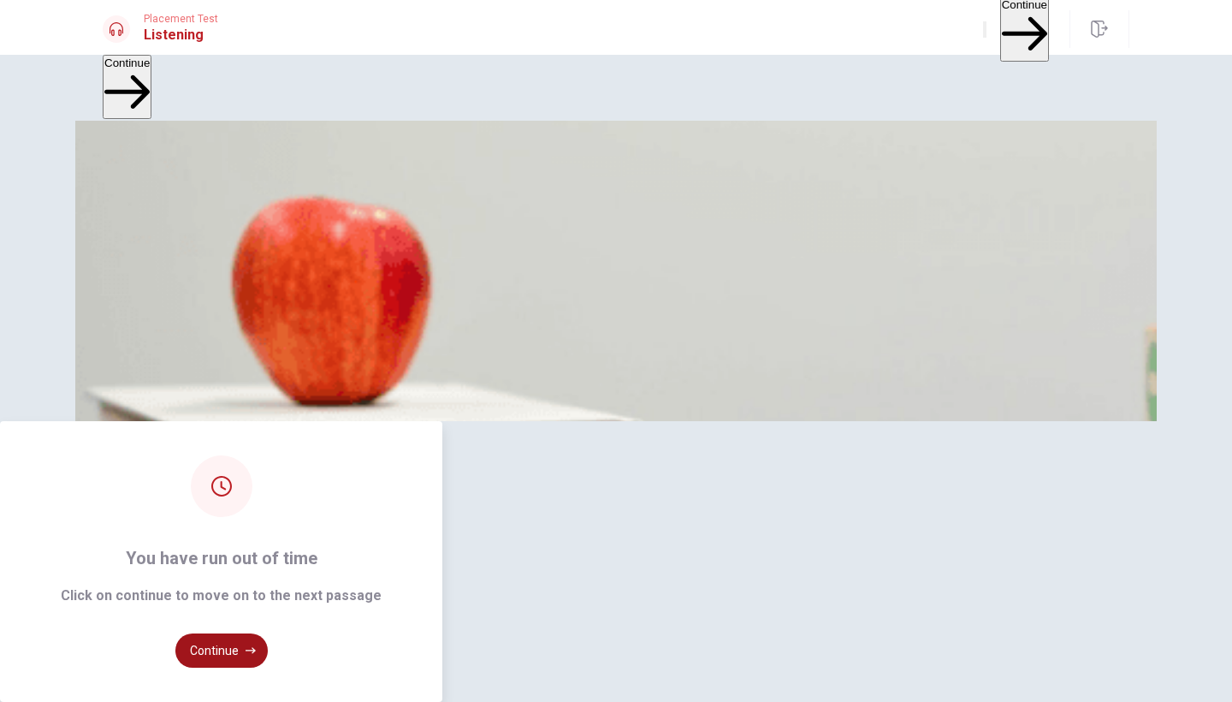
click at [268, 633] on button "Continue" at bounding box center [221, 650] width 92 height 34
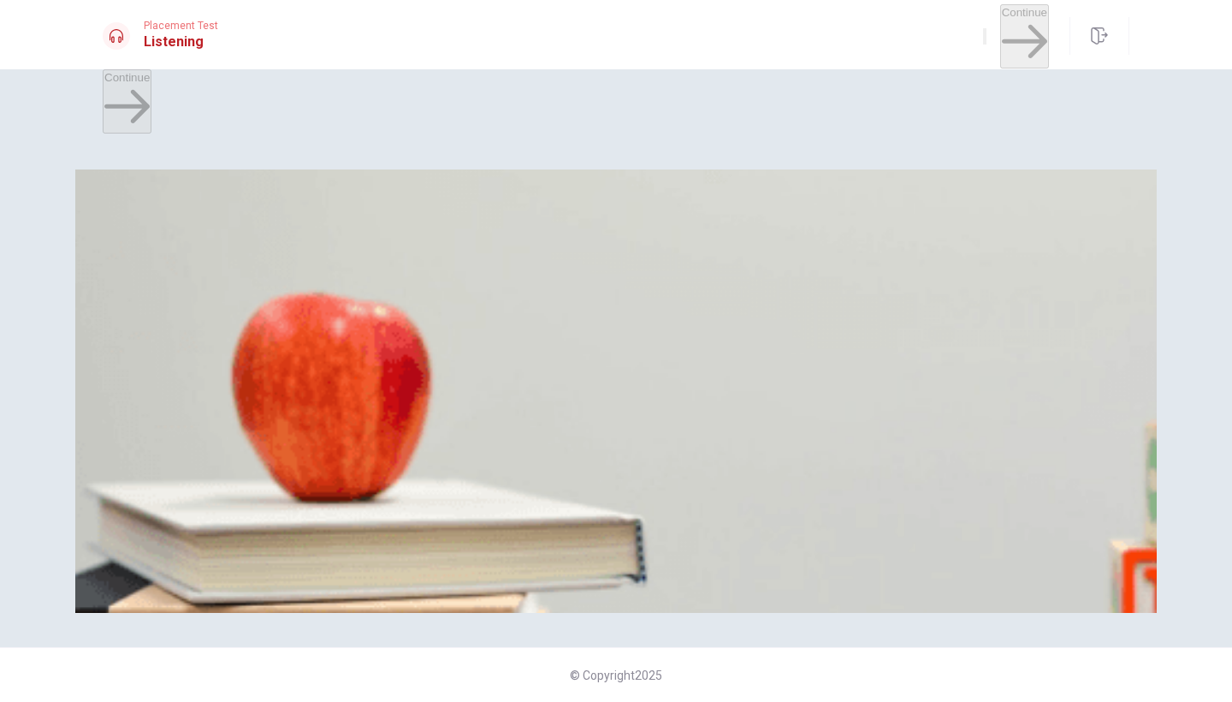
scroll to position [357, 0]
click at [566, 317] on div "D" at bounding box center [512, 311] width 157 height 13
click at [567, 448] on div "B" at bounding box center [501, 454] width 246 height 13
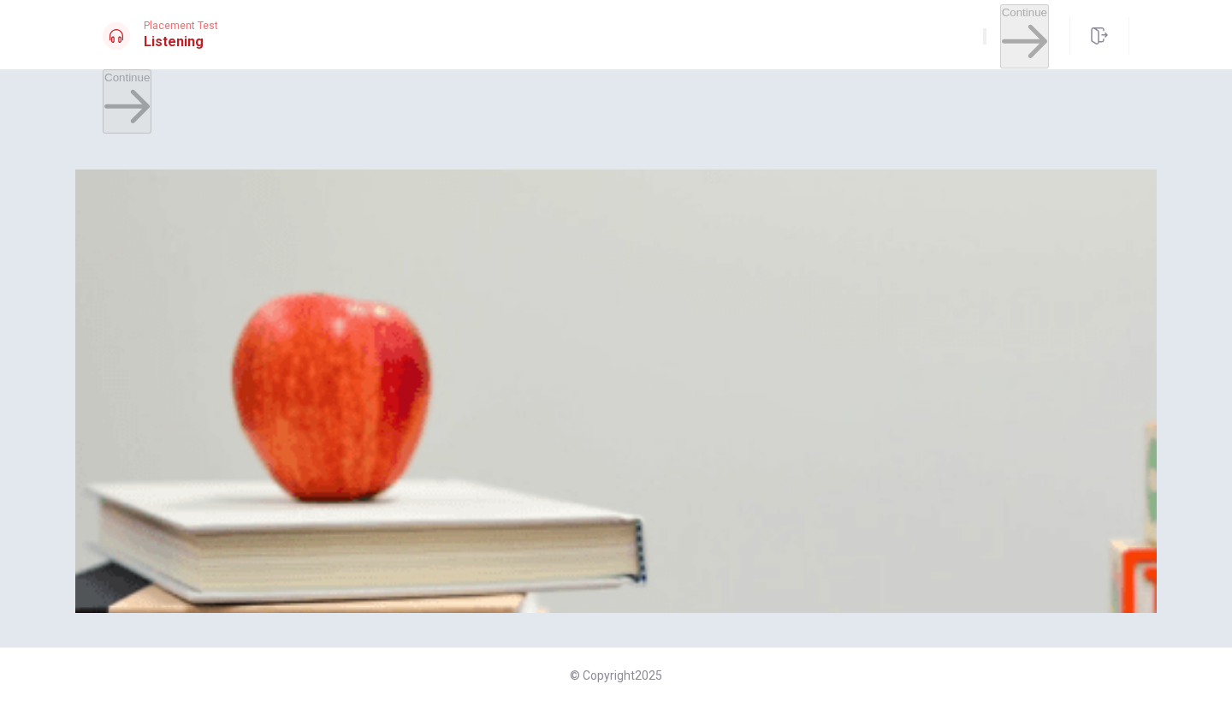
click at [222, 246] on div "C" at bounding box center [204, 239] width 35 height 13
click at [572, 533] on div "C" at bounding box center [542, 526] width 197 height 13
click at [276, 389] on div "B" at bounding box center [237, 382] width 77 height 13
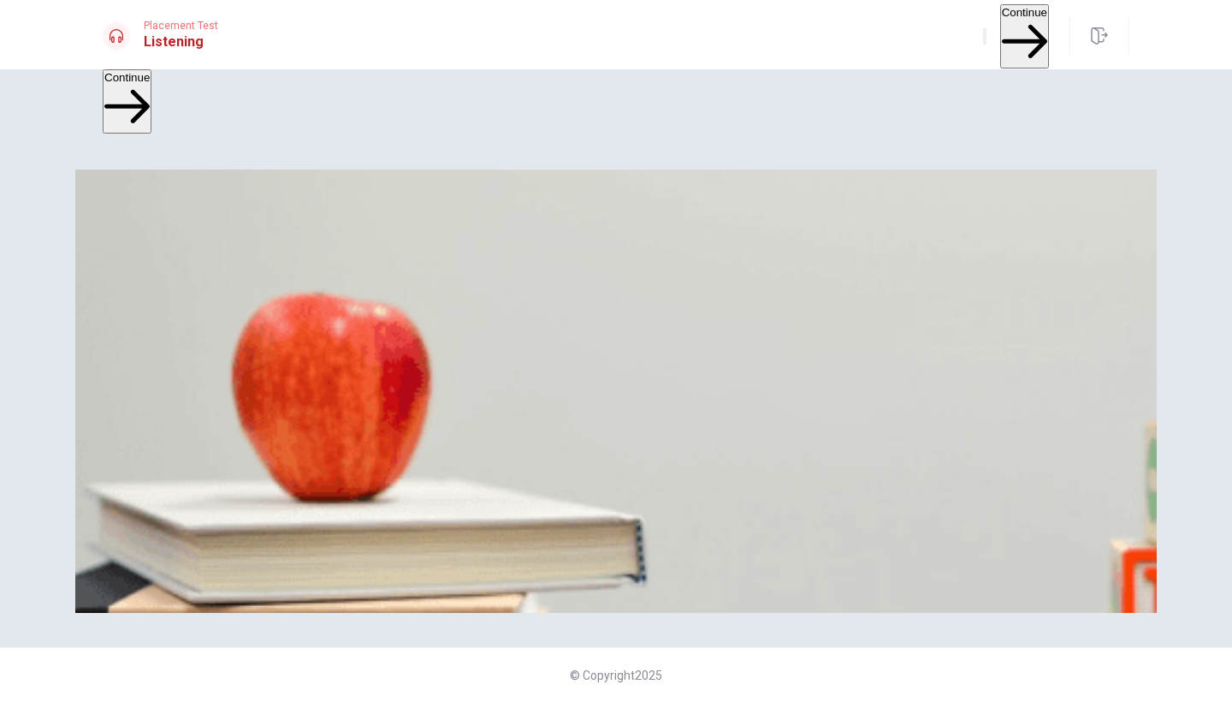
scroll to position [1596, 0]
type input "0"
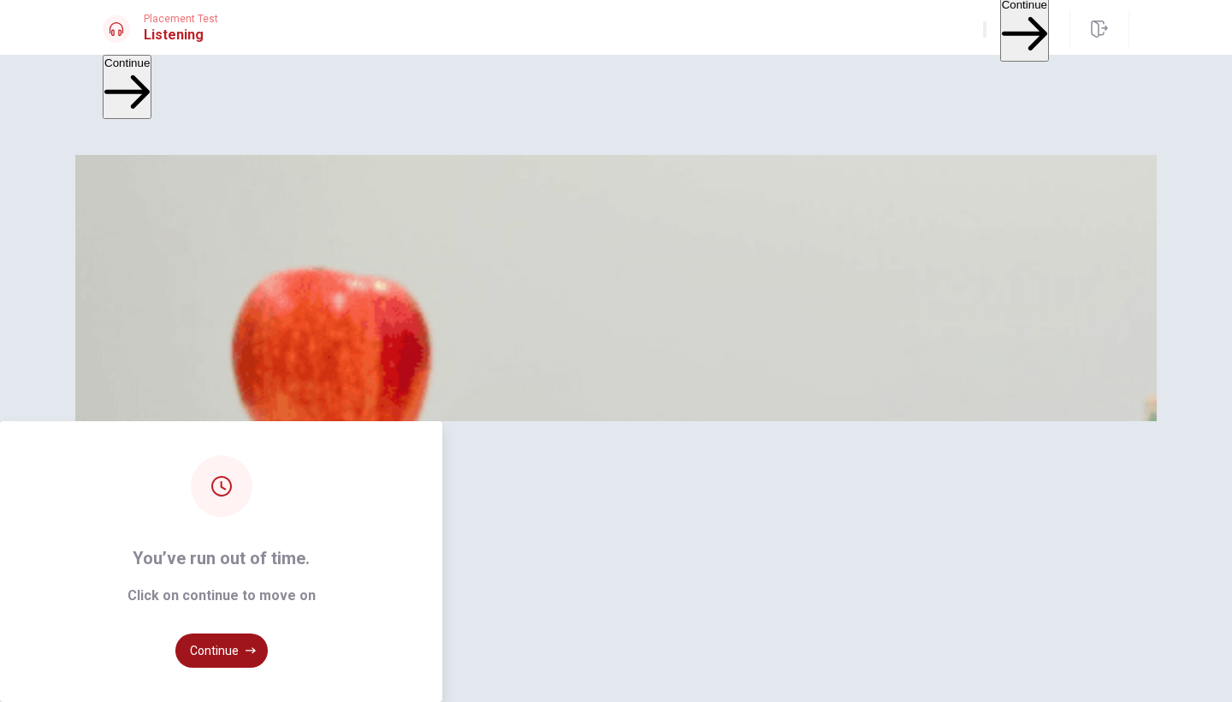
click at [268, 633] on button "Continue" at bounding box center [221, 650] width 92 height 34
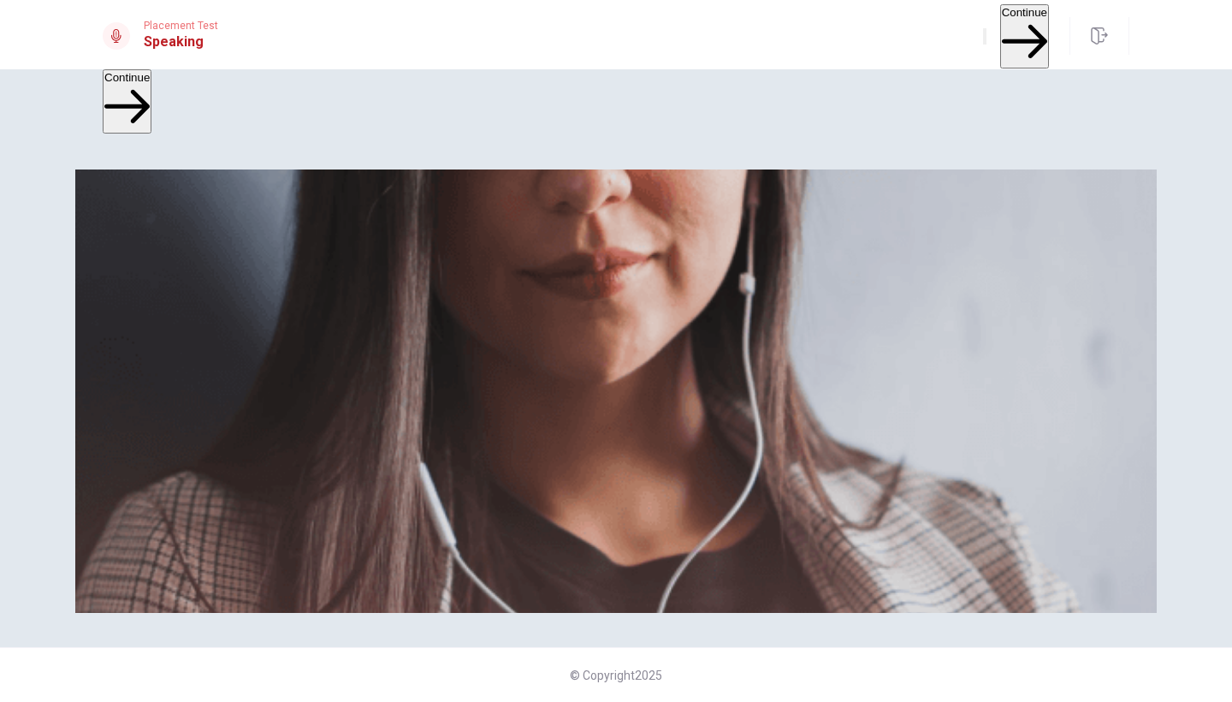
scroll to position [0, 0]
click at [1000, 35] on button "Continue" at bounding box center [1024, 36] width 49 height 64
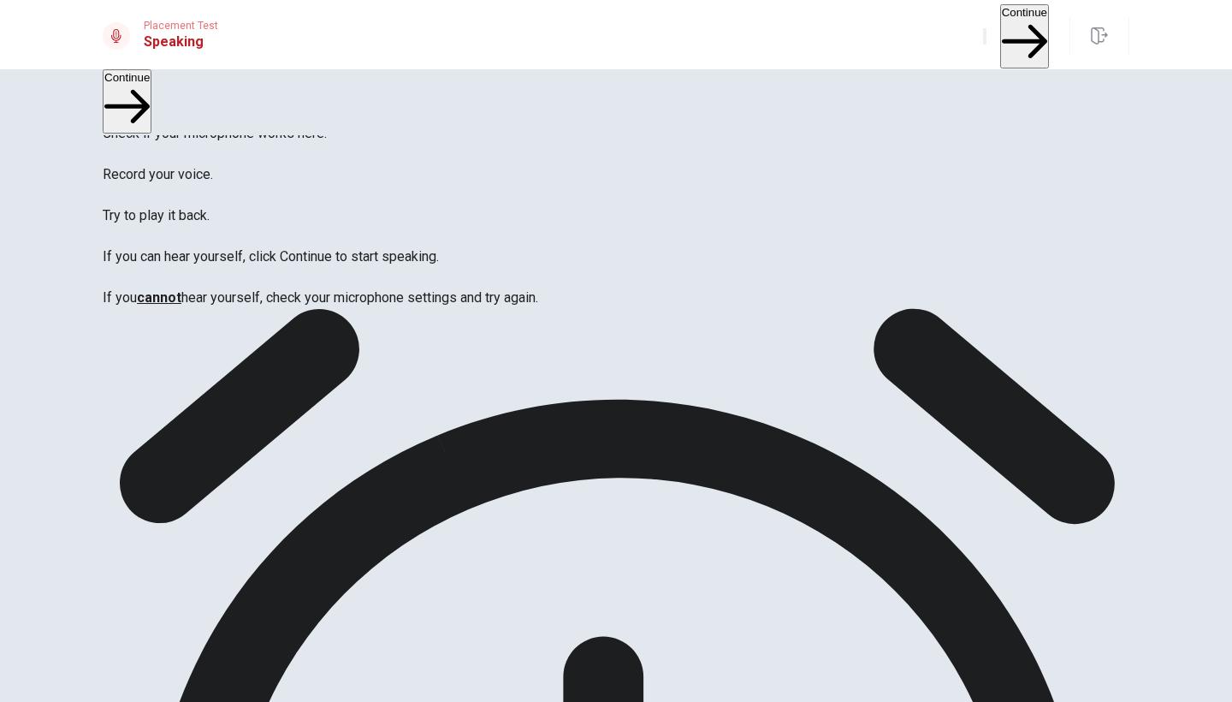
scroll to position [78, 0]
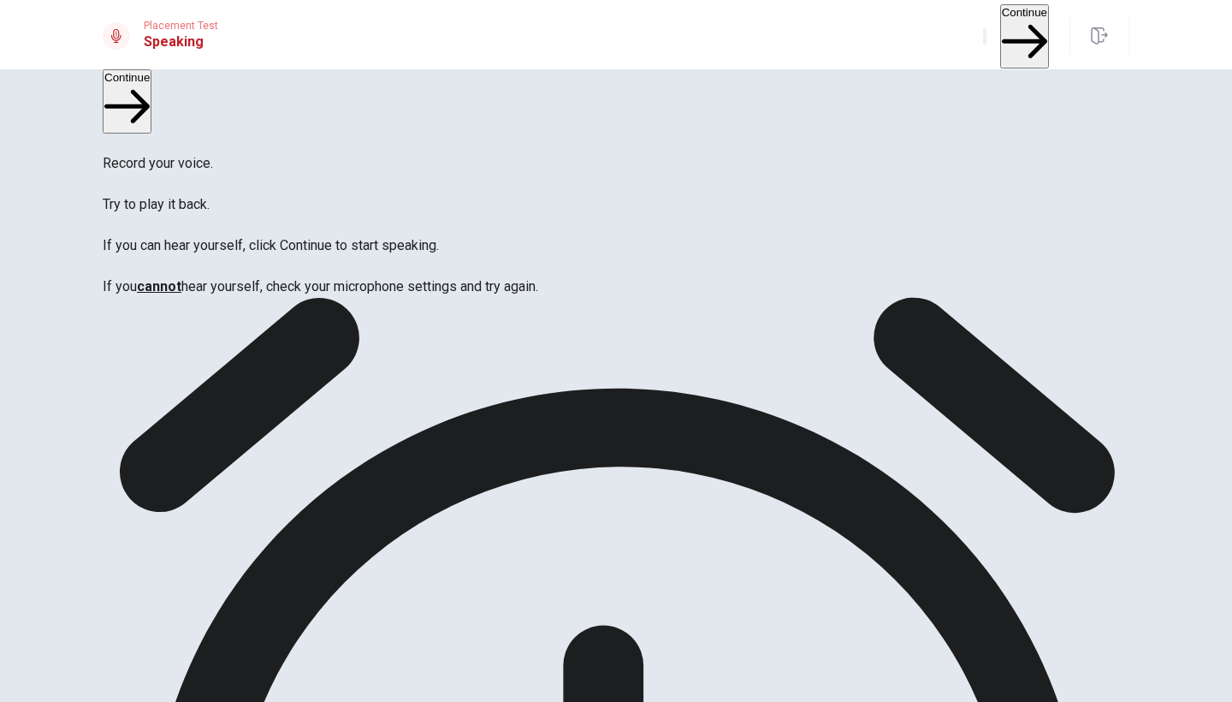
click at [1000, 34] on button "Continue" at bounding box center [1024, 36] width 49 height 64
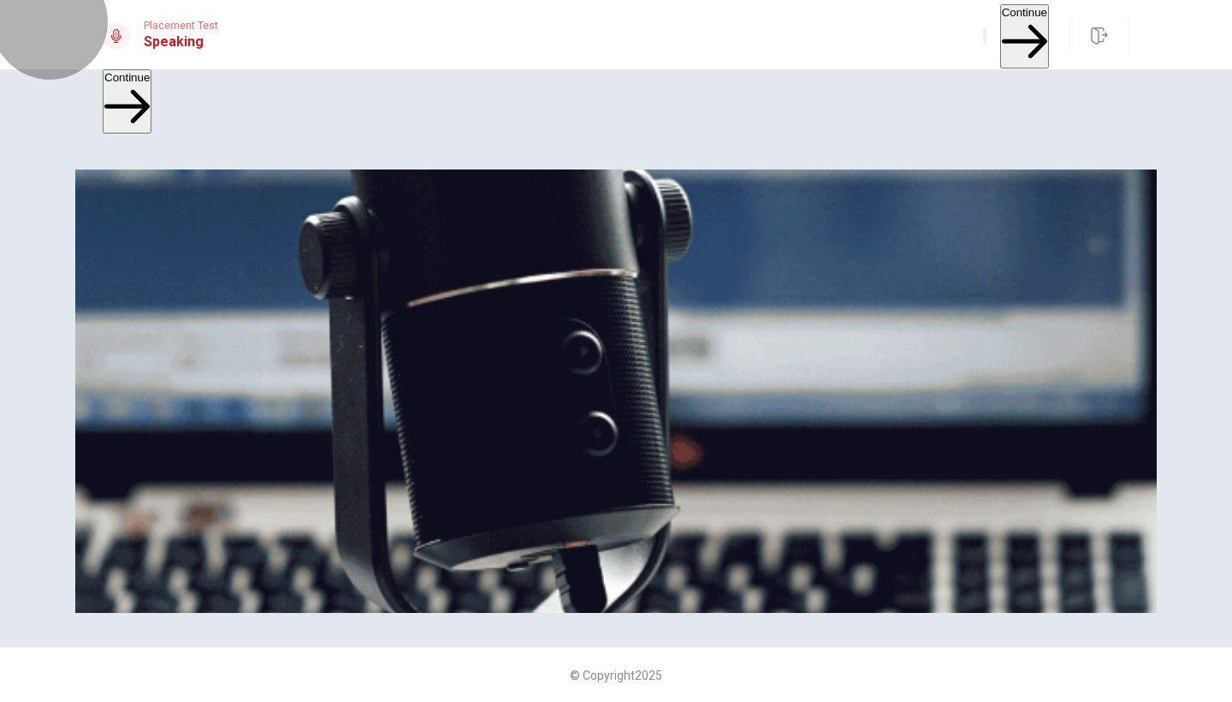
click at [1000, 33] on button "Continue" at bounding box center [1024, 36] width 49 height 64
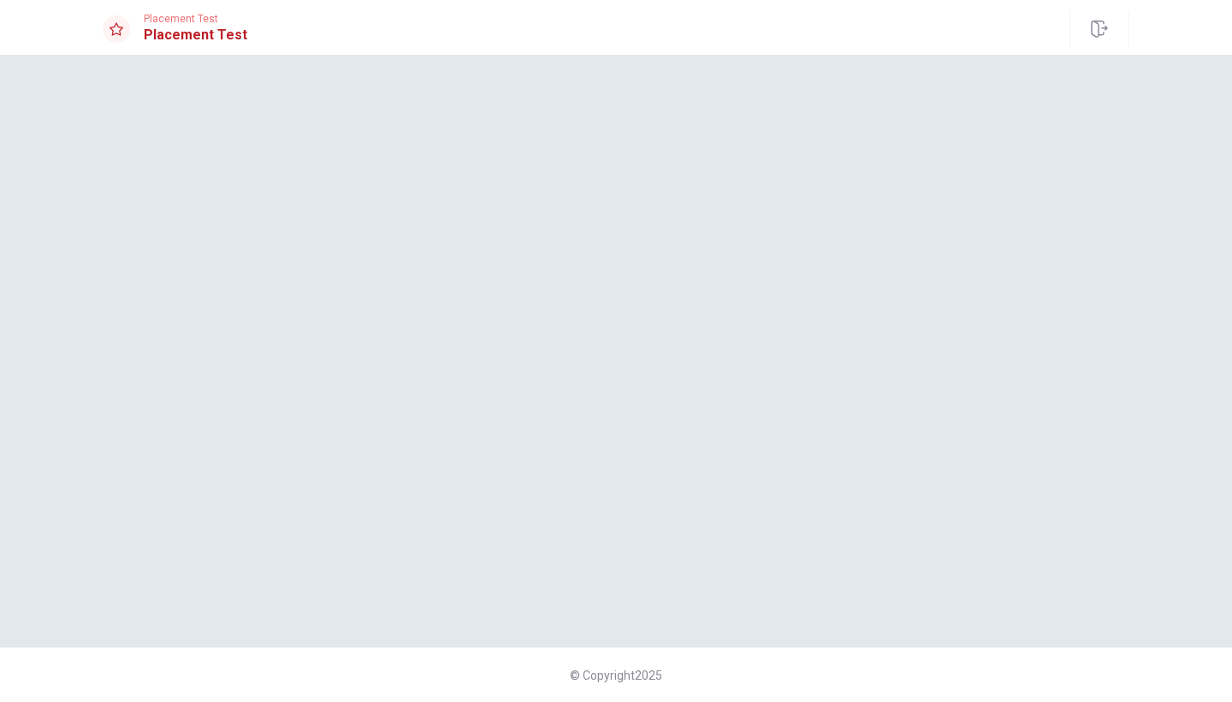
scroll to position [0, 0]
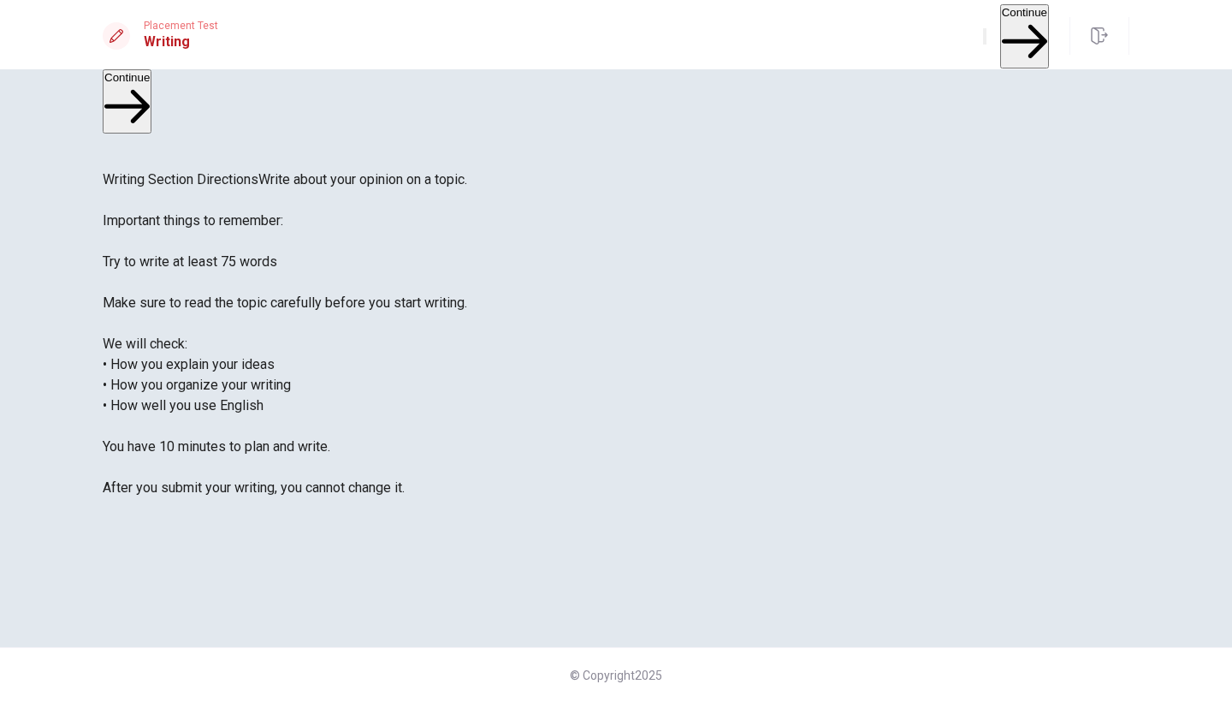
click at [1000, 31] on button "Continue" at bounding box center [1024, 36] width 49 height 64
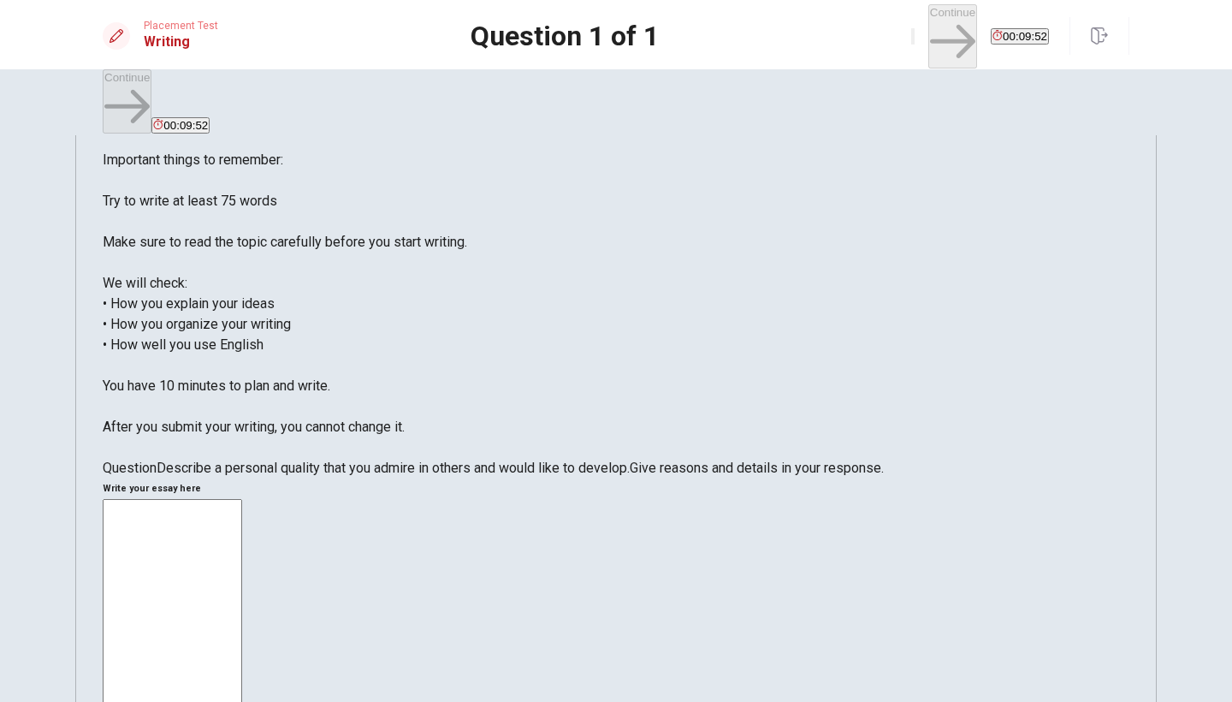
scroll to position [101, 0]
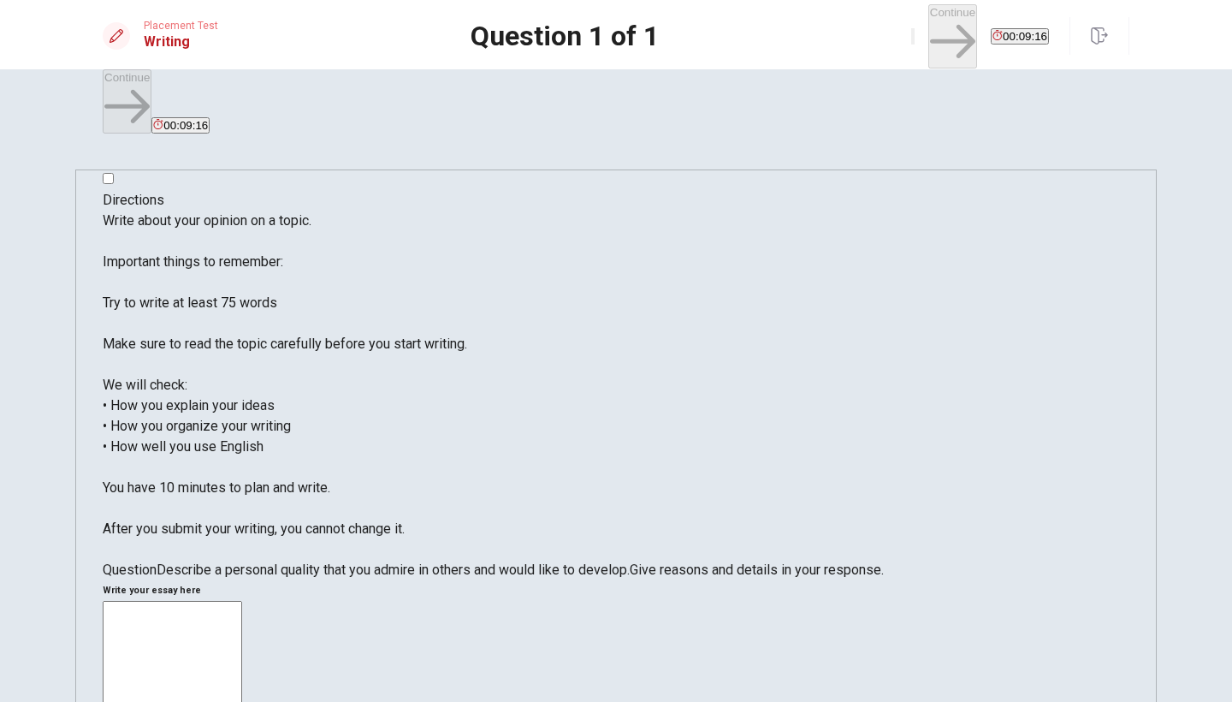
scroll to position [0, 0]
type textarea "m"
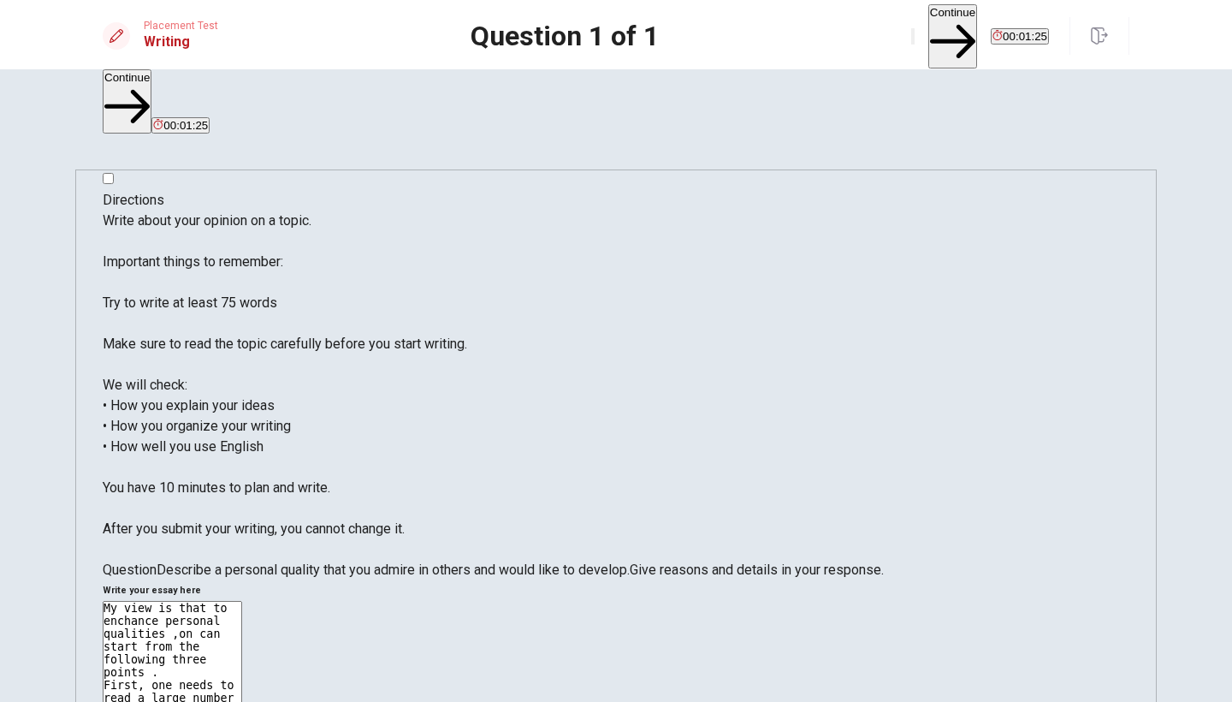
drag, startPoint x: 708, startPoint y: 216, endPoint x: 721, endPoint y: 220, distance: 14.1
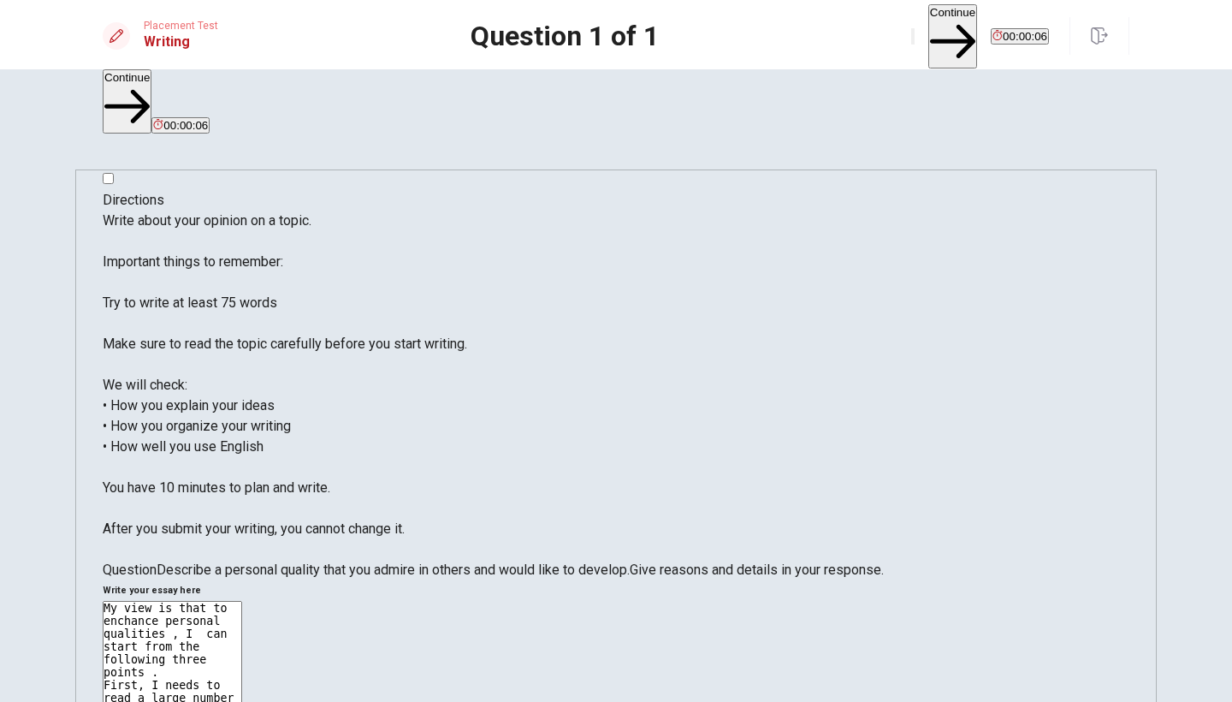
scroll to position [15, 0]
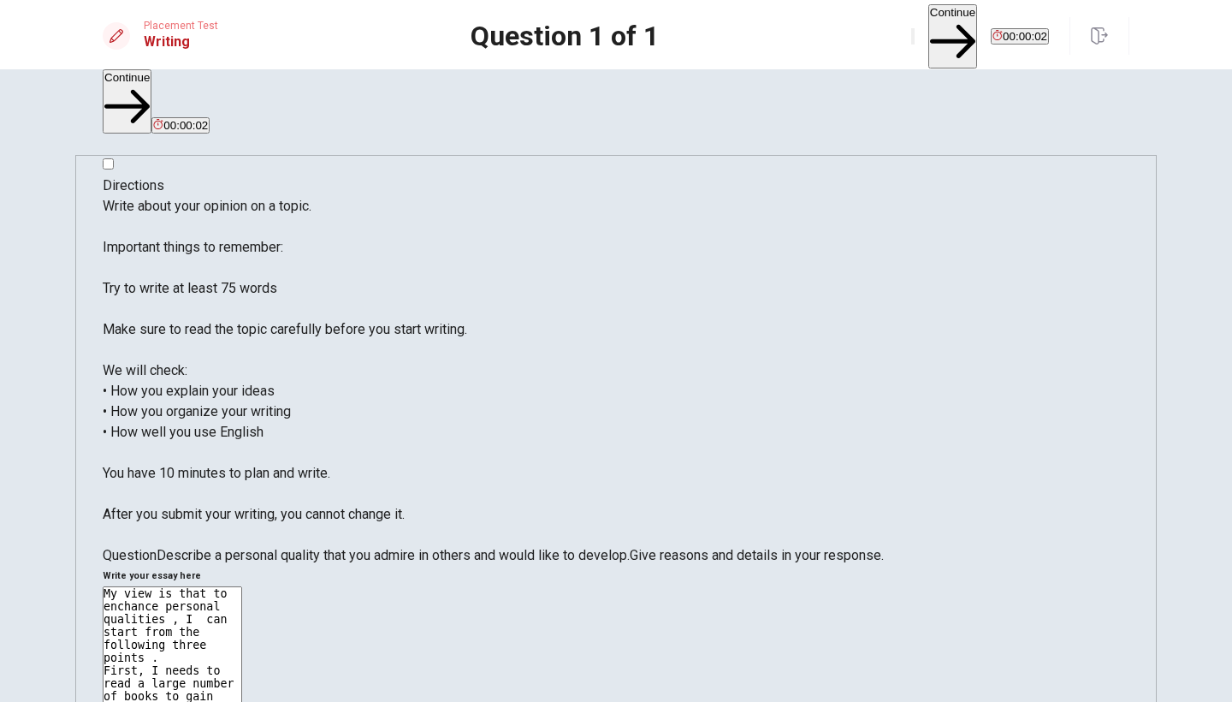
drag, startPoint x: 880, startPoint y: 318, endPoint x: 926, endPoint y: 345, distance: 52.5
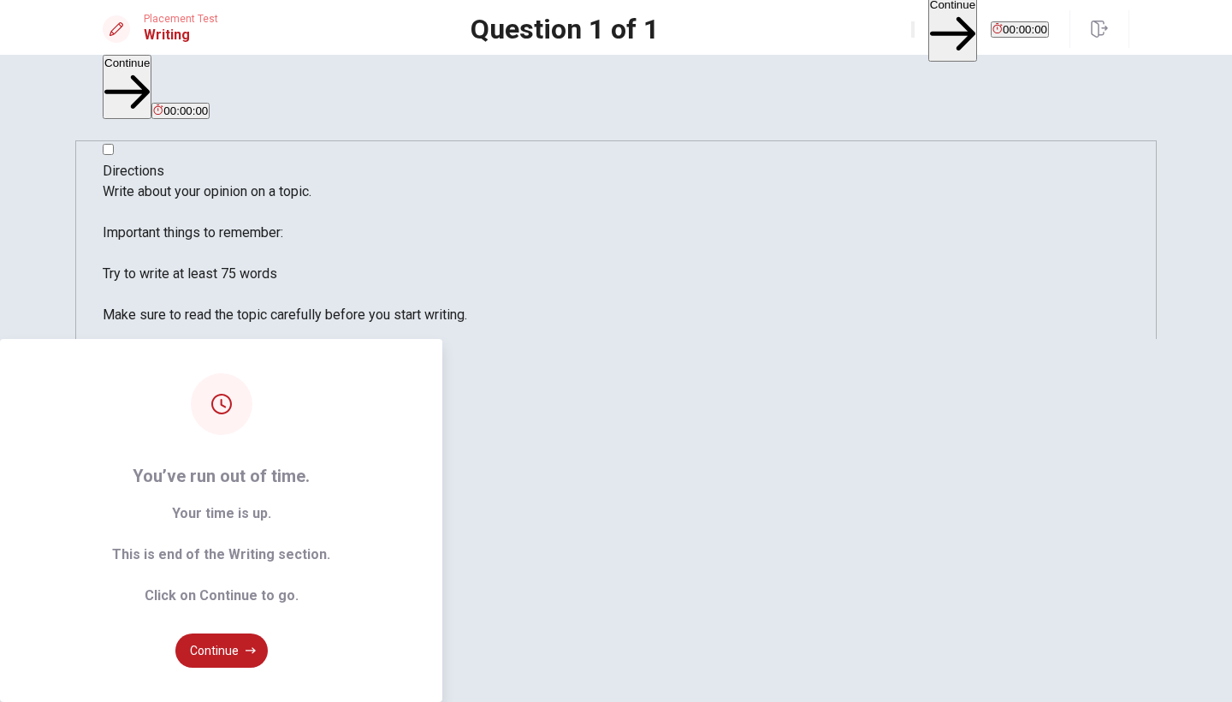
type textarea "My view is that to enchance personal qualities , I can start from the following…"
click at [869, 561] on div "You’ve run out of time. Your time is up. This is end of the Writing section. Cl…" at bounding box center [616, 520] width 1232 height 363
click at [268, 633] on button "Continue" at bounding box center [221, 650] width 92 height 34
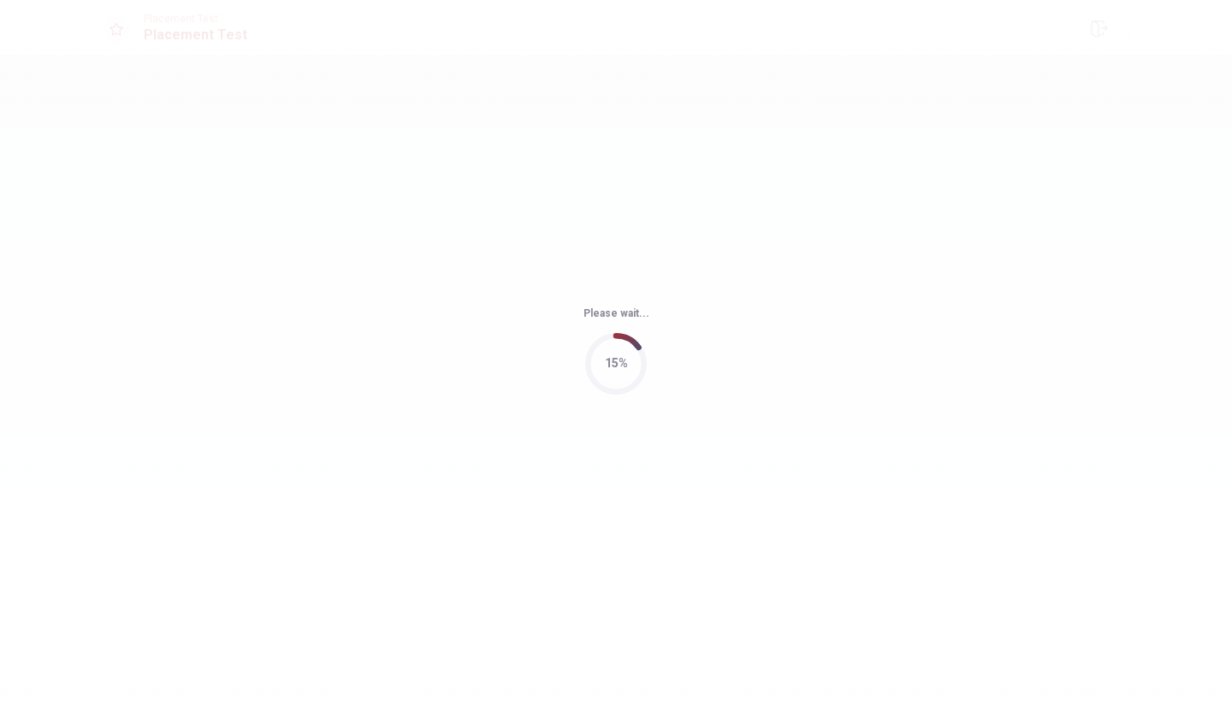
scroll to position [0, 0]
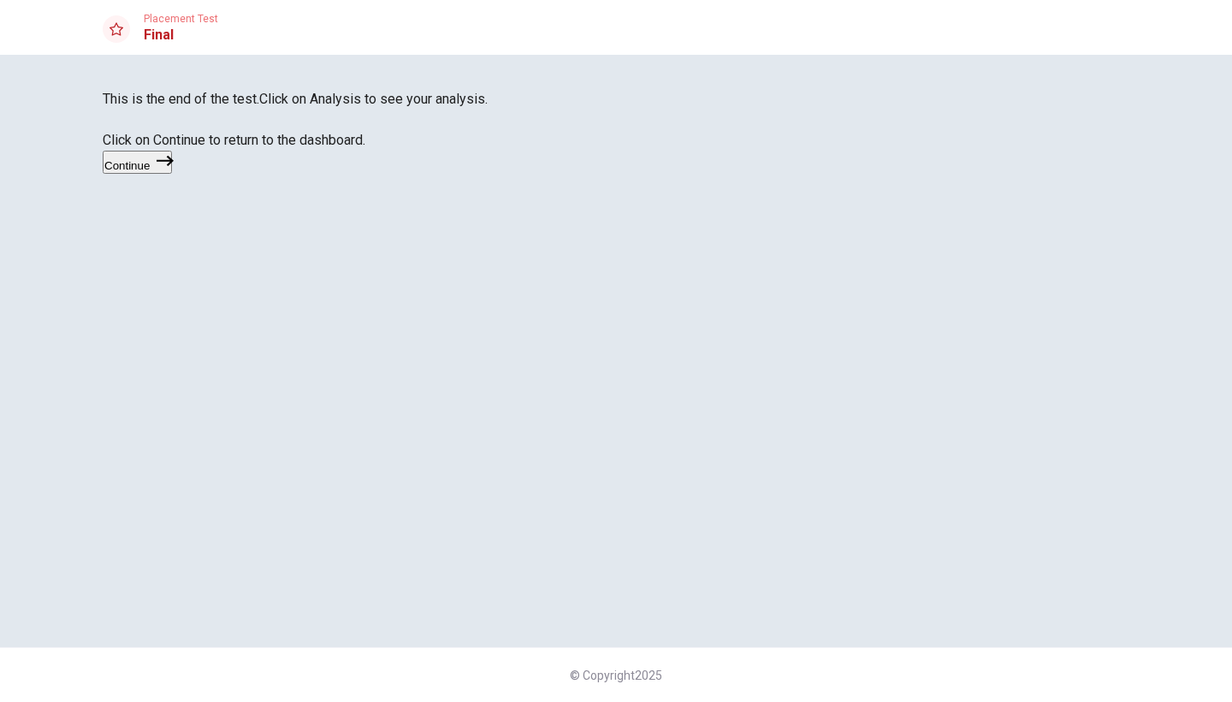
click at [172, 174] on button "Continue" at bounding box center [137, 162] width 69 height 23
